Goal: Information Seeking & Learning: Learn about a topic

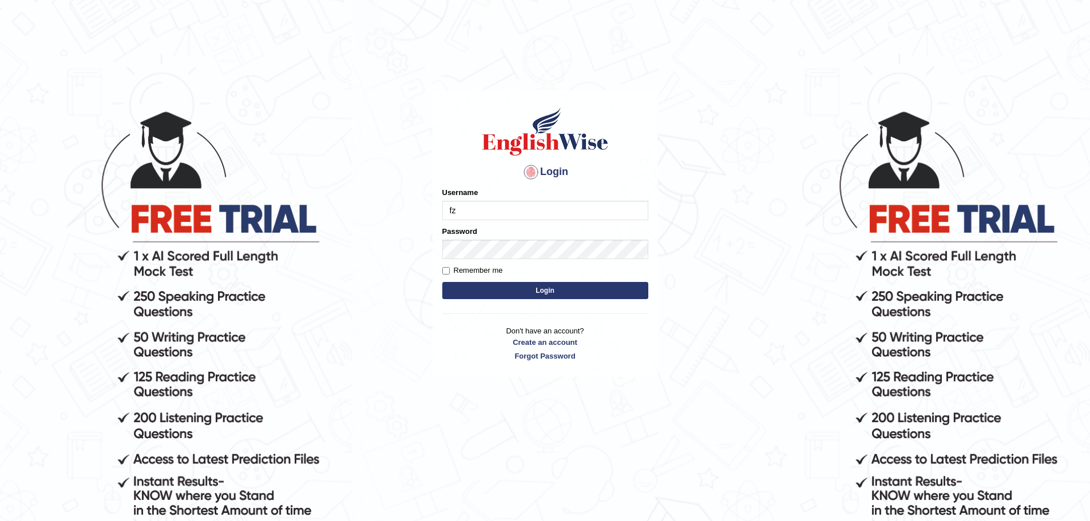
type input "f"
type input "[DEMOGRAPHIC_DATA]"
click at [563, 293] on button "Login" at bounding box center [545, 290] width 206 height 17
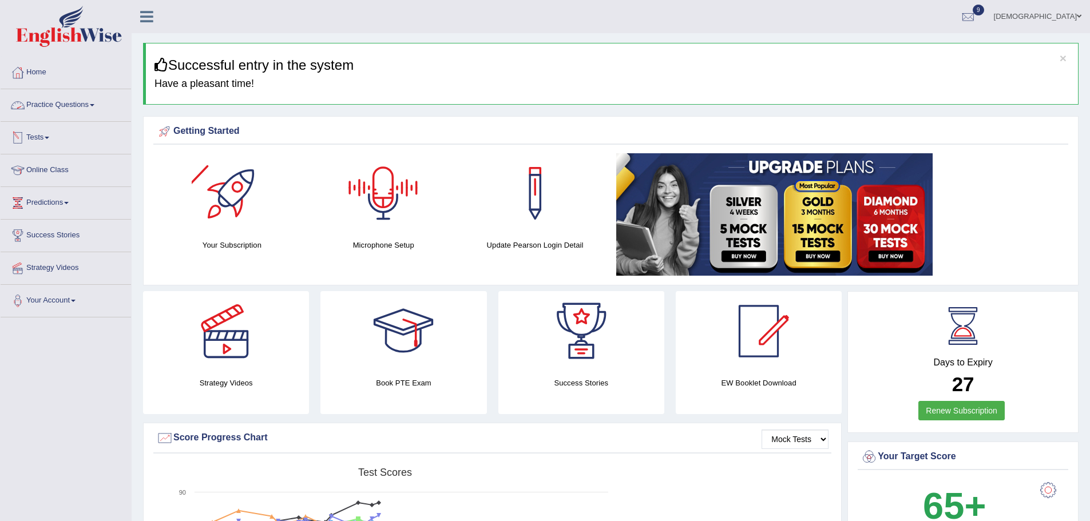
click at [89, 105] on link "Practice Questions" at bounding box center [66, 103] width 130 height 29
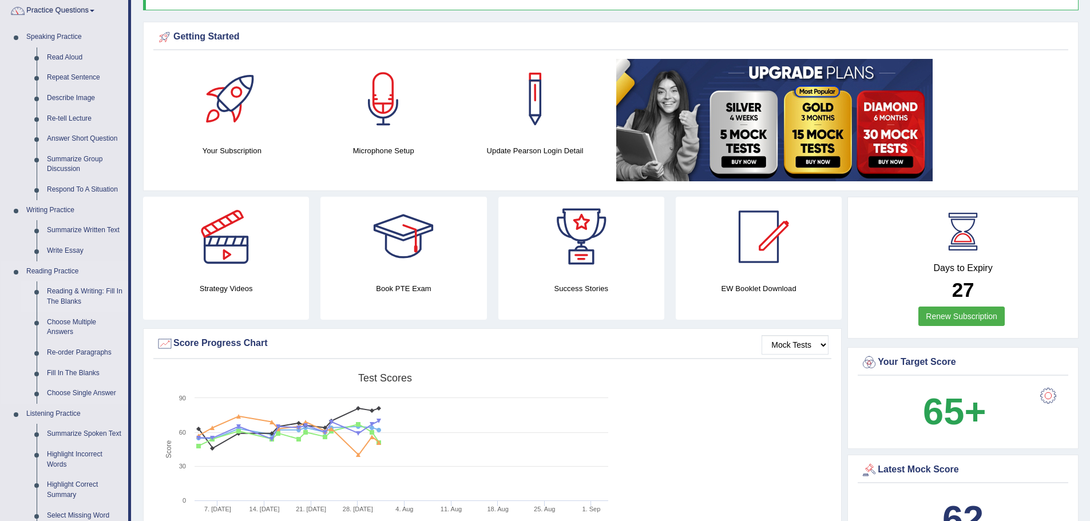
scroll to position [114, 0]
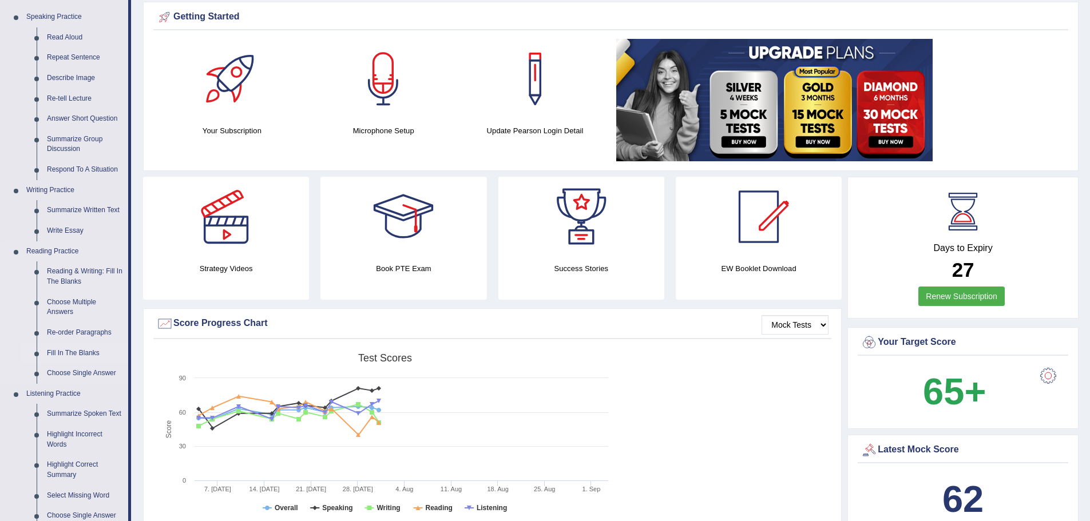
click at [61, 349] on link "Fill In The Blanks" at bounding box center [85, 353] width 86 height 21
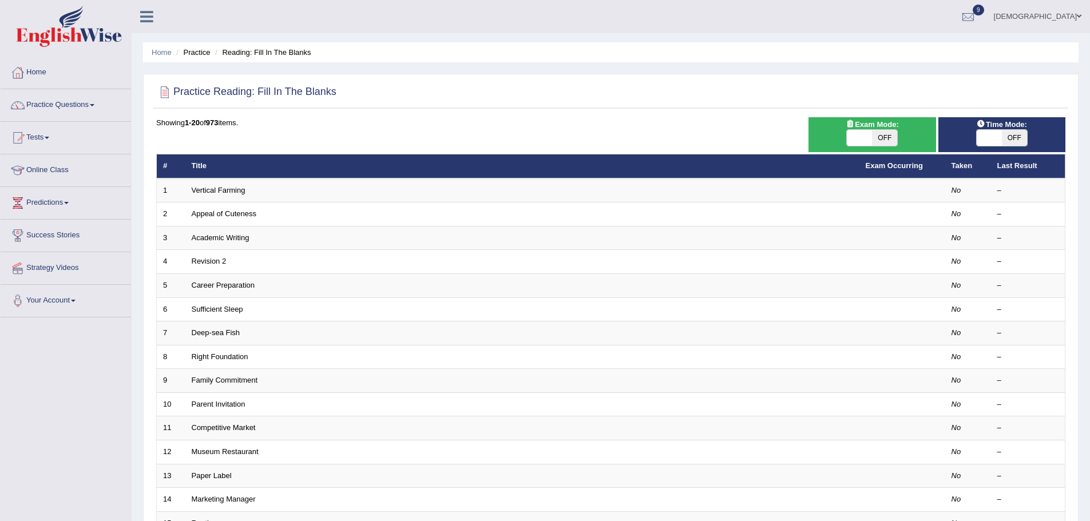
click at [995, 139] on span at bounding box center [989, 138] width 25 height 16
checkbox input "true"
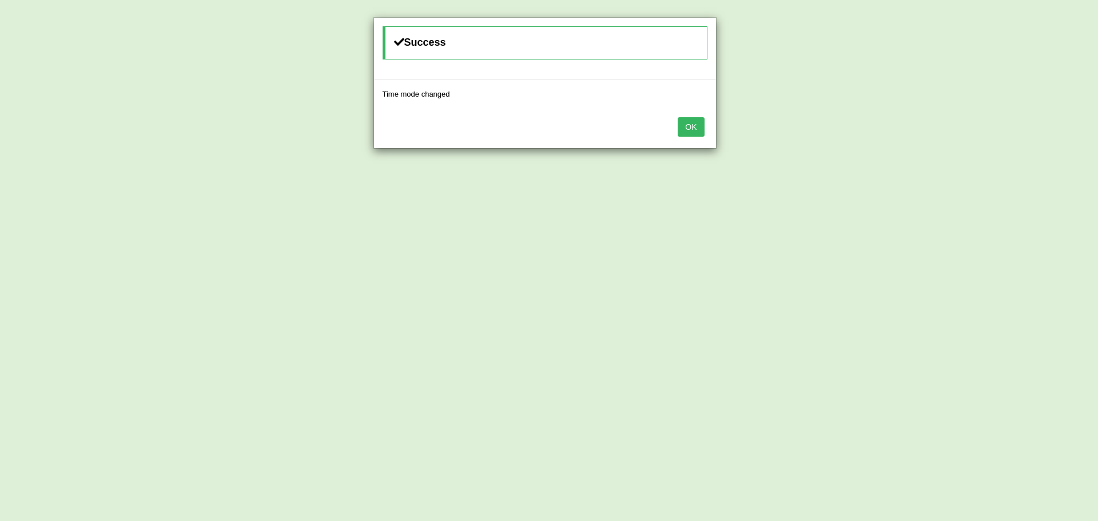
click at [692, 130] on button "OK" at bounding box center [691, 126] width 26 height 19
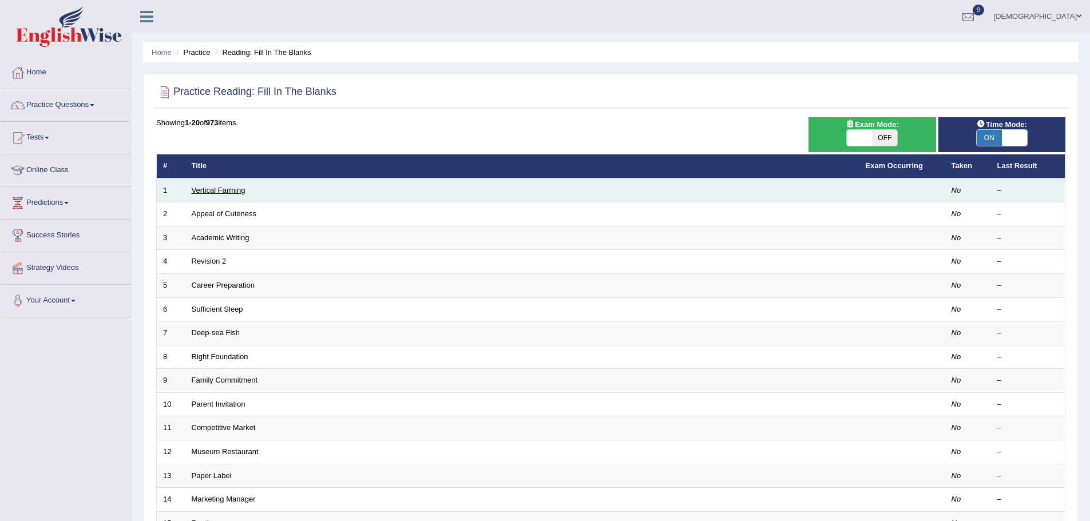
click at [220, 191] on link "Vertical Farming" at bounding box center [219, 190] width 54 height 9
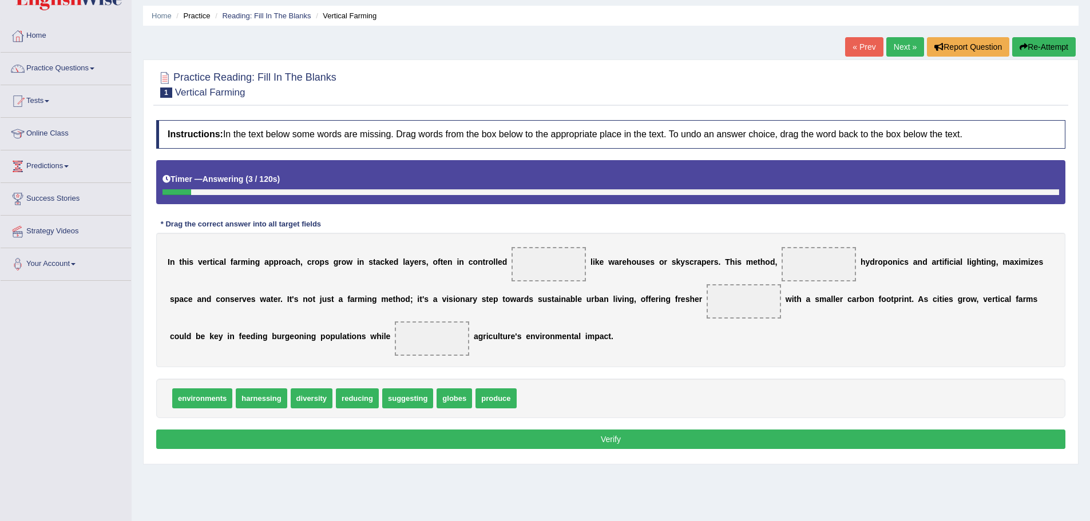
scroll to position [57, 0]
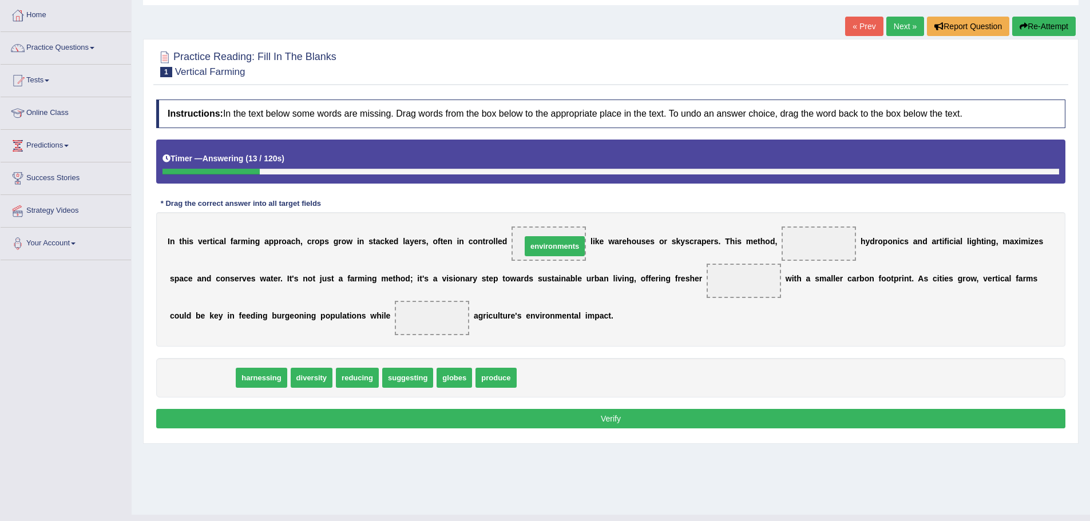
drag, startPoint x: 206, startPoint y: 381, endPoint x: 558, endPoint y: 249, distance: 376.2
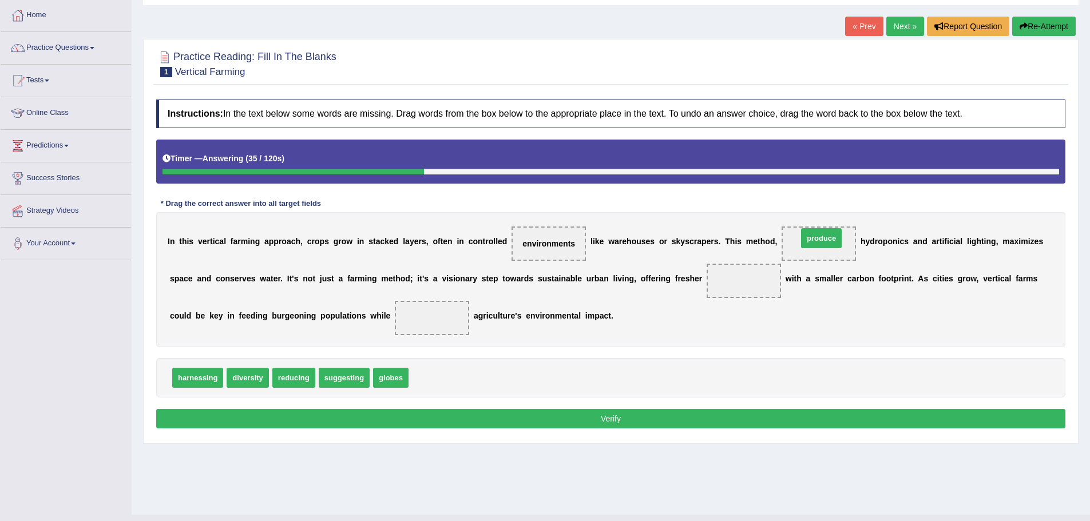
drag, startPoint x: 431, startPoint y: 376, endPoint x: 820, endPoint y: 237, distance: 413.3
drag, startPoint x: 395, startPoint y: 378, endPoint x: 771, endPoint y: 279, distance: 388.5
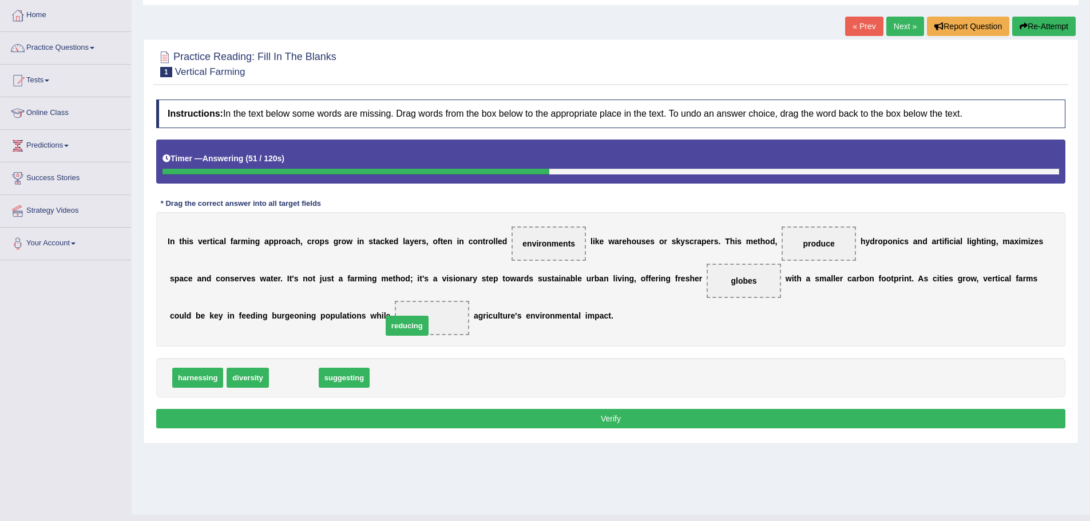
drag, startPoint x: 307, startPoint y: 380, endPoint x: 426, endPoint y: 327, distance: 130.3
click at [486, 419] on button "Verify" at bounding box center [610, 418] width 909 height 19
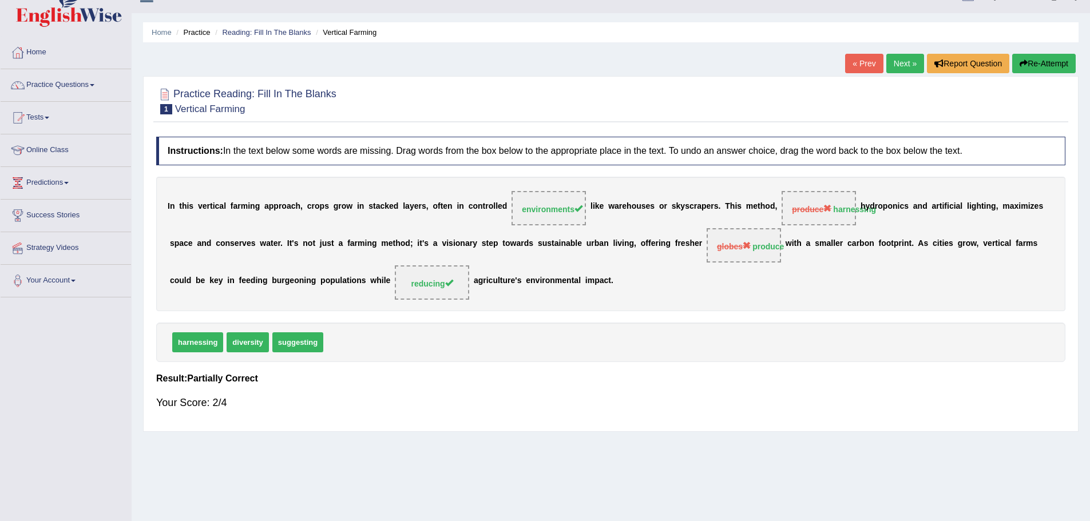
scroll to position [0, 0]
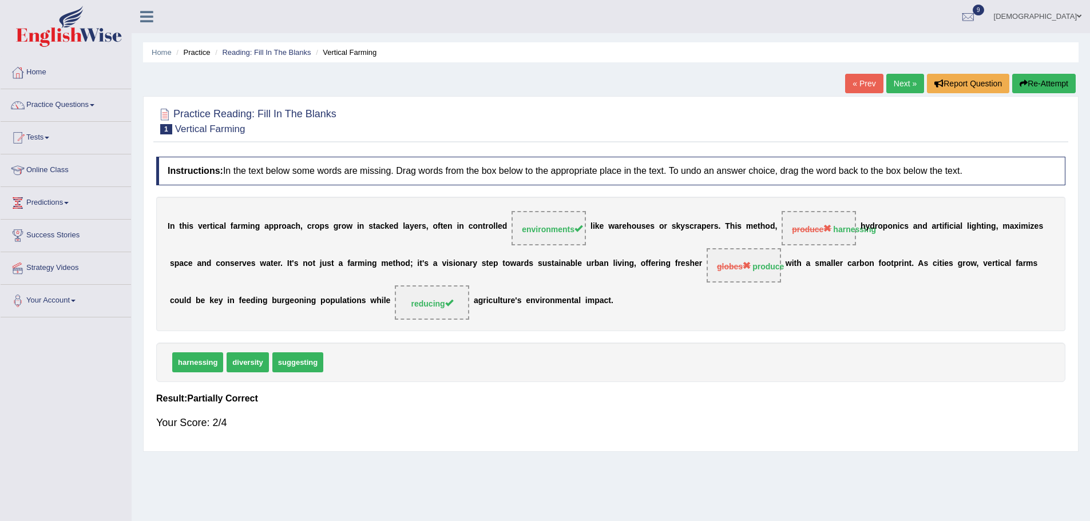
click at [900, 80] on link "Next »" at bounding box center [905, 83] width 38 height 19
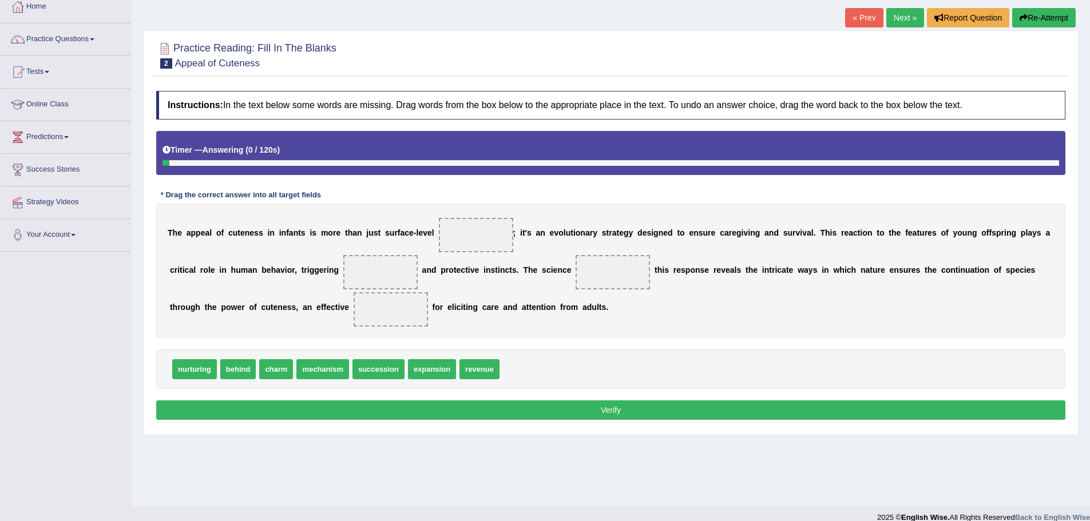
scroll to position [80, 0]
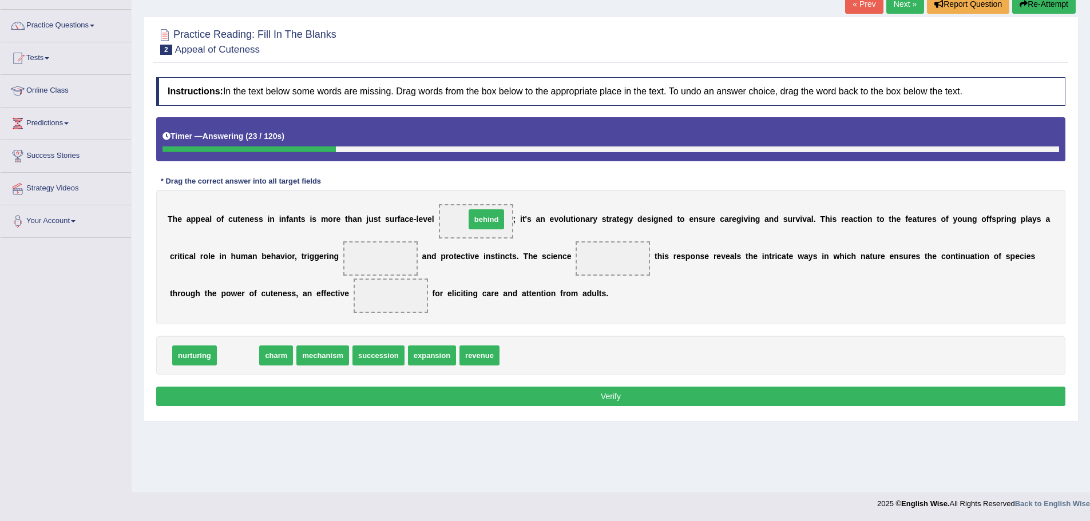
drag, startPoint x: 248, startPoint y: 358, endPoint x: 496, endPoint y: 222, distance: 283.2
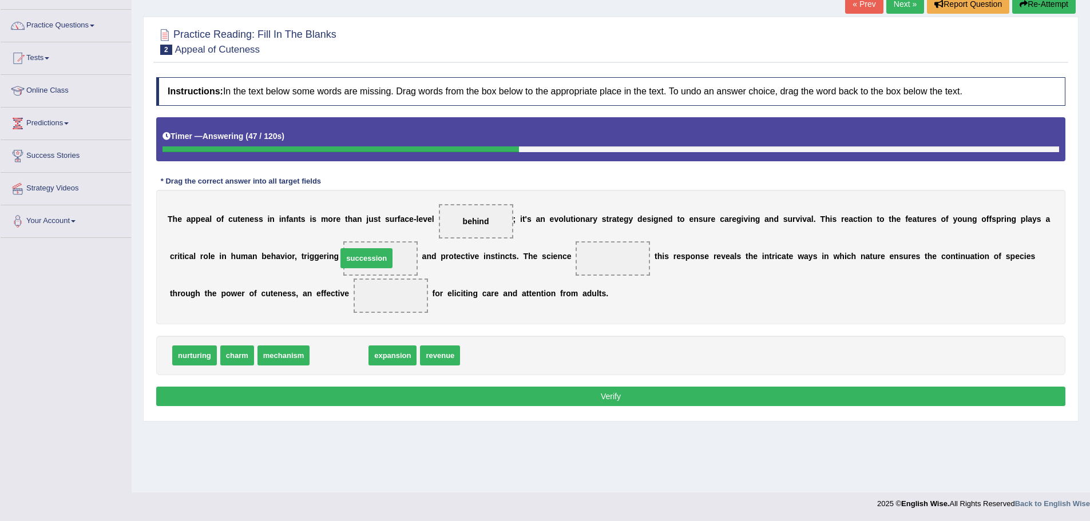
drag, startPoint x: 339, startPoint y: 360, endPoint x: 367, endPoint y: 263, distance: 101.1
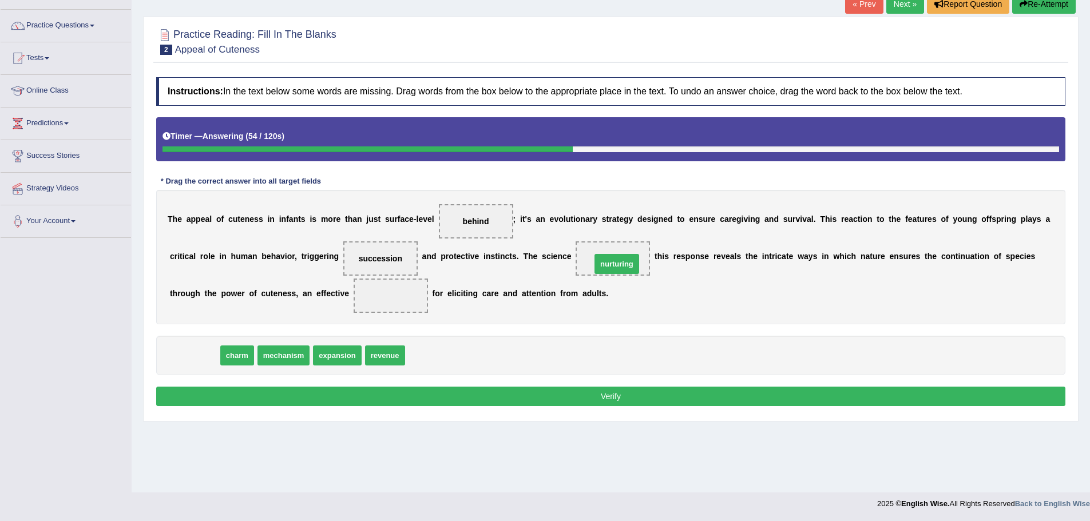
drag, startPoint x: 184, startPoint y: 354, endPoint x: 606, endPoint y: 262, distance: 432.0
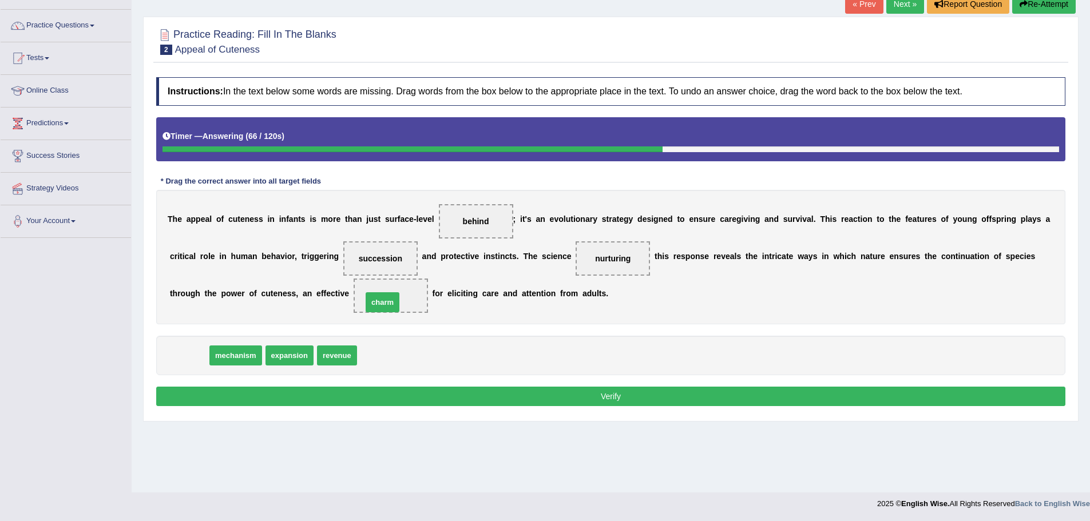
drag, startPoint x: 196, startPoint y: 352, endPoint x: 390, endPoint y: 299, distance: 201.1
click at [389, 392] on button "Verify" at bounding box center [610, 396] width 909 height 19
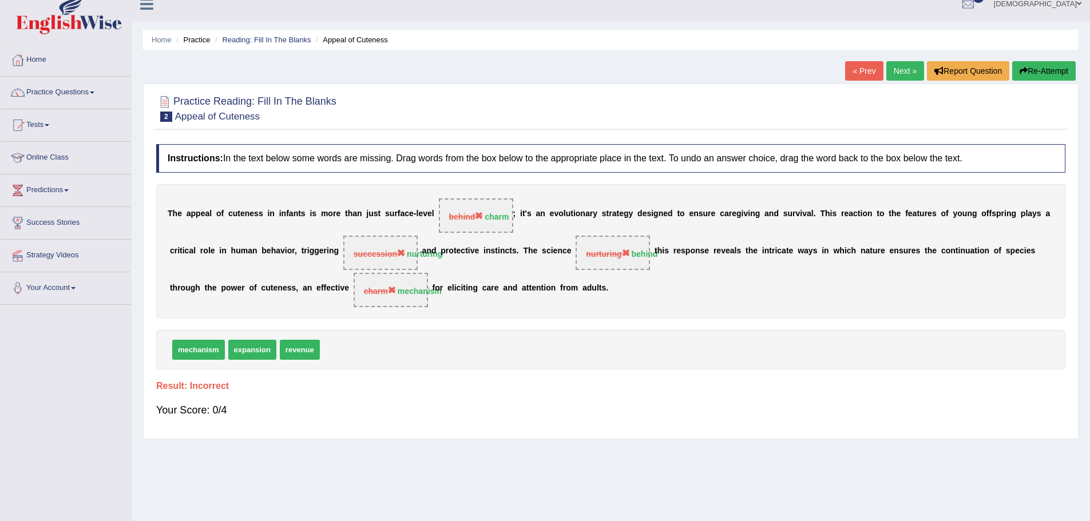
scroll to position [0, 0]
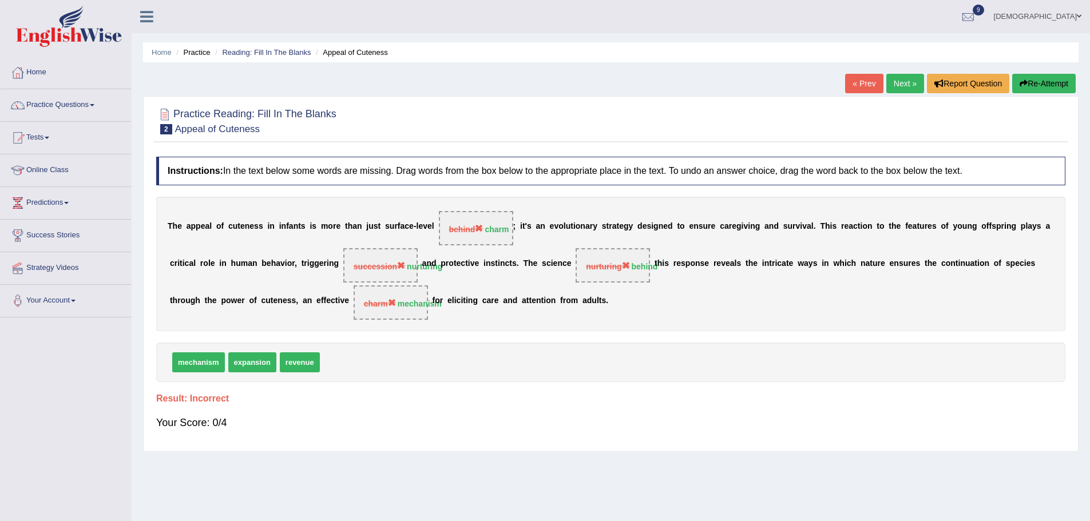
click at [900, 78] on link "Next »" at bounding box center [905, 83] width 38 height 19
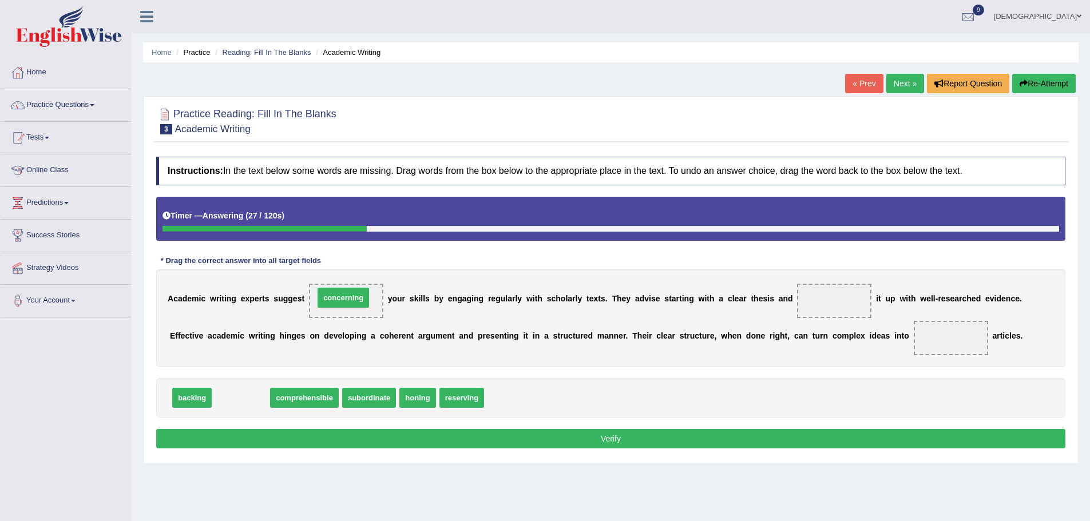
drag, startPoint x: 237, startPoint y: 400, endPoint x: 340, endPoint y: 300, distance: 143.2
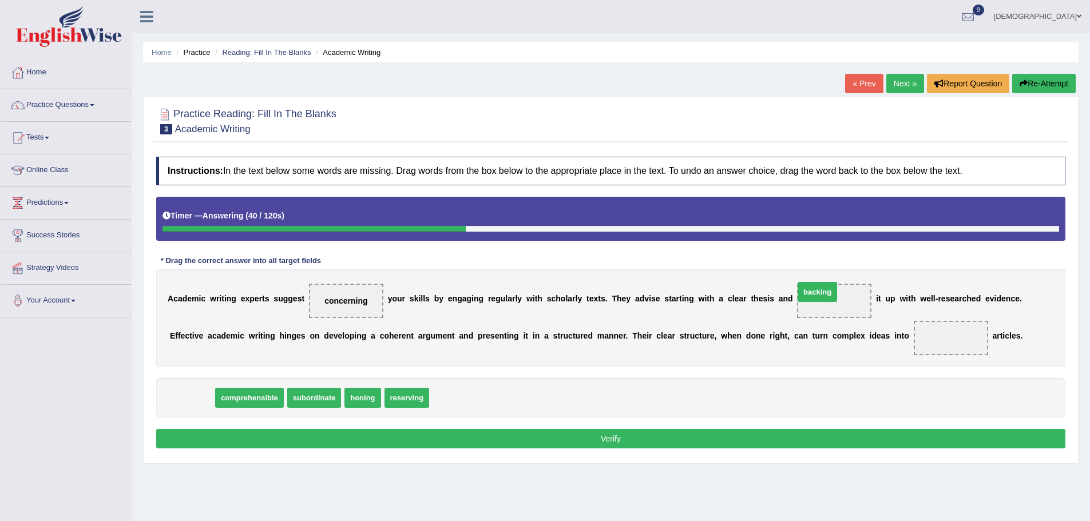
drag, startPoint x: 181, startPoint y: 398, endPoint x: 806, endPoint y: 292, distance: 634.2
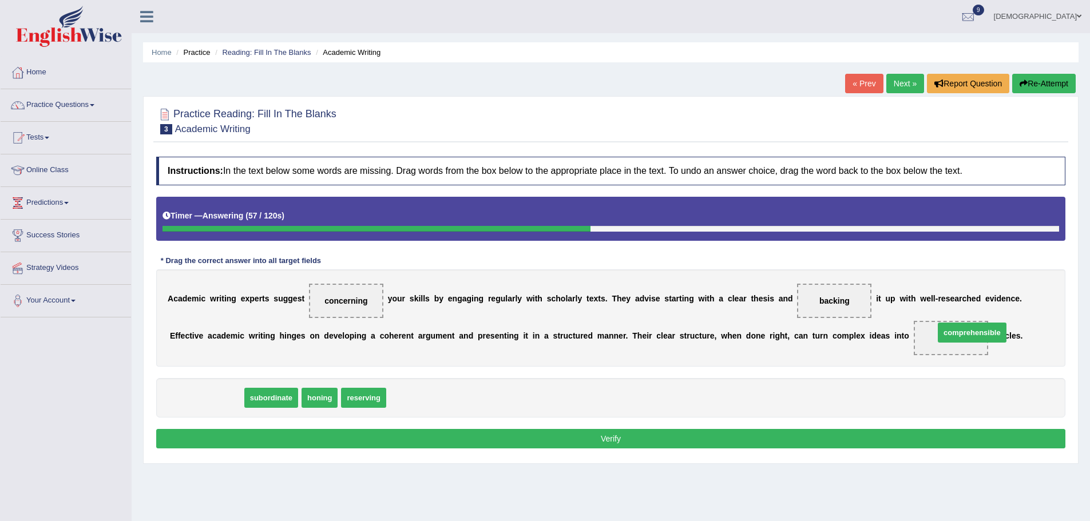
drag, startPoint x: 220, startPoint y: 396, endPoint x: 987, endPoint y: 330, distance: 769.4
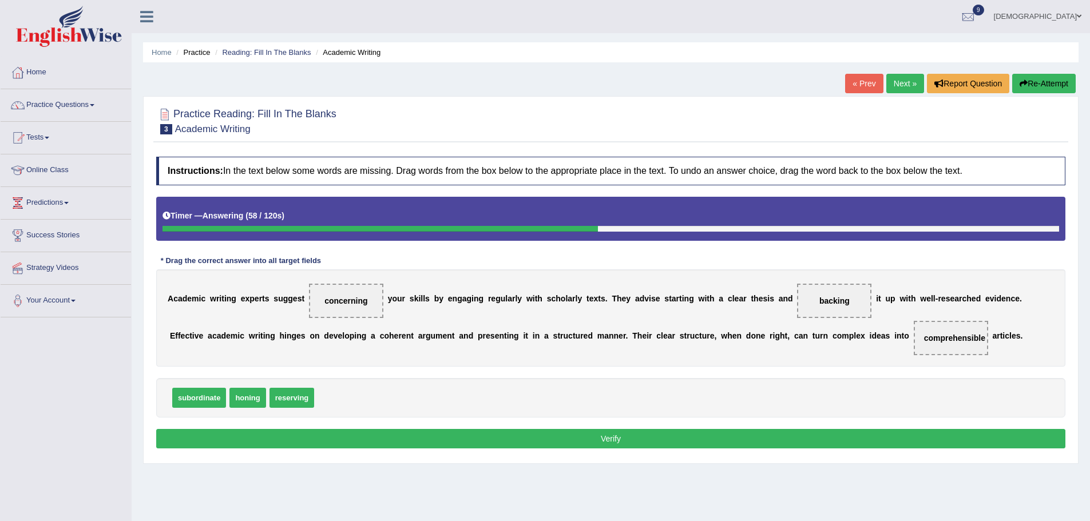
click at [871, 432] on button "Verify" at bounding box center [610, 438] width 909 height 19
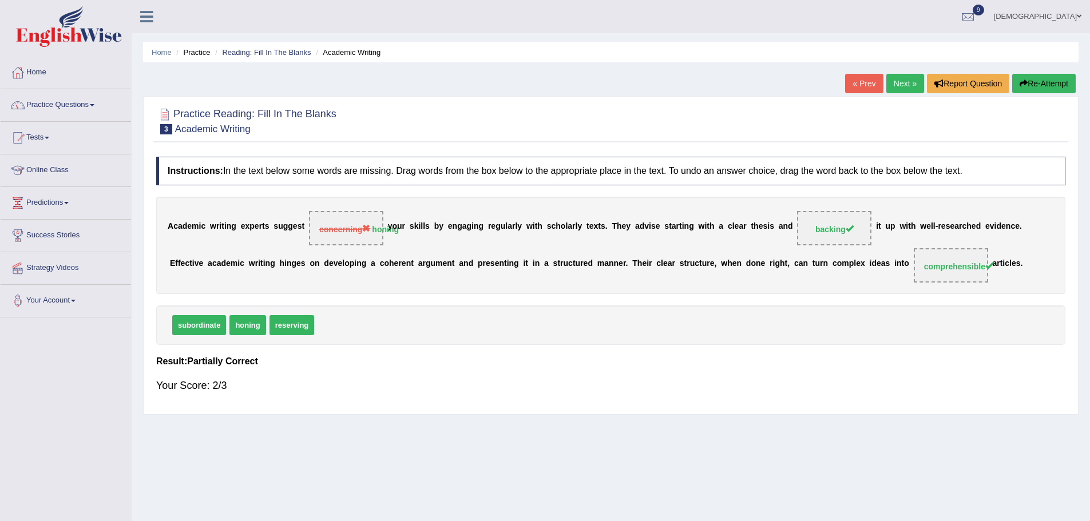
click at [895, 81] on link "Next »" at bounding box center [905, 83] width 38 height 19
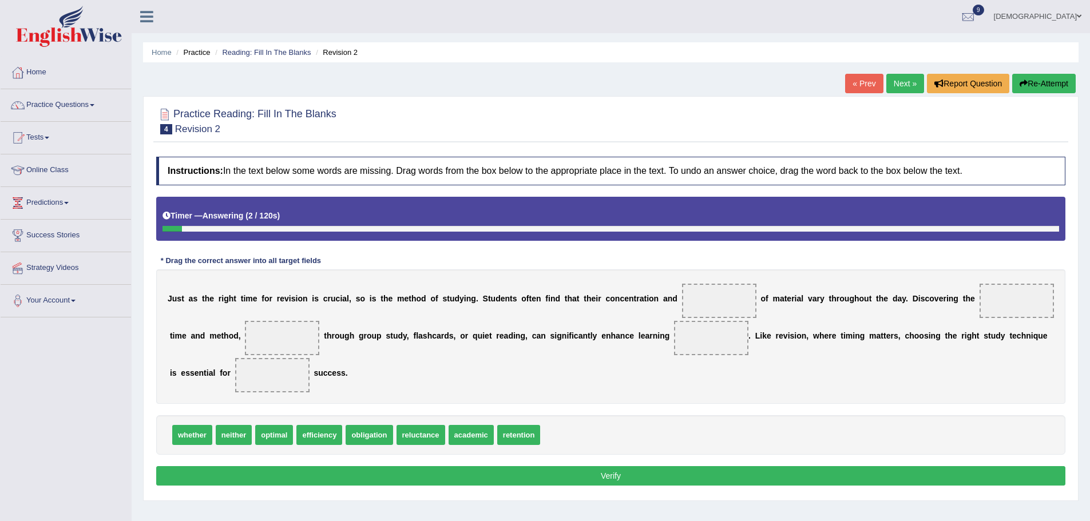
scroll to position [57, 0]
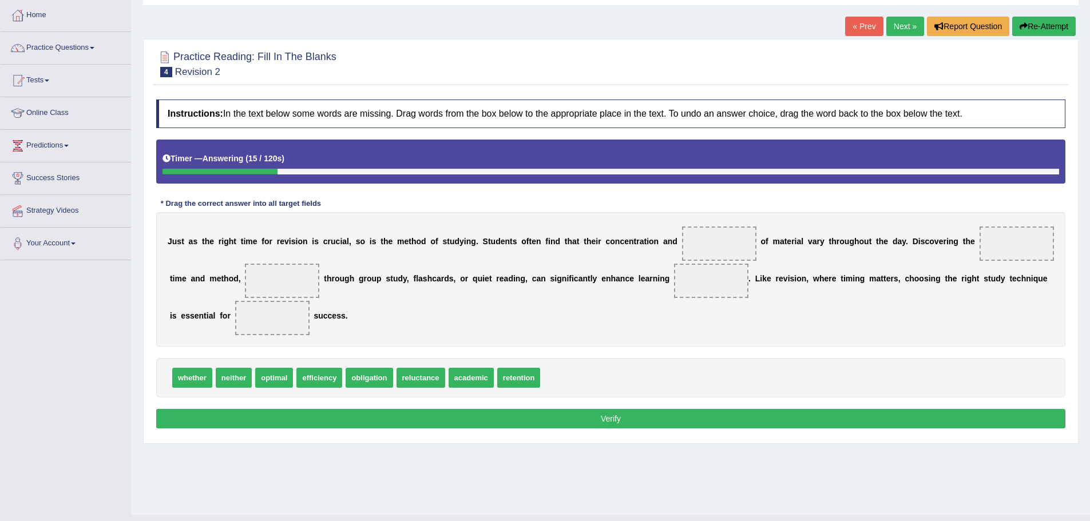
click at [391, 314] on div "J u s t a s t h e r i g h t t i m e f o r r e v i s i o n i s c r u c i a l , s…" at bounding box center [610, 279] width 909 height 134
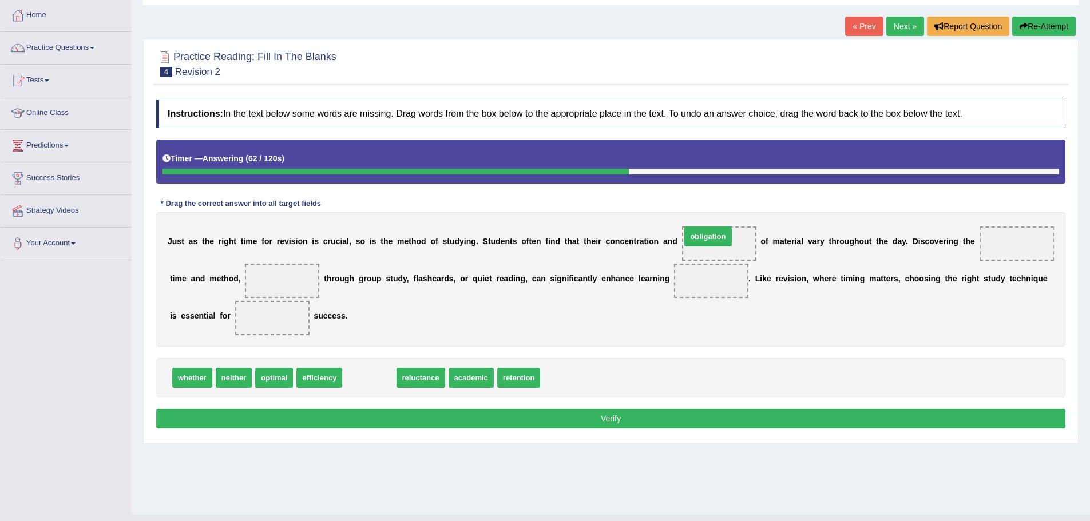
drag, startPoint x: 365, startPoint y: 376, endPoint x: 704, endPoint y: 235, distance: 367.0
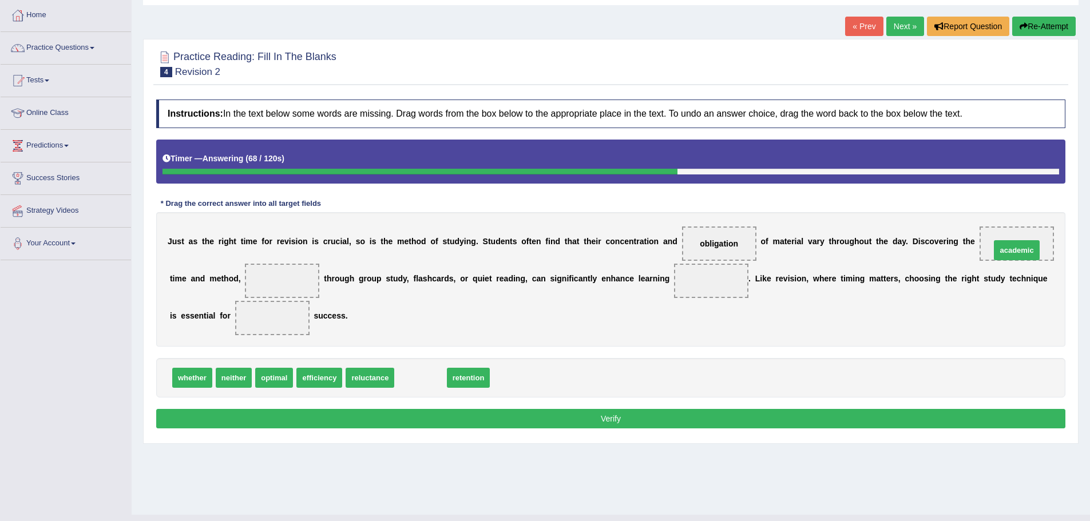
drag, startPoint x: 419, startPoint y: 380, endPoint x: 1016, endPoint y: 252, distance: 610.3
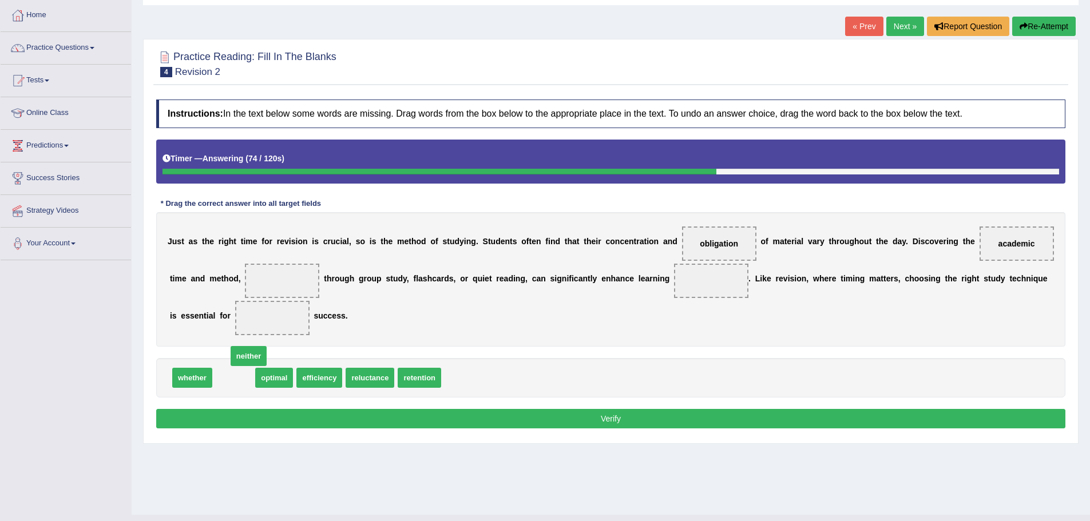
drag, startPoint x: 241, startPoint y: 382, endPoint x: 241, endPoint y: 369, distance: 12.6
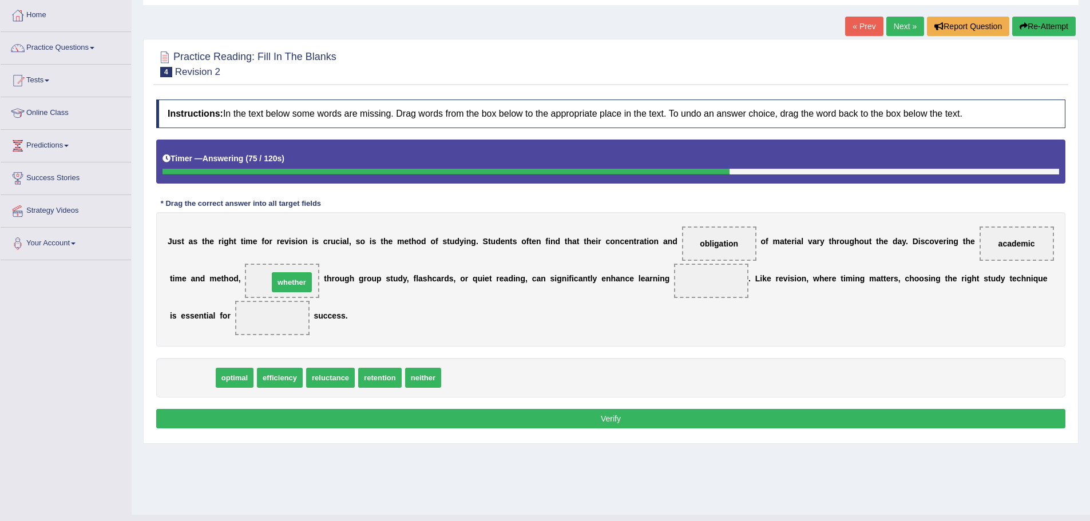
drag, startPoint x: 196, startPoint y: 377, endPoint x: 296, endPoint y: 281, distance: 138.0
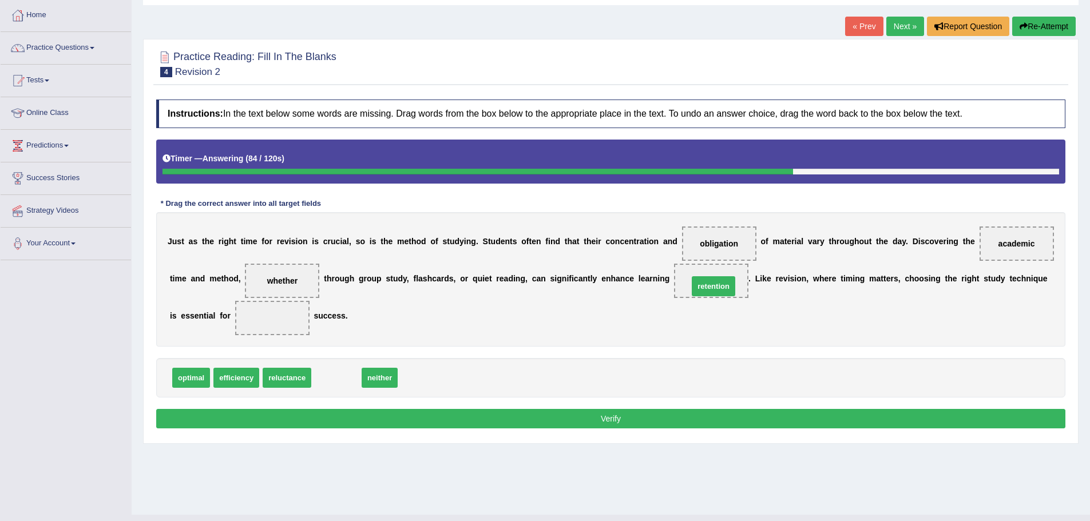
drag, startPoint x: 332, startPoint y: 378, endPoint x: 709, endPoint y: 287, distance: 388.0
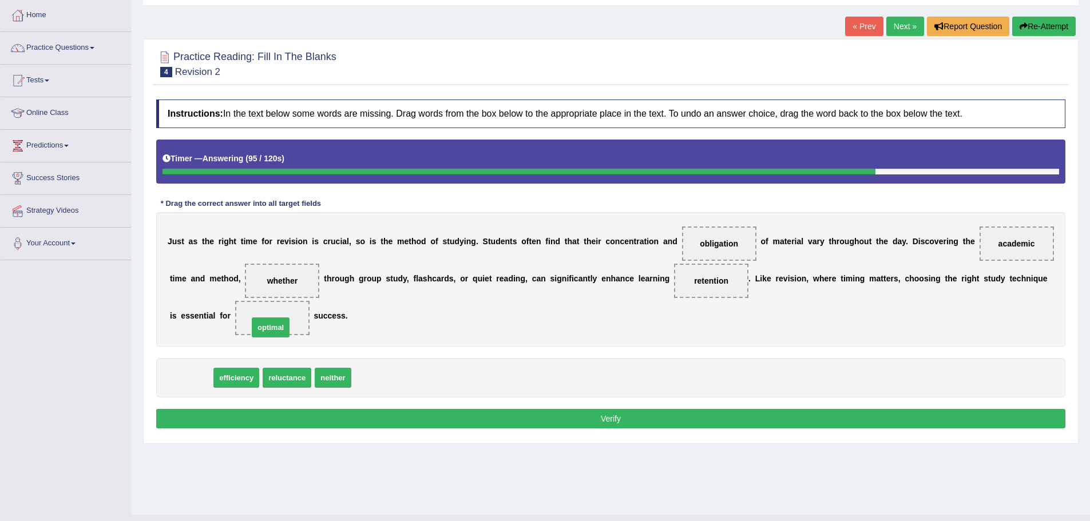
drag, startPoint x: 197, startPoint y: 380, endPoint x: 278, endPoint y: 328, distance: 96.0
click at [318, 410] on button "Verify" at bounding box center [610, 418] width 909 height 19
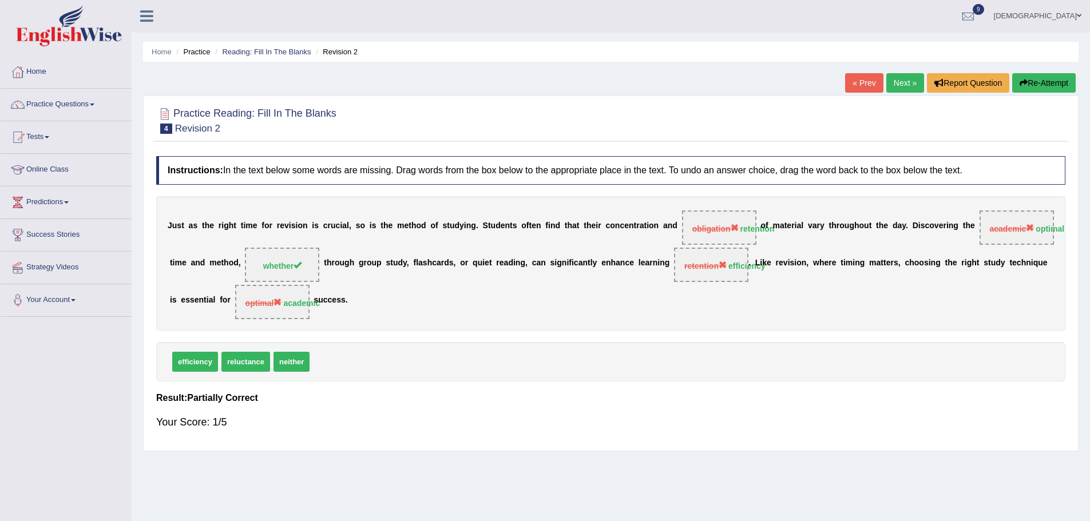
scroll to position [0, 0]
click at [80, 100] on link "Practice Questions" at bounding box center [66, 103] width 130 height 29
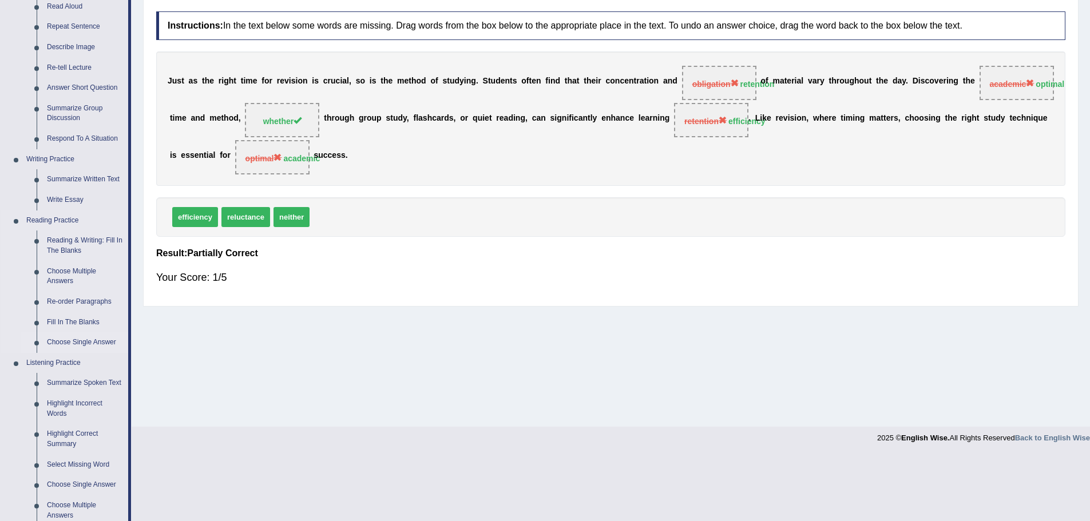
scroll to position [172, 0]
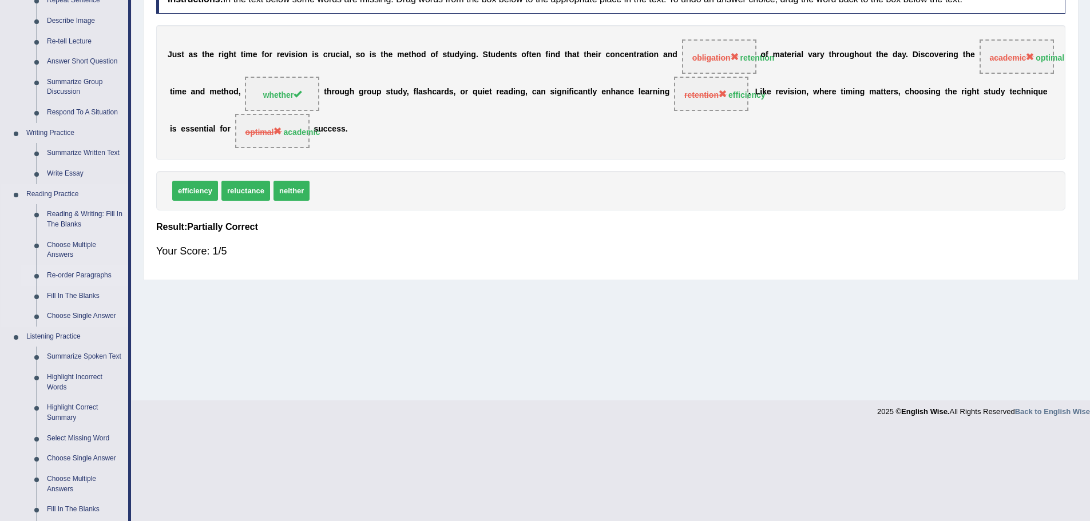
click at [75, 272] on link "Re-order Paragraphs" at bounding box center [85, 275] width 86 height 21
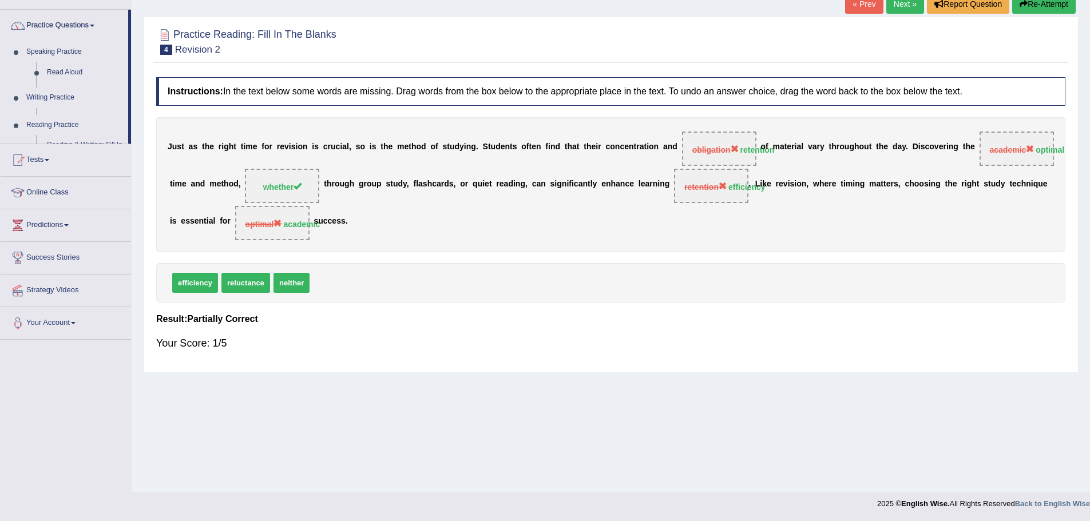
scroll to position [80, 0]
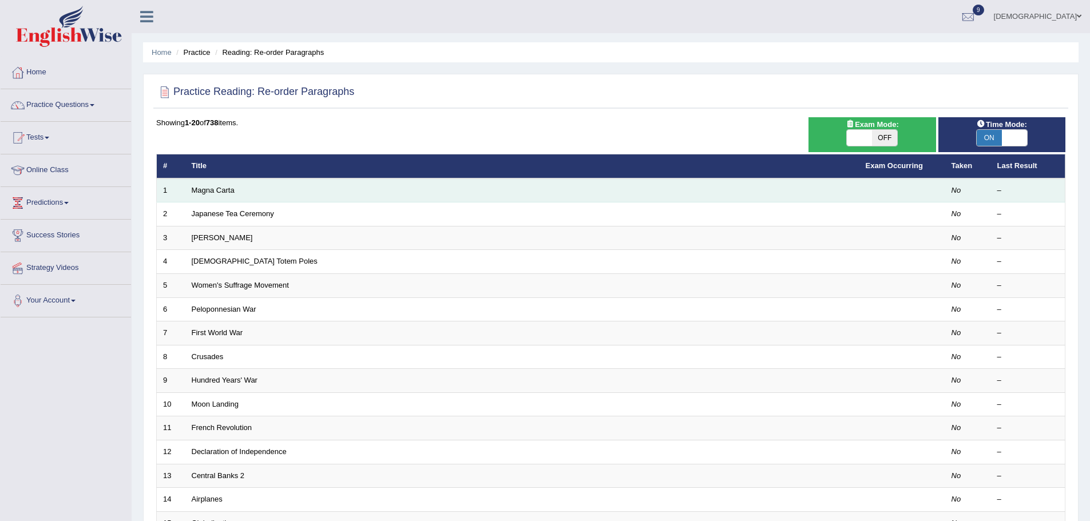
click at [221, 195] on td "Magna Carta" at bounding box center [522, 190] width 674 height 24
click at [219, 192] on link "Magna Carta" at bounding box center [213, 190] width 43 height 9
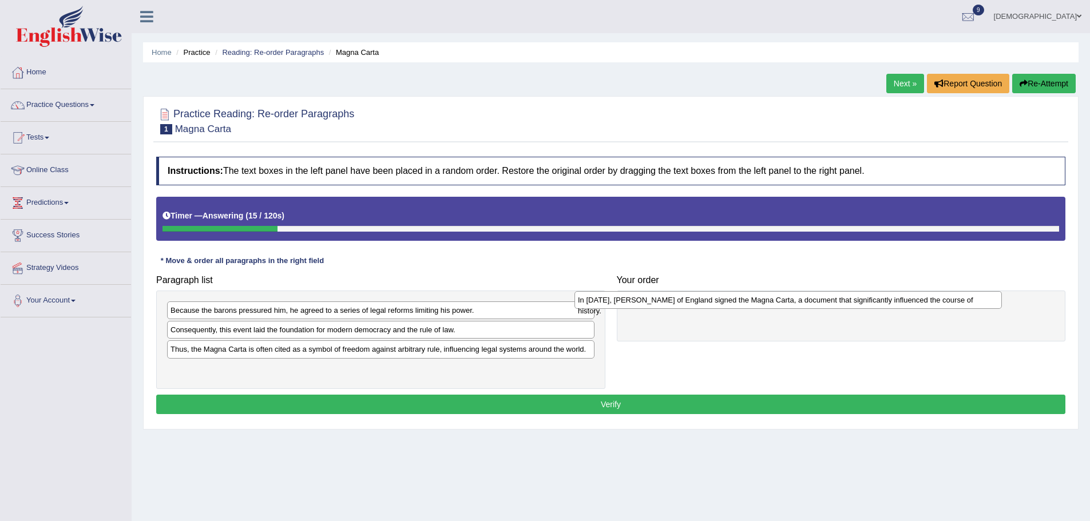
drag, startPoint x: 275, startPoint y: 334, endPoint x: 682, endPoint y: 304, distance: 408.4
click at [682, 304] on div "In 1215, King John of England signed the Magna Carta, a document that significa…" at bounding box center [787, 300] width 427 height 18
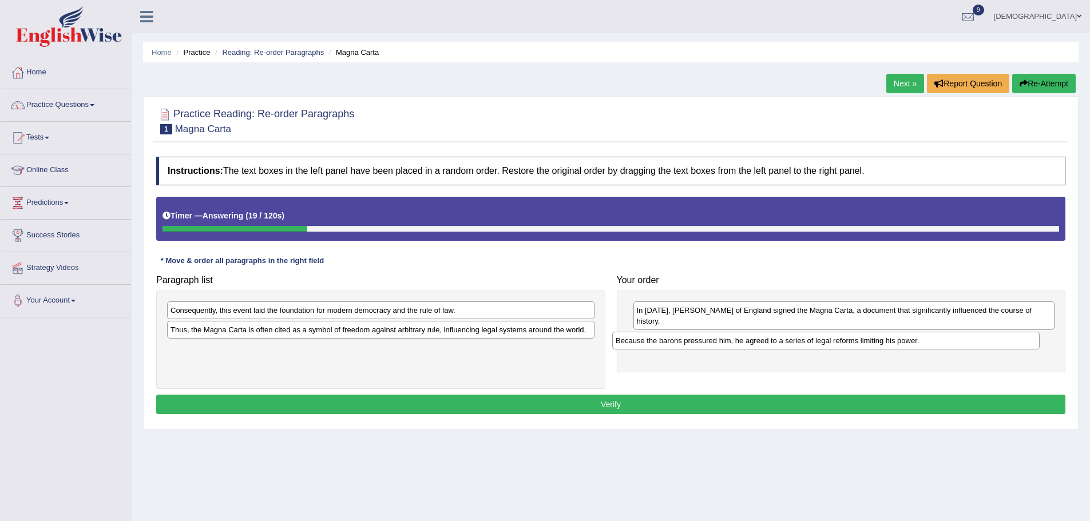
drag, startPoint x: 325, startPoint y: 312, endPoint x: 770, endPoint y: 343, distance: 446.1
click at [770, 343] on div "Because the barons pressured him, he agreed to a series of legal reforms limiti…" at bounding box center [825, 341] width 427 height 18
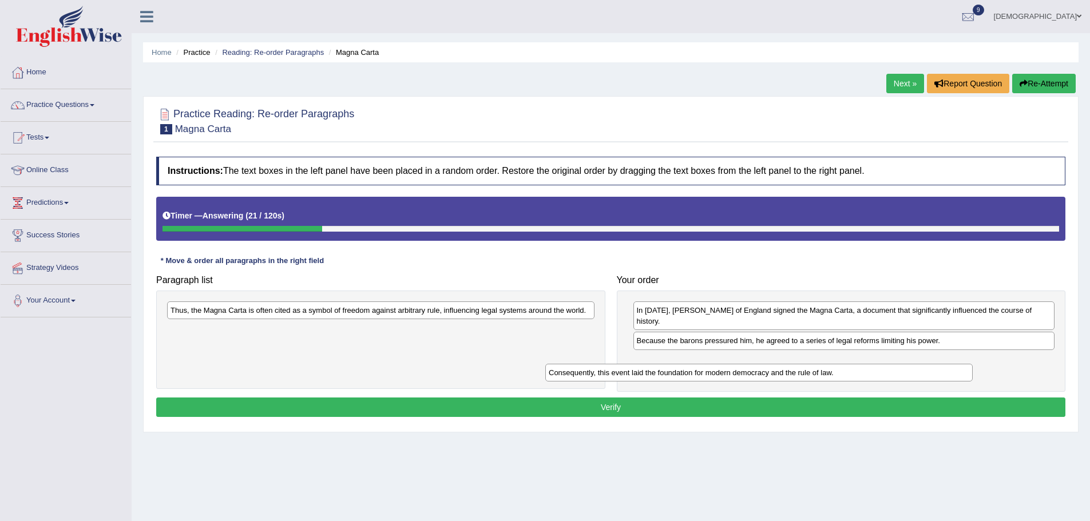
drag, startPoint x: 414, startPoint y: 310, endPoint x: 793, endPoint y: 369, distance: 383.8
click at [793, 369] on div "Consequently, this event laid the foundation for modern democracy and the rule …" at bounding box center [758, 373] width 427 height 18
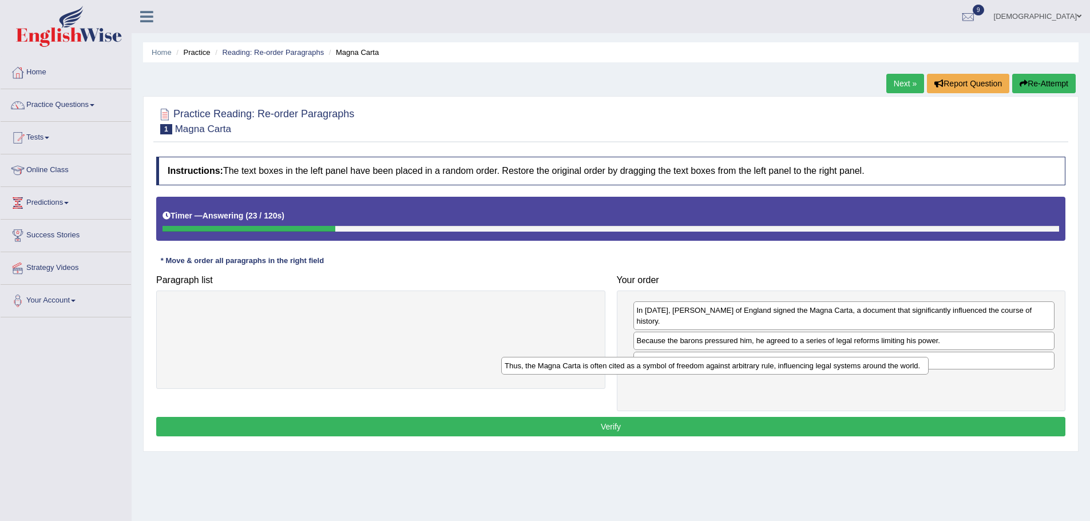
drag, startPoint x: 441, startPoint y: 313, endPoint x: 801, endPoint y: 377, distance: 366.1
click at [801, 375] on div "Thus, the Magna Carta is often cited as a symbol of freedom against arbitrary r…" at bounding box center [714, 366] width 427 height 18
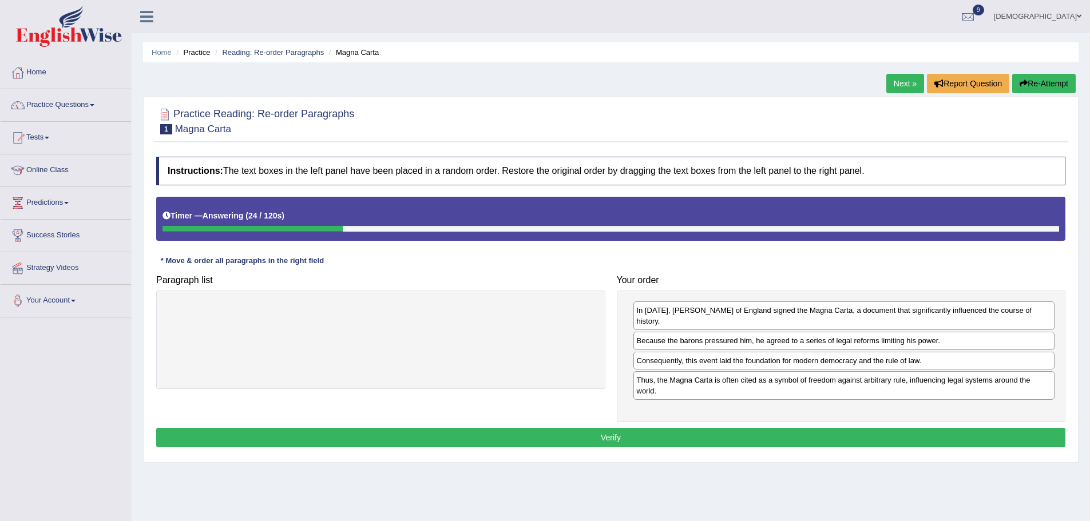
click at [629, 428] on button "Verify" at bounding box center [610, 437] width 909 height 19
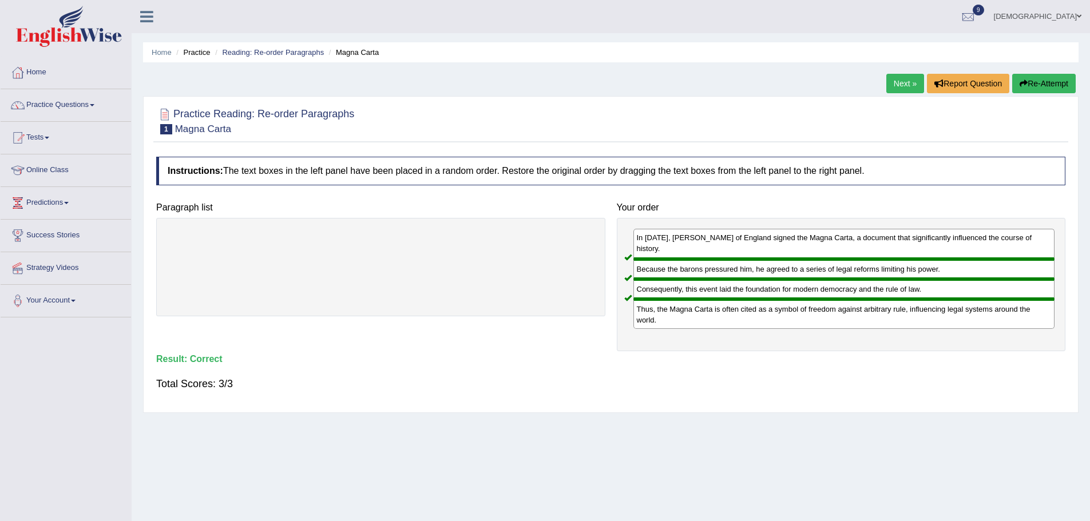
click at [893, 84] on link "Next »" at bounding box center [905, 83] width 38 height 19
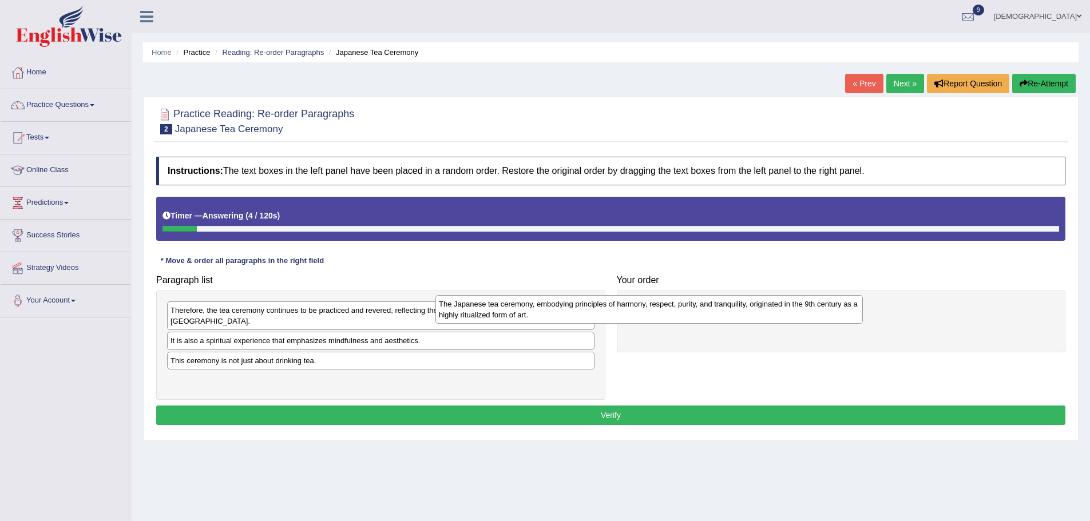
drag, startPoint x: 378, startPoint y: 343, endPoint x: 646, endPoint y: 318, distance: 270.1
click at [646, 318] on div "The Japanese tea ceremony, embodying principles of harmony, respect, purity, an…" at bounding box center [648, 309] width 427 height 29
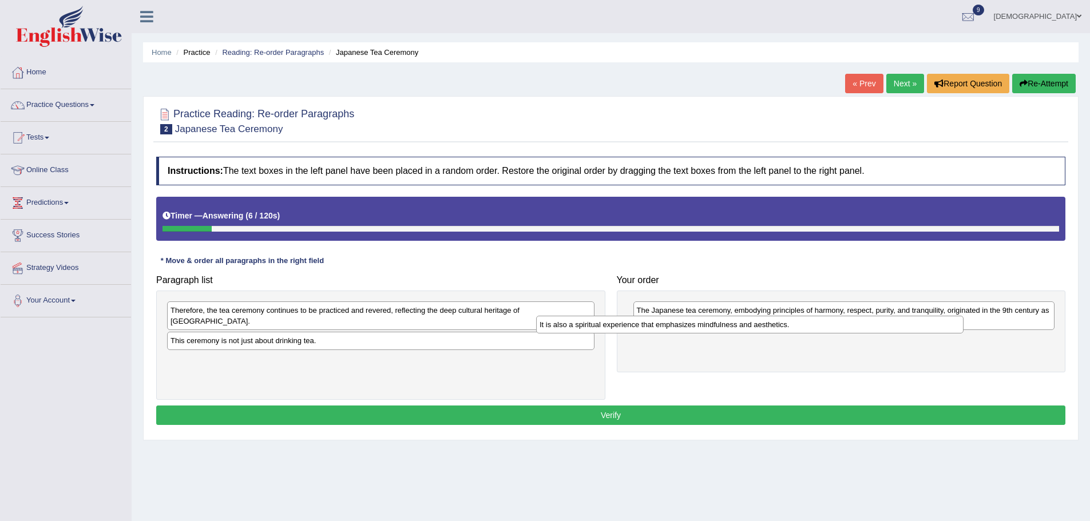
drag, startPoint x: 366, startPoint y: 337, endPoint x: 761, endPoint y: 336, distance: 394.7
click at [761, 334] on div "It is also a spiritual experience that emphasizes mindfulness and aesthetics." at bounding box center [749, 325] width 427 height 18
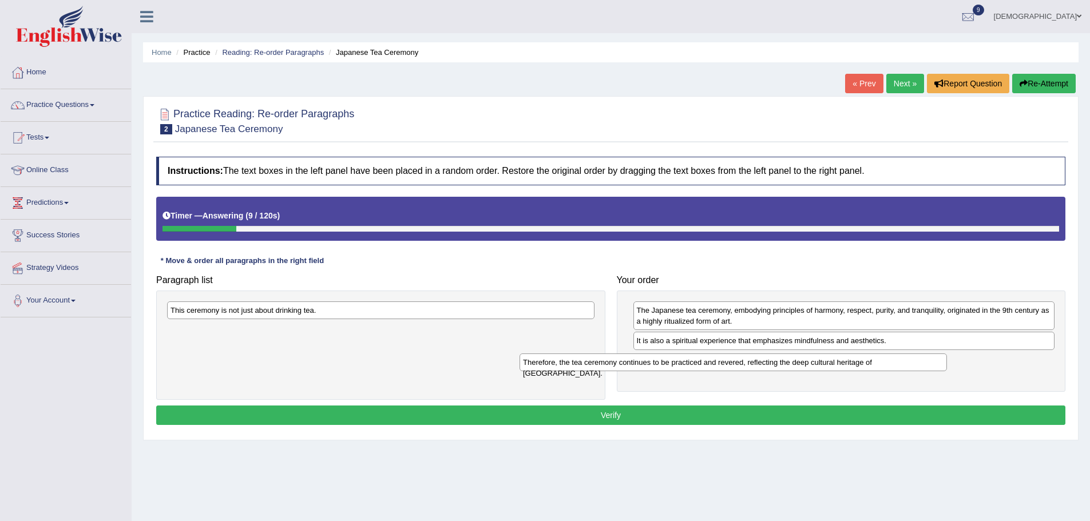
drag, startPoint x: 440, startPoint y: 308, endPoint x: 792, endPoint y: 360, distance: 356.2
click at [792, 360] on div "Therefore, the tea ceremony continues to be practiced and revered, reflecting t…" at bounding box center [732, 363] width 427 height 18
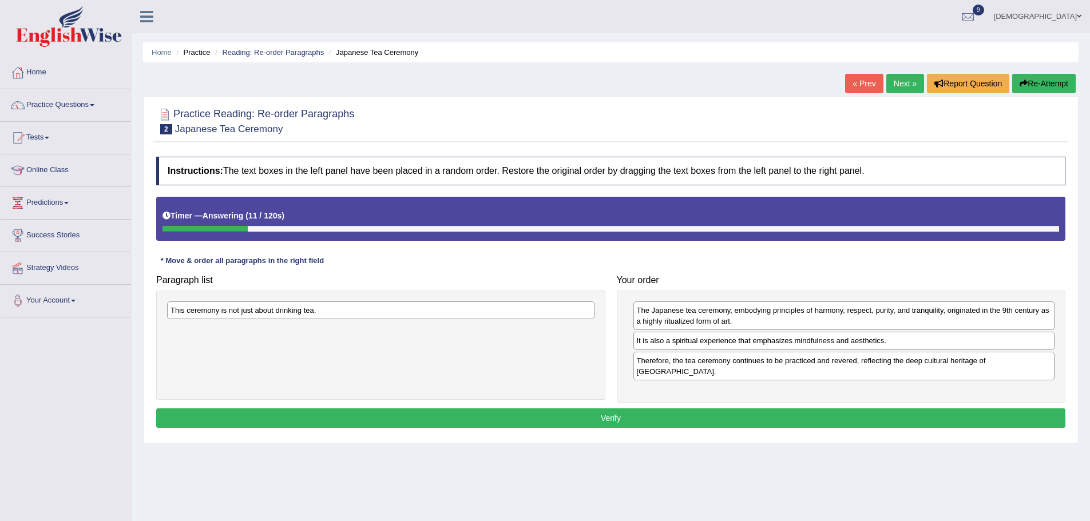
drag, startPoint x: 399, startPoint y: 298, endPoint x: 493, endPoint y: 320, distance: 96.3
click at [665, 344] on div "Paragraph list This ceremony is not just about drinking tea. Correct order The …" at bounding box center [610, 335] width 920 height 133
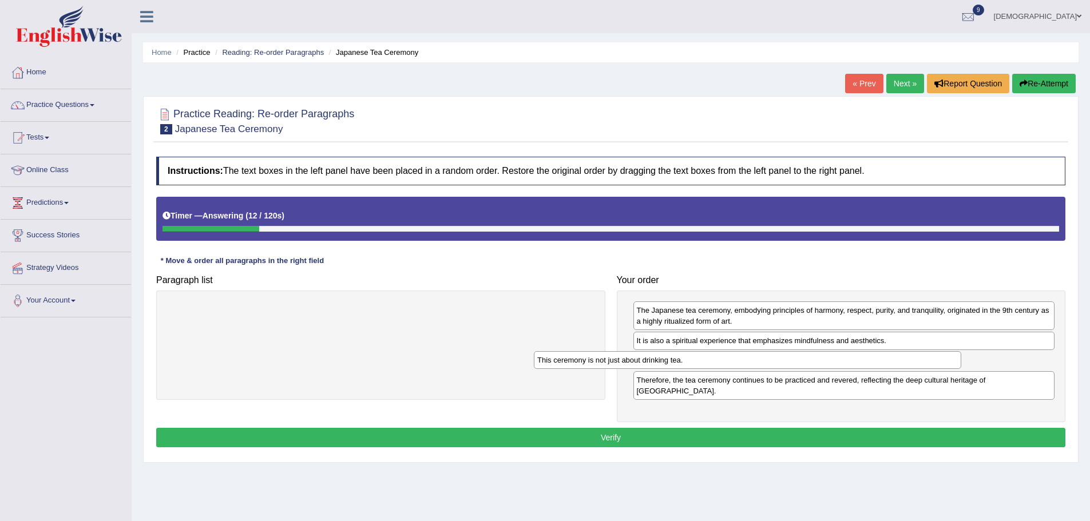
drag, startPoint x: 440, startPoint y: 303, endPoint x: 797, endPoint y: 366, distance: 363.0
click at [823, 354] on div "This ceremony is not just about drinking tea." at bounding box center [747, 360] width 427 height 18
click at [619, 416] on div "Instructions: The text boxes in the left panel have been placed in a random ord…" at bounding box center [610, 303] width 915 height 305
click at [615, 428] on button "Verify" at bounding box center [610, 437] width 909 height 19
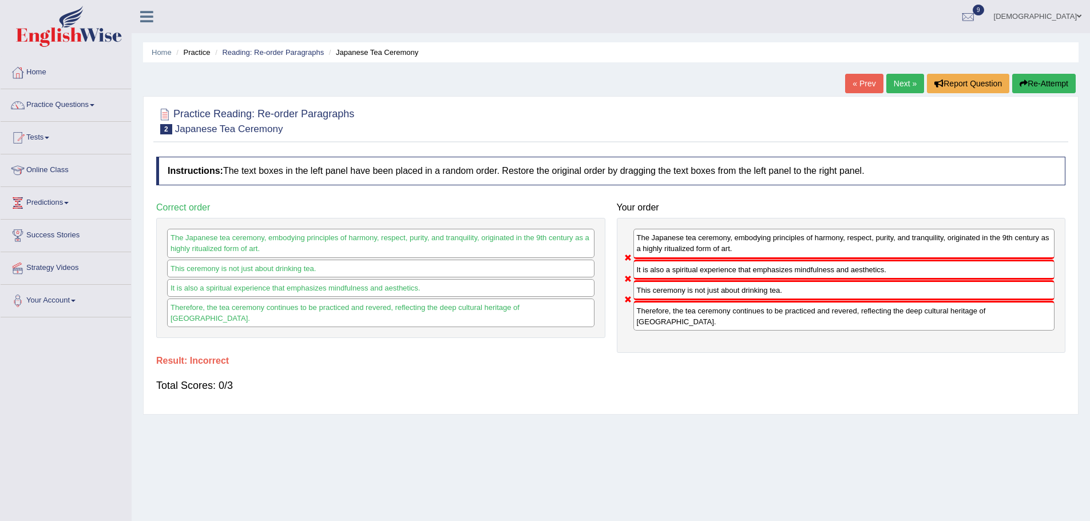
click at [910, 84] on link "Next »" at bounding box center [905, 83] width 38 height 19
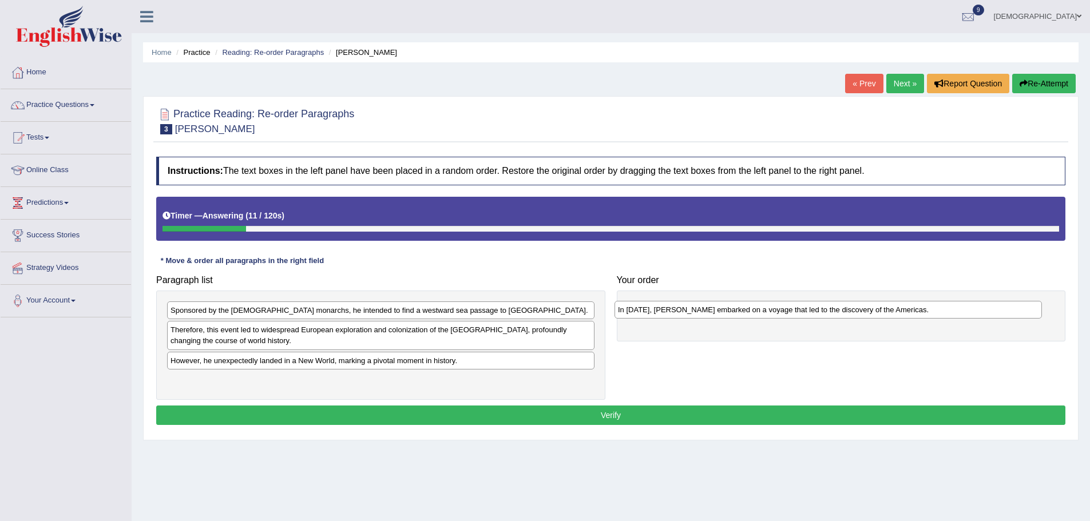
drag, startPoint x: 280, startPoint y: 383, endPoint x: 728, endPoint y: 313, distance: 452.9
click at [728, 313] on div "In 1492, Christopher Columbus embarked on a voyage that led to the discovery of…" at bounding box center [827, 310] width 427 height 18
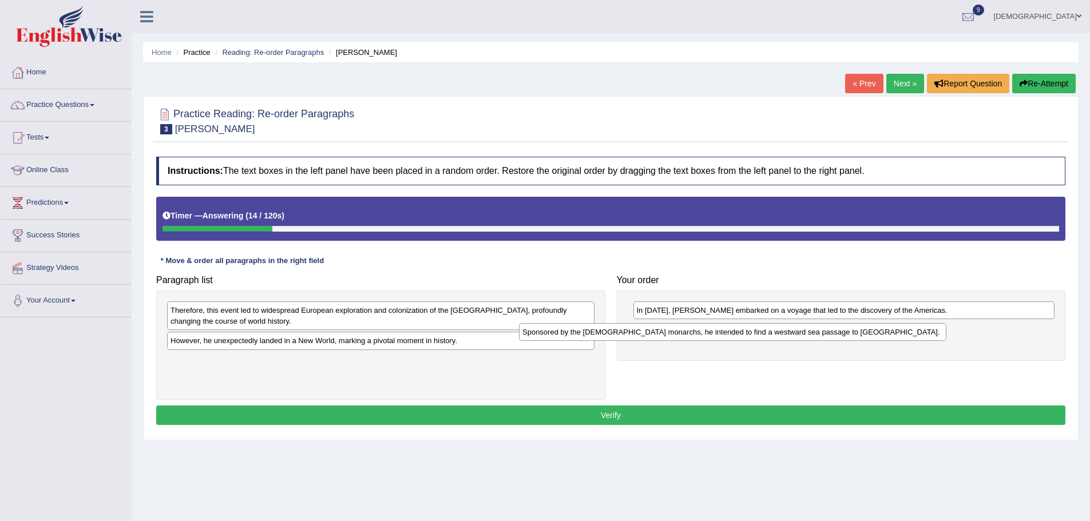
drag, startPoint x: 447, startPoint y: 310, endPoint x: 546, endPoint y: 318, distance: 99.2
click at [797, 332] on div "Sponsored by the Spanish monarchs, he intended to find a westward sea passage t…" at bounding box center [732, 332] width 427 height 18
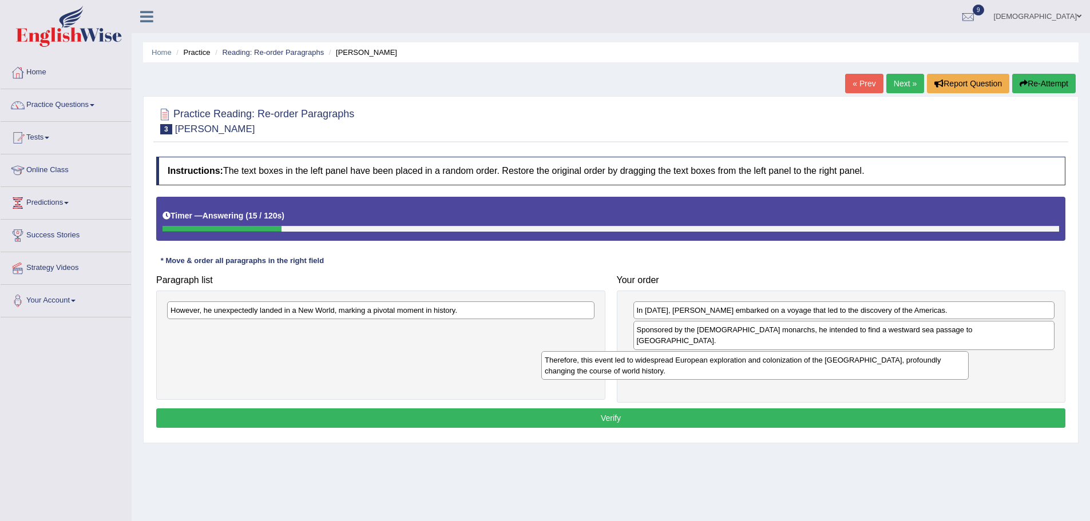
drag, startPoint x: 517, startPoint y: 313, endPoint x: 895, endPoint y: 362, distance: 381.3
click at [895, 362] on div "Therefore, this event led to widespread European exploration and colonization o…" at bounding box center [754, 365] width 427 height 29
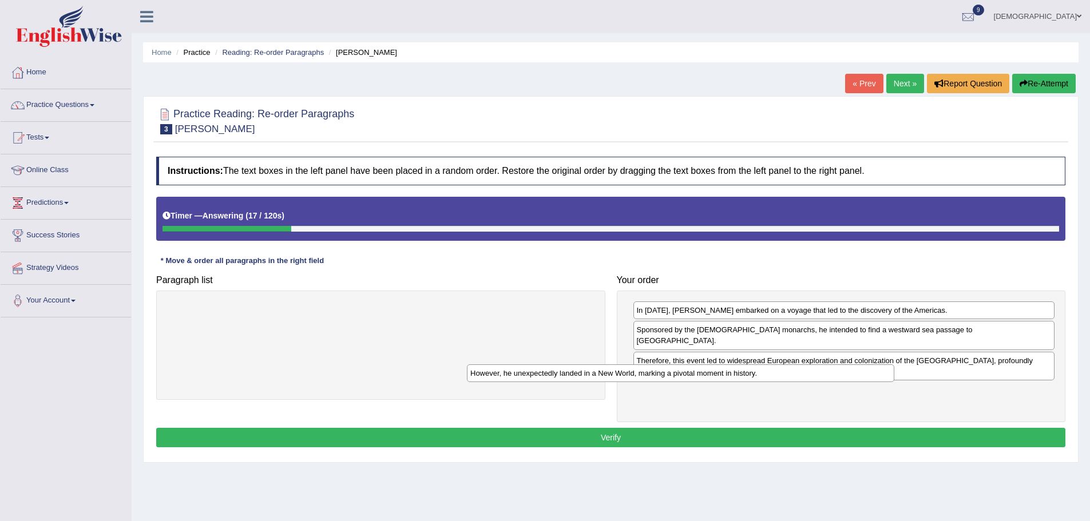
drag, startPoint x: 566, startPoint y: 312, endPoint x: 867, endPoint y: 378, distance: 308.7
click at [873, 375] on div "However, he unexpectedly landed in a New World, marking a pivotal moment in his…" at bounding box center [680, 373] width 427 height 18
click at [660, 428] on button "Verify" at bounding box center [610, 437] width 909 height 19
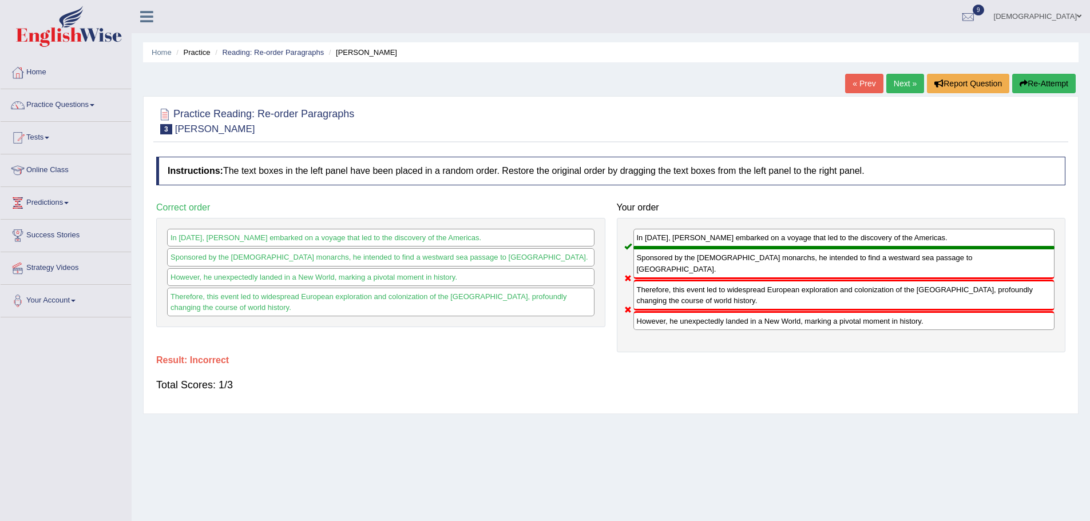
click at [892, 86] on link "Next »" at bounding box center [905, 83] width 38 height 19
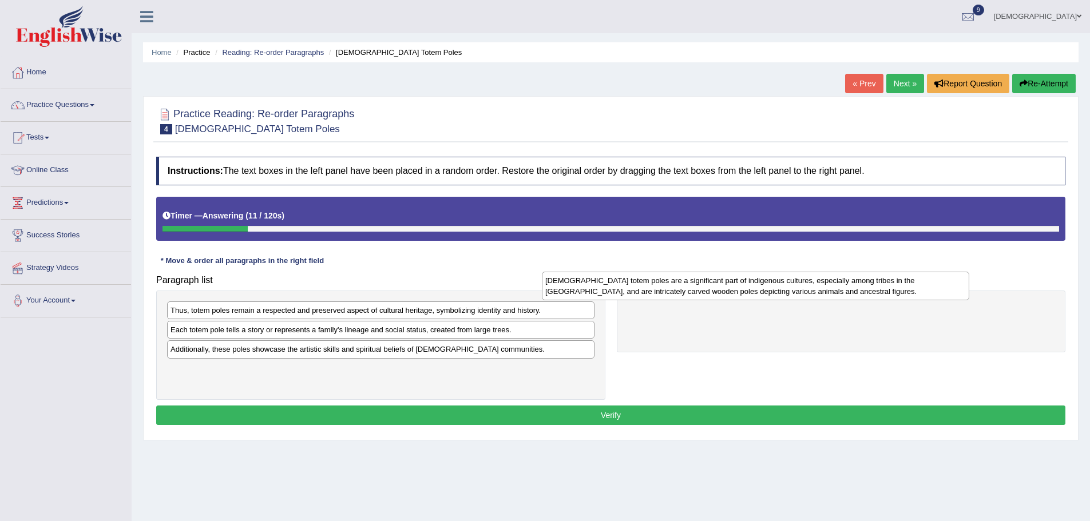
drag, startPoint x: 291, startPoint y: 315, endPoint x: 666, endPoint y: 285, distance: 375.9
click at [666, 285] on div "[DEMOGRAPHIC_DATA] totem poles are a significant part of indigenous cultures, e…" at bounding box center [755, 286] width 427 height 29
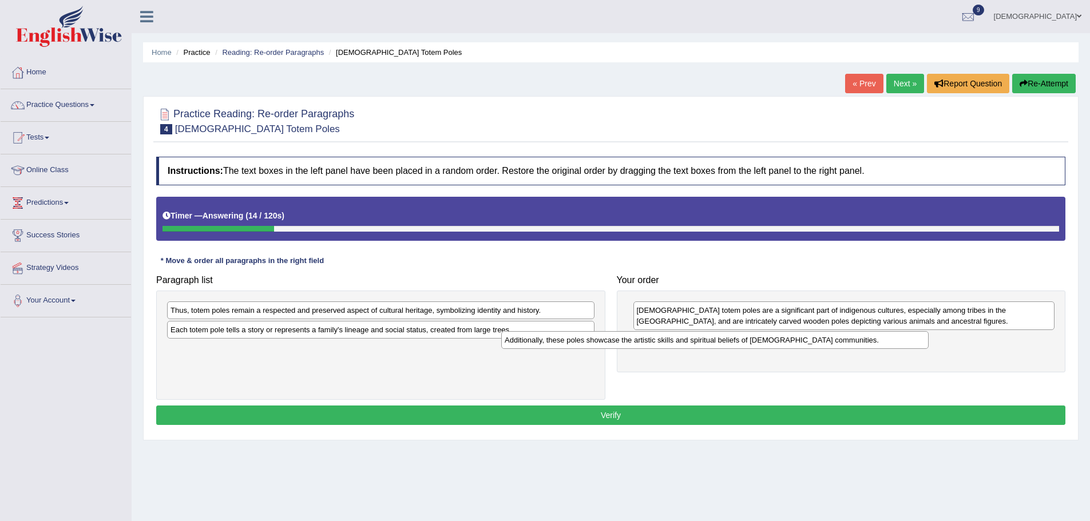
drag, startPoint x: 347, startPoint y: 354, endPoint x: 700, endPoint y: 344, distance: 353.7
click at [700, 344] on div "Additionally, these poles showcase the artistic skills and spiritual beliefs of…" at bounding box center [714, 340] width 427 height 18
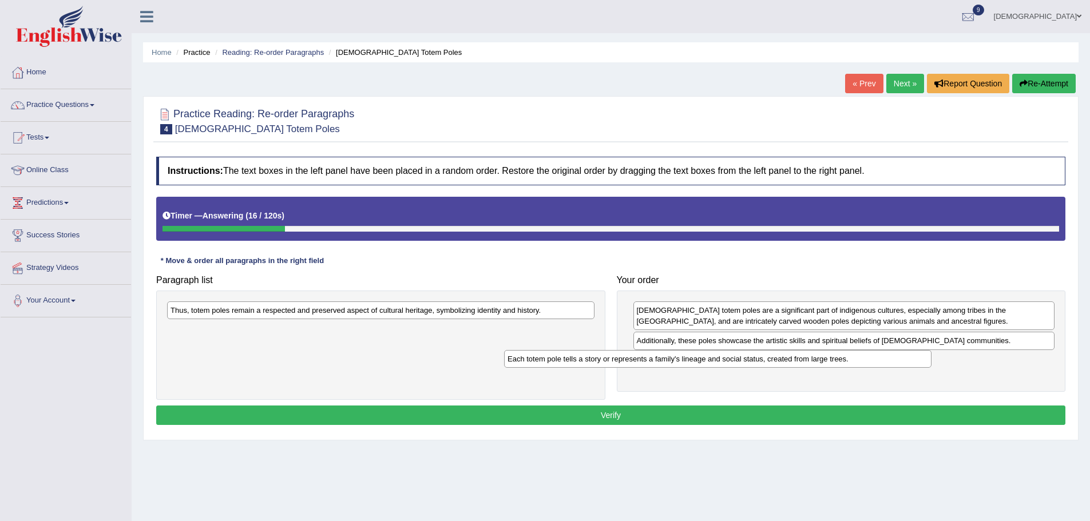
drag, startPoint x: 477, startPoint y: 332, endPoint x: 793, endPoint y: 361, distance: 318.2
click at [816, 362] on div "Each totem pole tells a story or represents a family's lineage and social statu…" at bounding box center [717, 359] width 427 height 18
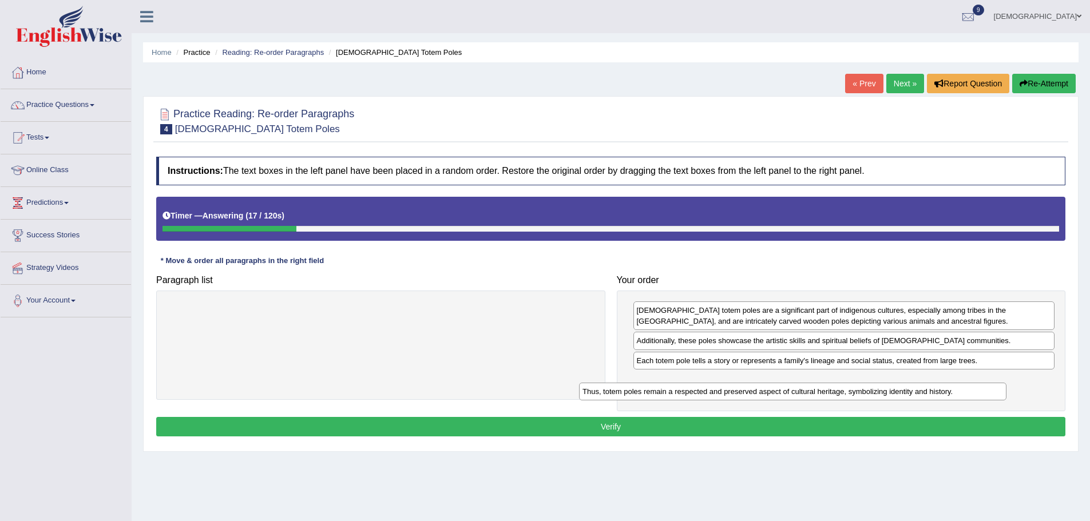
drag, startPoint x: 511, startPoint y: 304, endPoint x: 895, endPoint y: 383, distance: 391.3
click at [923, 386] on div "Thus, totem poles remain a respected and preserved aspect of cultural heritage,…" at bounding box center [792, 392] width 427 height 18
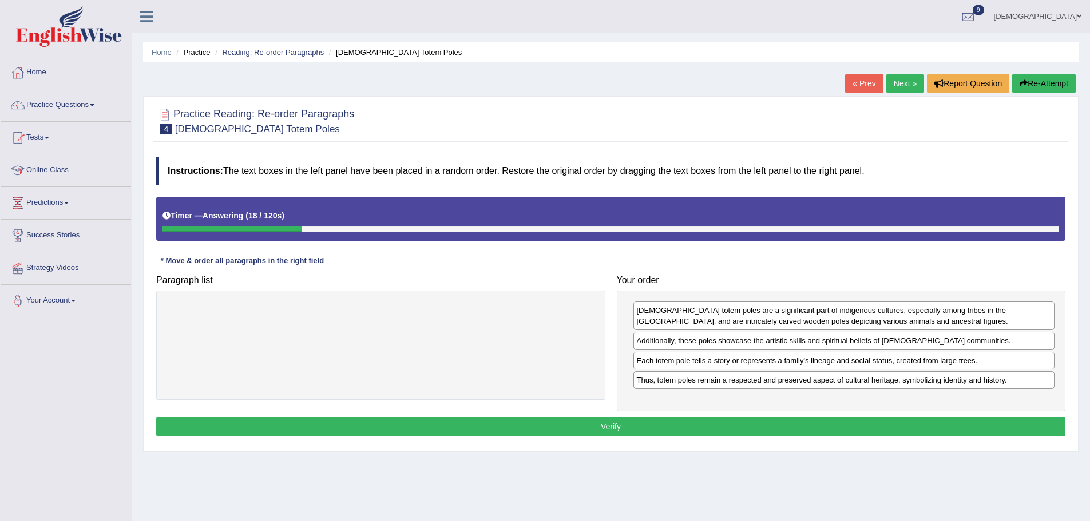
click at [708, 434] on button "Verify" at bounding box center [610, 426] width 909 height 19
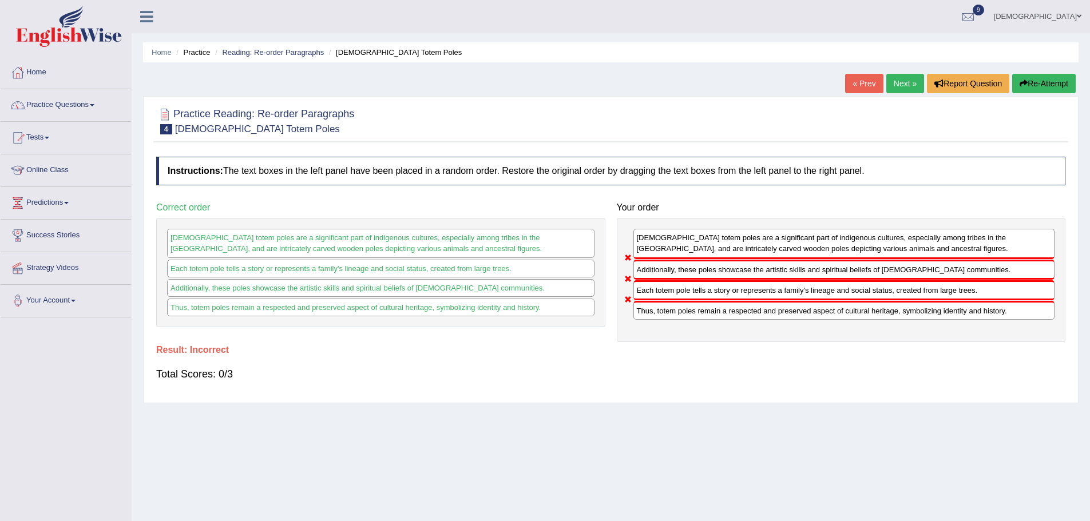
click at [897, 85] on link "Next »" at bounding box center [905, 83] width 38 height 19
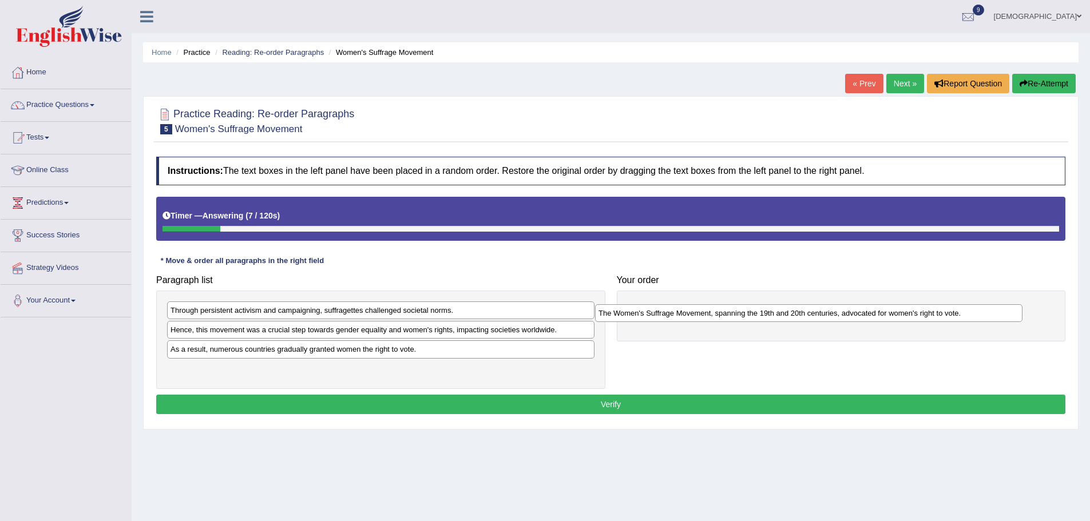
drag, startPoint x: 330, startPoint y: 369, endPoint x: 764, endPoint y: 314, distance: 437.7
click at [764, 314] on div "The Women's Suffrage Movement, spanning the 19th and 20th centuries, advocated …" at bounding box center [808, 313] width 427 height 18
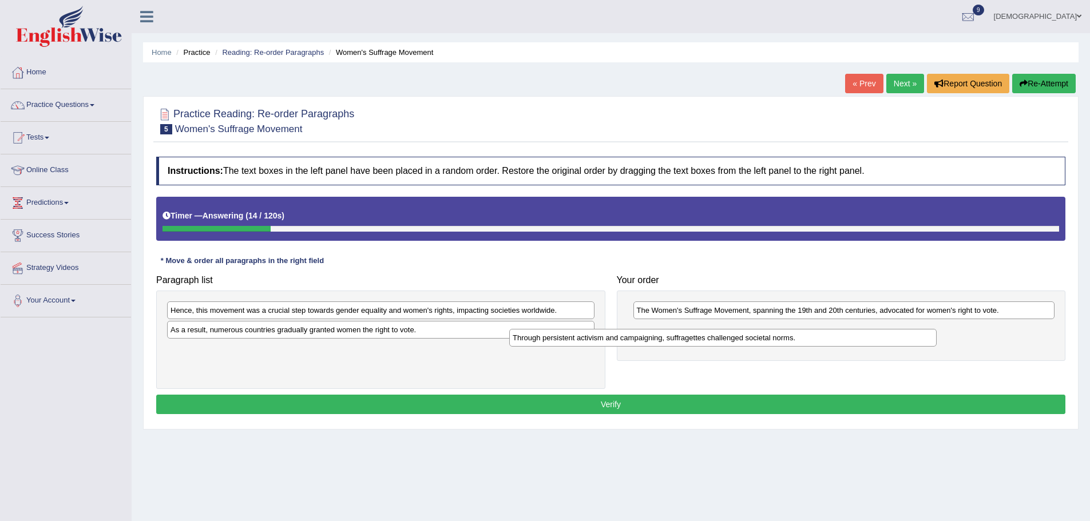
drag, startPoint x: 424, startPoint y: 308, endPoint x: 779, endPoint y: 336, distance: 356.3
click at [779, 336] on div "Through persistent activism and campaigning, suffragettes challenged societal n…" at bounding box center [722, 338] width 427 height 18
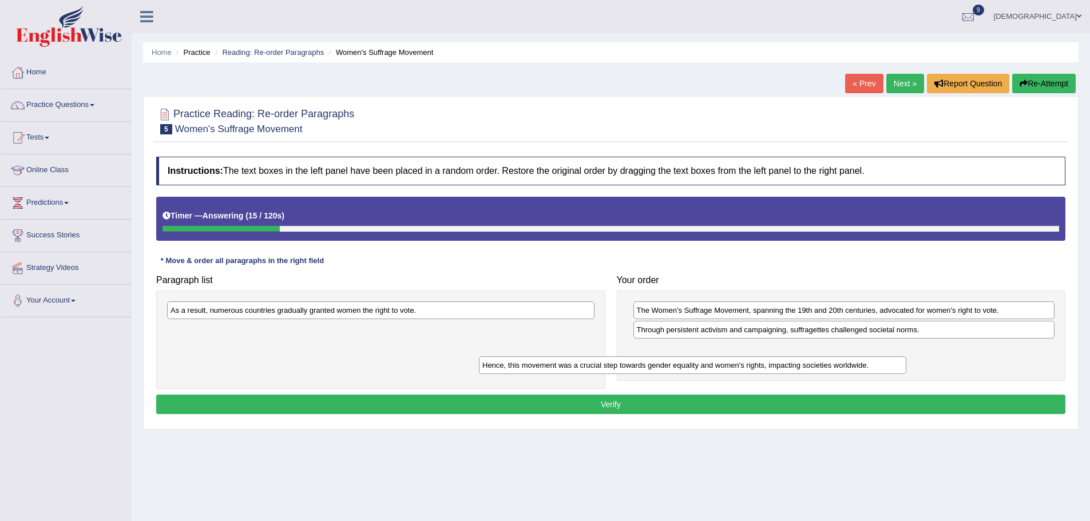
drag, startPoint x: 483, startPoint y: 303, endPoint x: 795, endPoint y: 358, distance: 316.6
click at [795, 358] on div "Hence, this movement was a crucial step towards gender equality and women's rig…" at bounding box center [692, 365] width 427 height 18
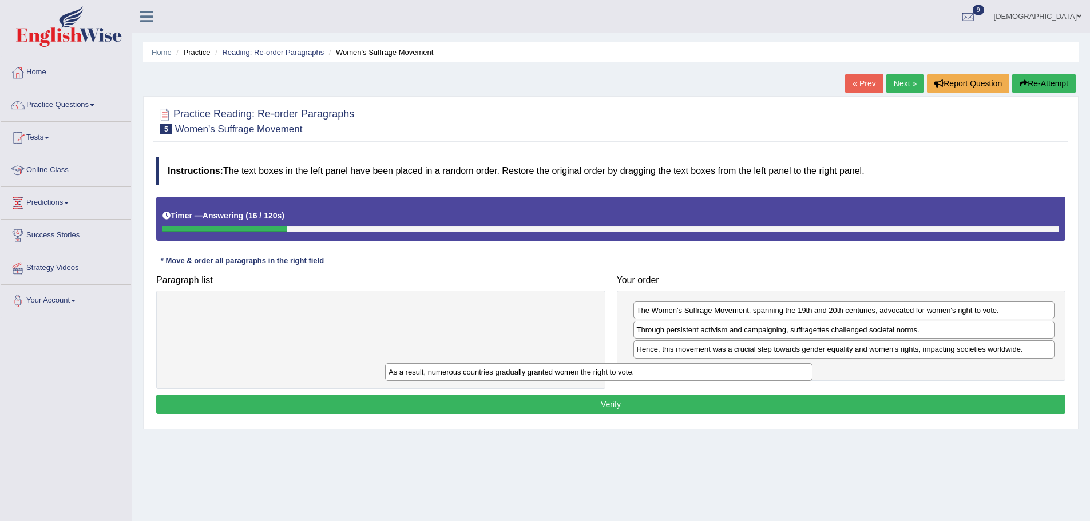
drag, startPoint x: 501, startPoint y: 308, endPoint x: 840, endPoint y: 374, distance: 345.5
click at [812, 374] on div "As a result, numerous countries gradually granted women the right to vote." at bounding box center [598, 372] width 427 height 18
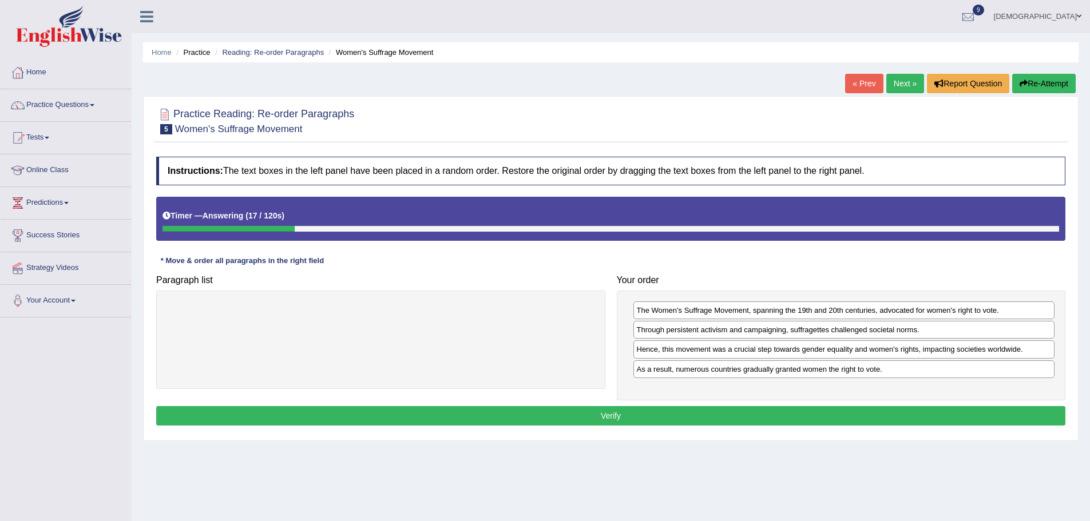
click at [613, 417] on button "Verify" at bounding box center [610, 415] width 909 height 19
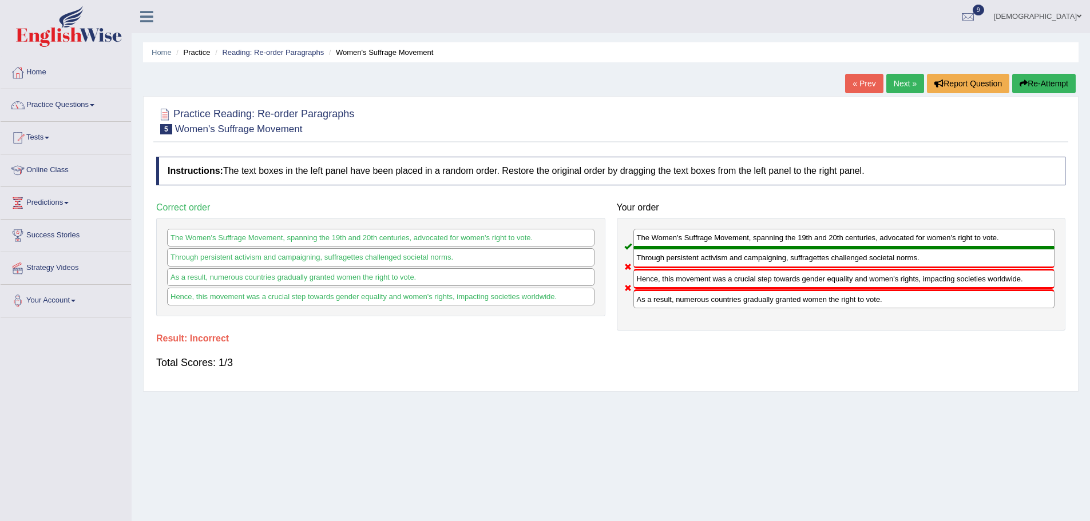
click at [904, 84] on link "Next »" at bounding box center [905, 83] width 38 height 19
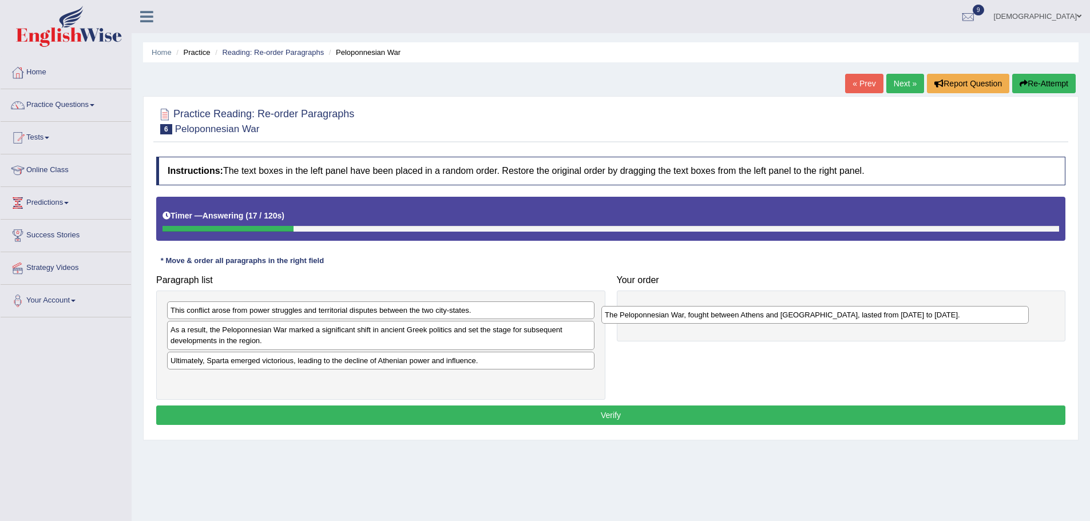
drag, startPoint x: 415, startPoint y: 386, endPoint x: 851, endPoint y: 319, distance: 440.5
click at [851, 319] on div "The Peloponnesian War, fought between Athens and [GEOGRAPHIC_DATA], lasted from…" at bounding box center [814, 315] width 427 height 18
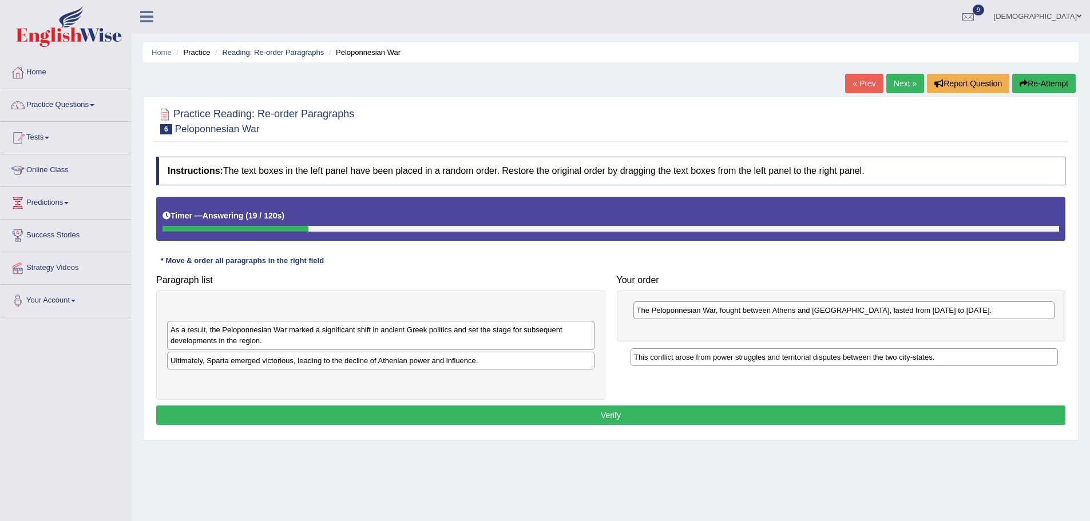
drag, startPoint x: 466, startPoint y: 310, endPoint x: 930, endPoint y: 357, distance: 465.8
click at [930, 357] on div "This conflict arose from power struggles and territorial disputes between the t…" at bounding box center [843, 357] width 427 height 18
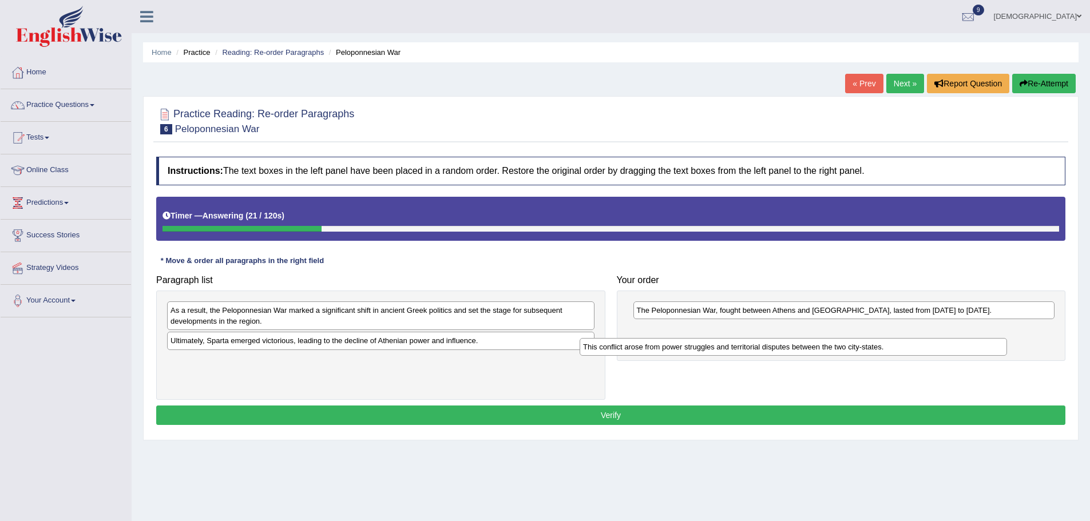
drag, startPoint x: 545, startPoint y: 312, endPoint x: 971, endPoint y: 332, distance: 427.3
click at [971, 338] on div "This conflict arose from power struggles and territorial disputes between the t…" at bounding box center [793, 347] width 427 height 18
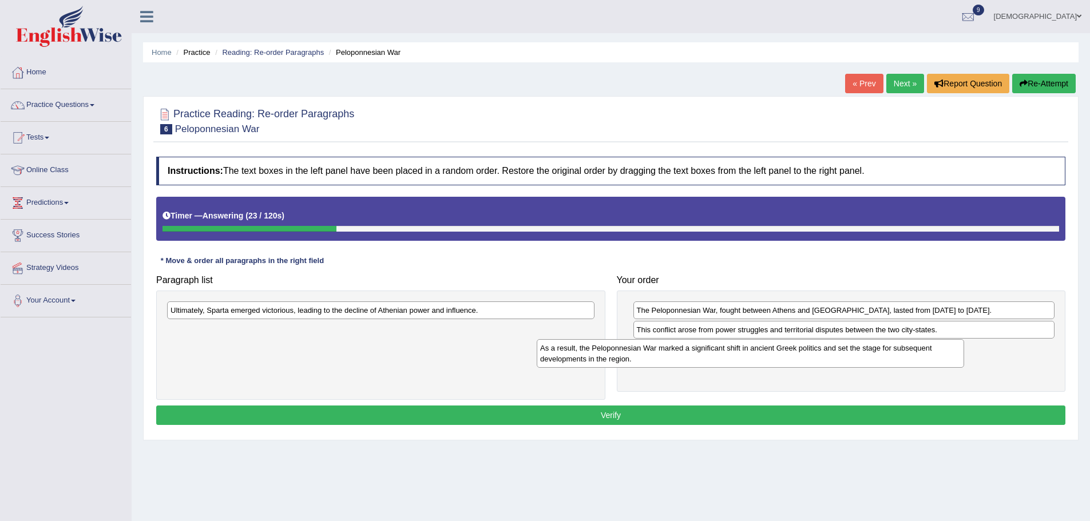
drag, startPoint x: 568, startPoint y: 315, endPoint x: 937, endPoint y: 353, distance: 371.5
click at [937, 353] on div "As a result, the Peloponnesian War marked a significant shift in ancient Greek …" at bounding box center [750, 353] width 427 height 29
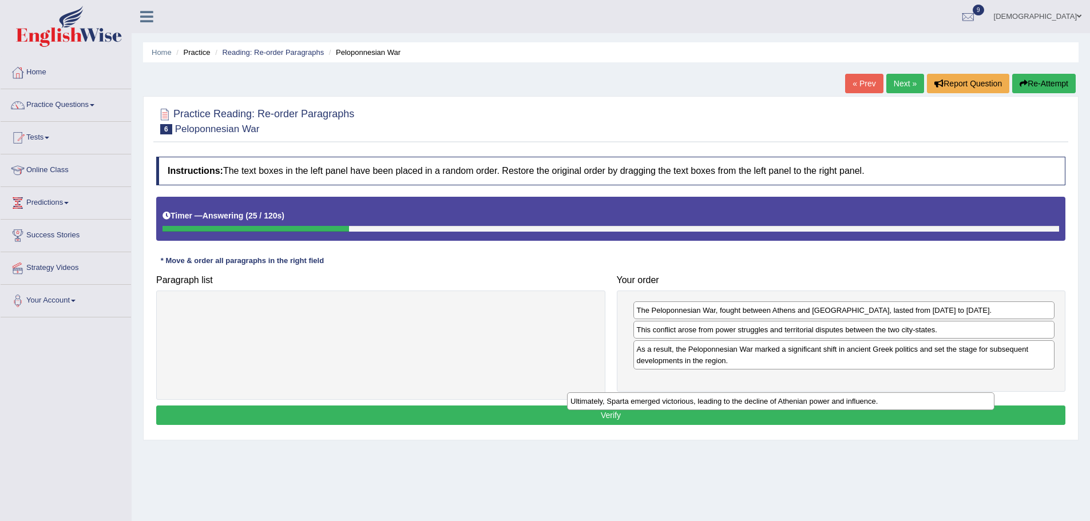
drag, startPoint x: 542, startPoint y: 309, endPoint x: 948, endPoint y: 395, distance: 415.1
click at [948, 395] on div "Ultimately, Sparta emerged victorious, leading to the decline of Athenian power…" at bounding box center [780, 401] width 427 height 18
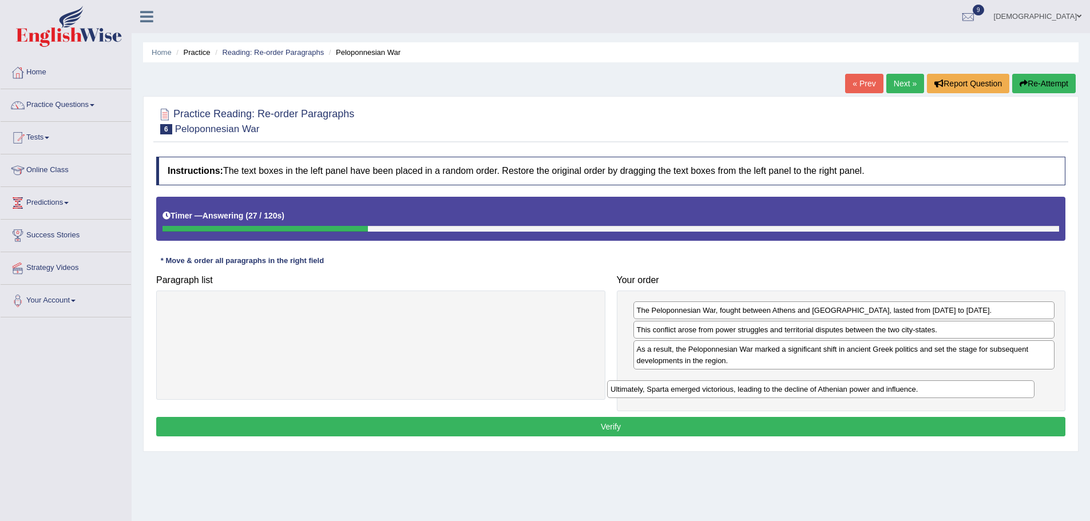
drag, startPoint x: 460, startPoint y: 305, endPoint x: 914, endPoint y: 384, distance: 460.5
click at [914, 384] on div "Ultimately, Sparta emerged victorious, leading to the decline of Athenian power…" at bounding box center [820, 389] width 427 height 18
click at [764, 426] on button "Verify" at bounding box center [610, 426] width 909 height 19
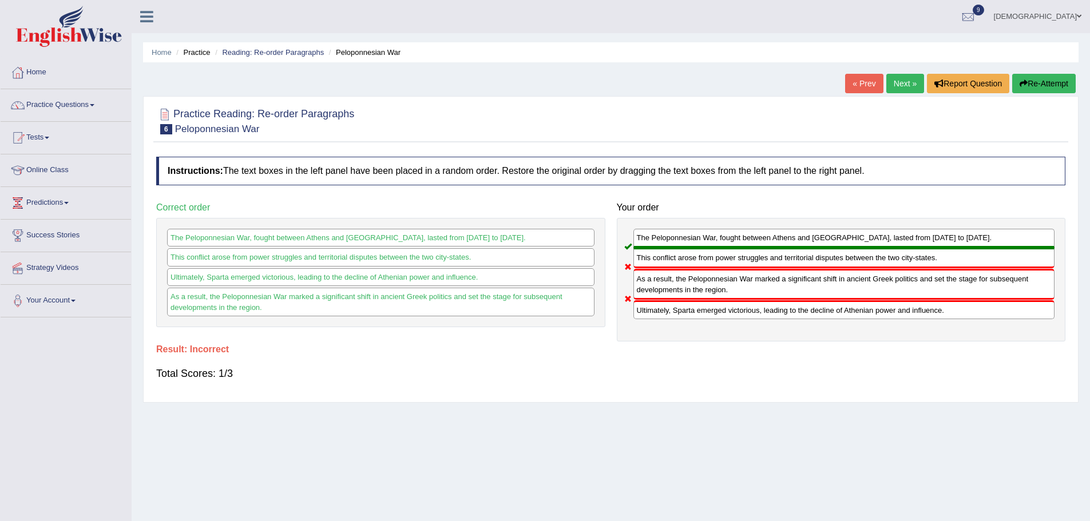
click at [901, 82] on link "Next »" at bounding box center [905, 83] width 38 height 19
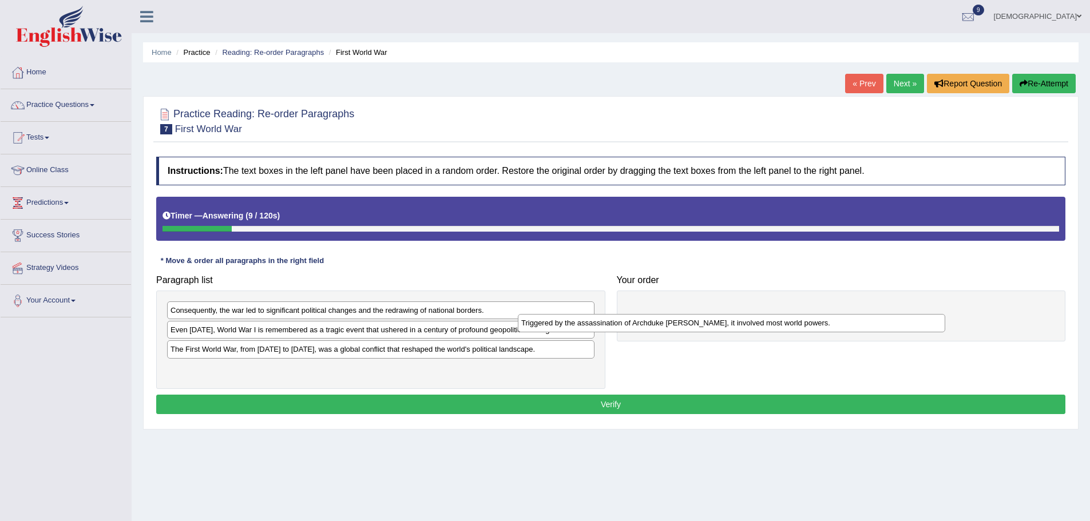
drag, startPoint x: 441, startPoint y: 357, endPoint x: 806, endPoint y: 330, distance: 366.5
click at [806, 330] on div "Triggered by the assassination of Archduke Franz Ferdinand, it involved most wo…" at bounding box center [731, 323] width 427 height 18
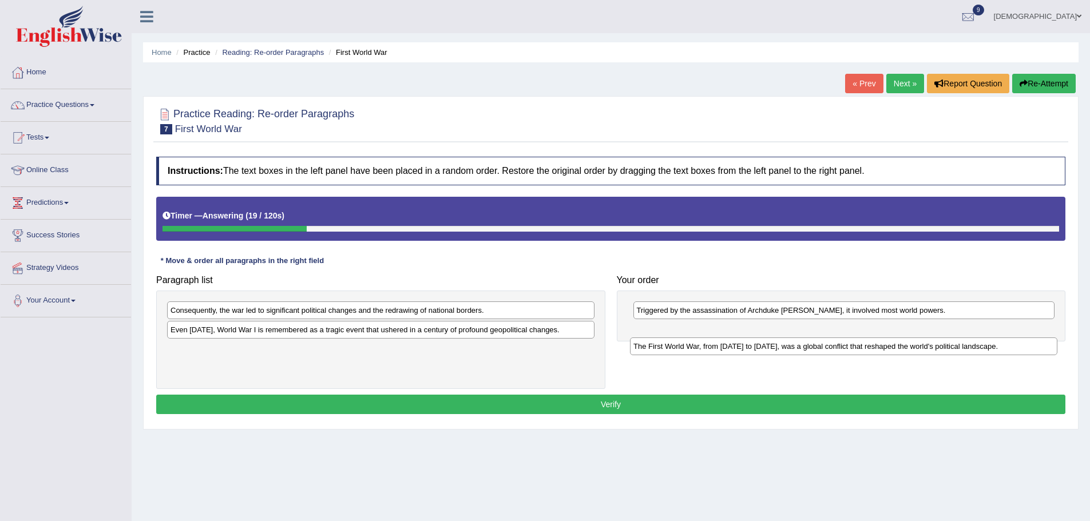
drag, startPoint x: 220, startPoint y: 352, endPoint x: 681, endPoint y: 348, distance: 461.1
click at [681, 348] on div "The First World War, from 1914 to 1918, was a global conflict that reshaped the…" at bounding box center [843, 347] width 427 height 18
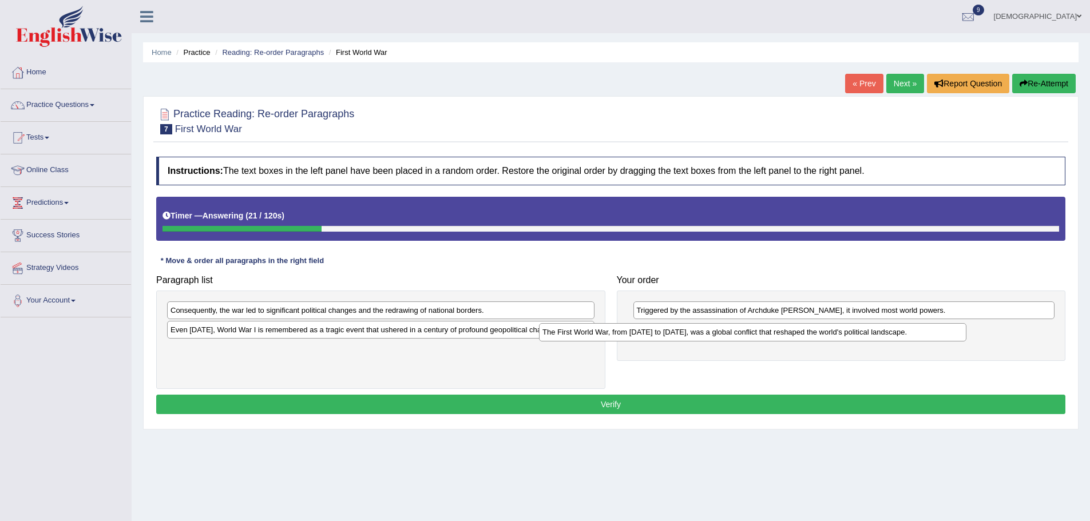
drag, startPoint x: 430, startPoint y: 352, endPoint x: 802, endPoint y: 335, distance: 372.2
click at [802, 335] on div "The First World War, from 1914 to 1918, was a global conflict that reshaped the…" at bounding box center [752, 332] width 427 height 18
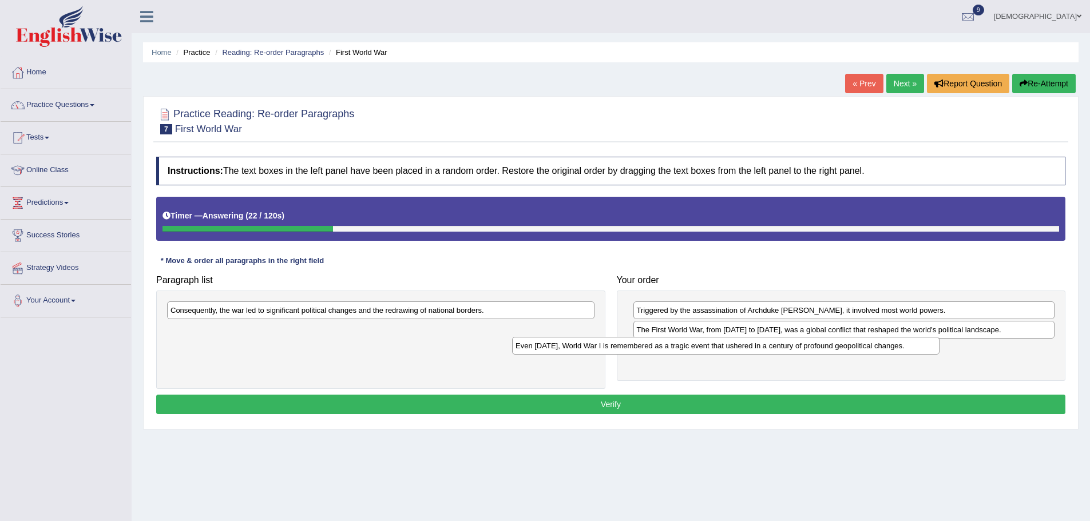
drag, startPoint x: 451, startPoint y: 334, endPoint x: 816, endPoint y: 350, distance: 365.3
click at [816, 350] on div "Even today, World War I is remembered as a tragic event that ushered in a centu…" at bounding box center [725, 346] width 427 height 18
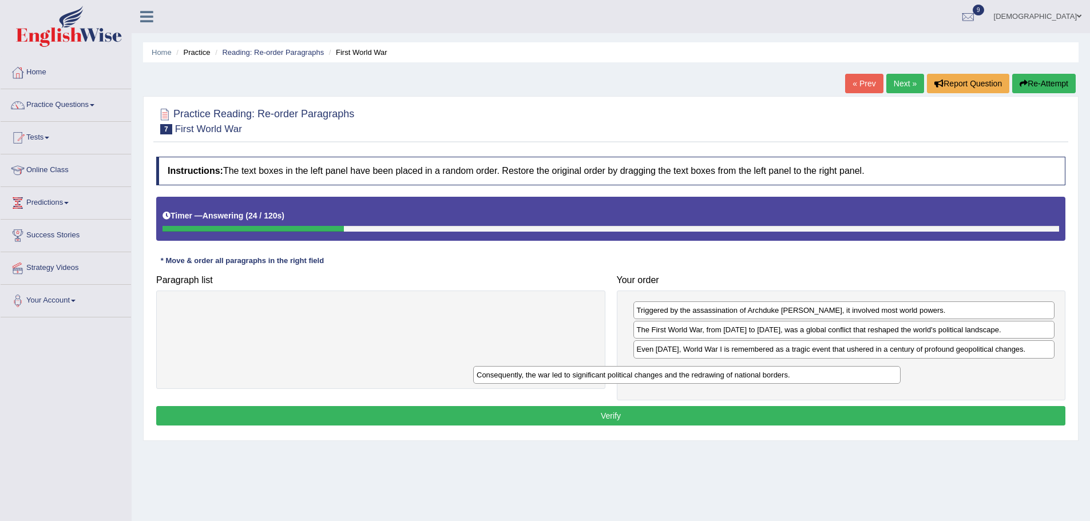
drag, startPoint x: 492, startPoint y: 315, endPoint x: 802, endPoint y: 379, distance: 316.7
click at [802, 379] on div "Consequently, the war led to significant political changes and the redrawing of…" at bounding box center [686, 375] width 427 height 18
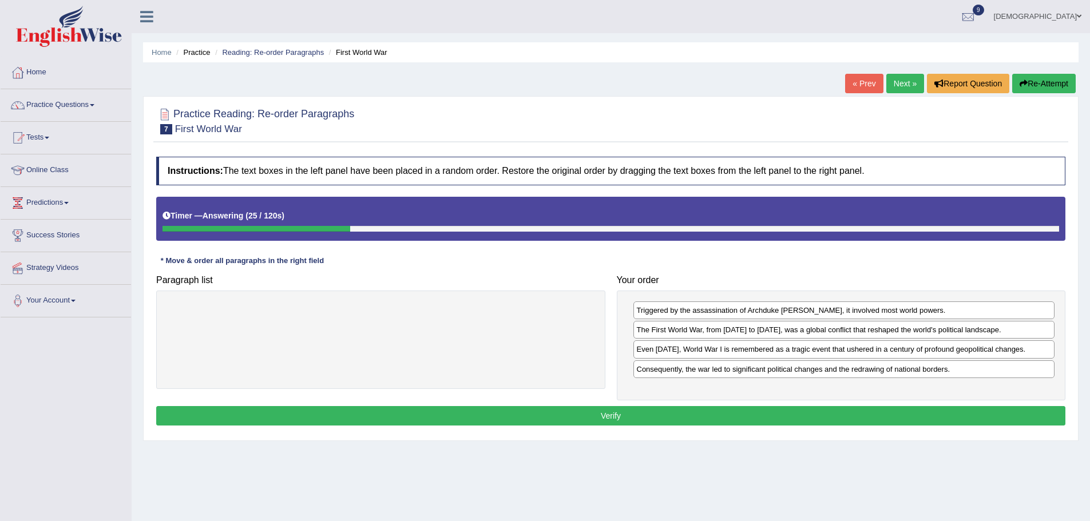
click at [636, 420] on button "Verify" at bounding box center [610, 415] width 909 height 19
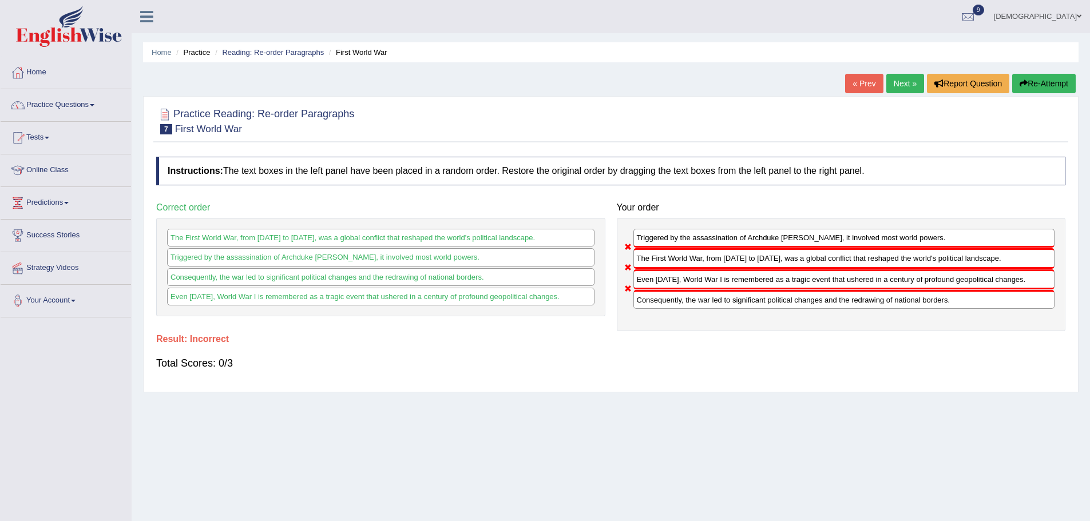
click at [894, 84] on link "Next »" at bounding box center [905, 83] width 38 height 19
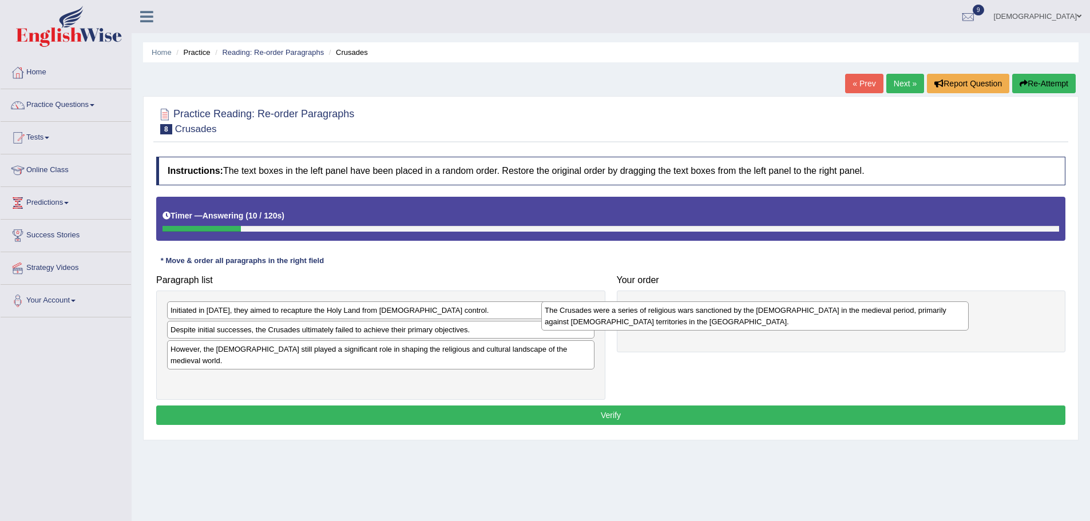
drag, startPoint x: 259, startPoint y: 355, endPoint x: 633, endPoint y: 316, distance: 376.2
click at [633, 316] on div "The Crusades were a series of religious wars sanctioned by the [DEMOGRAPHIC_DAT…" at bounding box center [754, 315] width 427 height 29
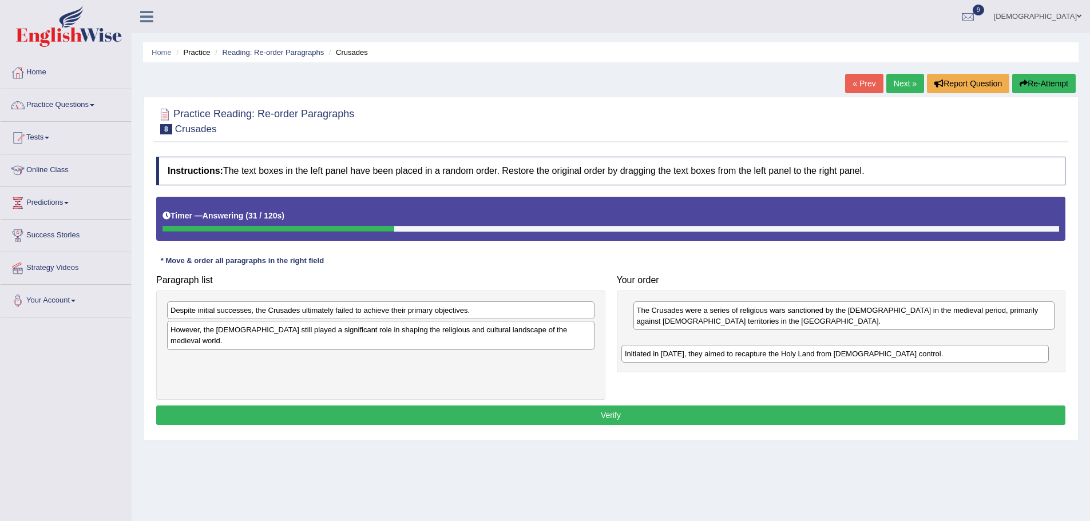
drag, startPoint x: 320, startPoint y: 306, endPoint x: 775, endPoint y: 350, distance: 456.3
click at [775, 350] on div "Initiated in [DATE], they aimed to recapture the Holy Land from [DEMOGRAPHIC_DA…" at bounding box center [834, 354] width 427 height 18
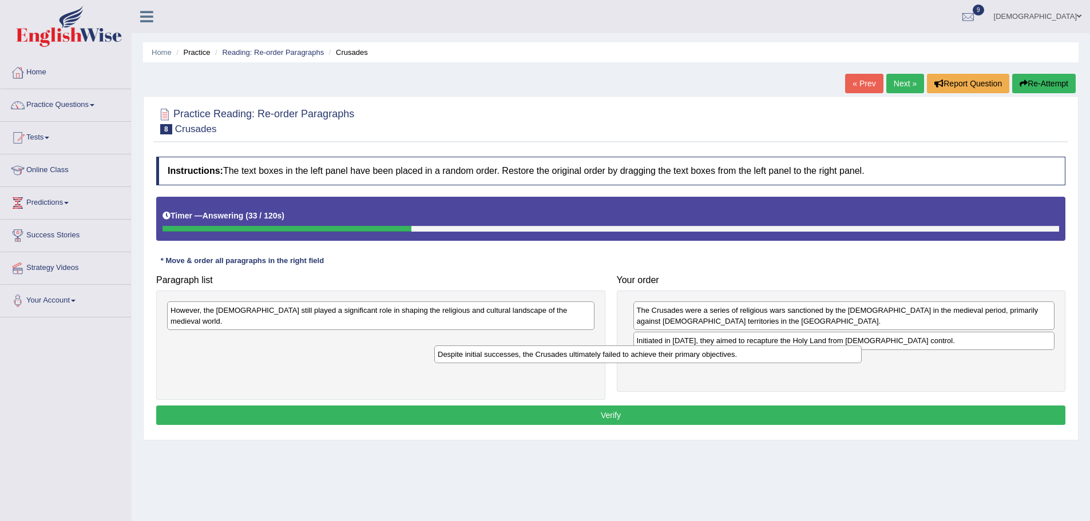
drag, startPoint x: 565, startPoint y: 315, endPoint x: 832, endPoint y: 359, distance: 270.8
click at [832, 359] on div "Despite initial successes, the Crusades ultimately failed to achieve their prim…" at bounding box center [647, 355] width 427 height 18
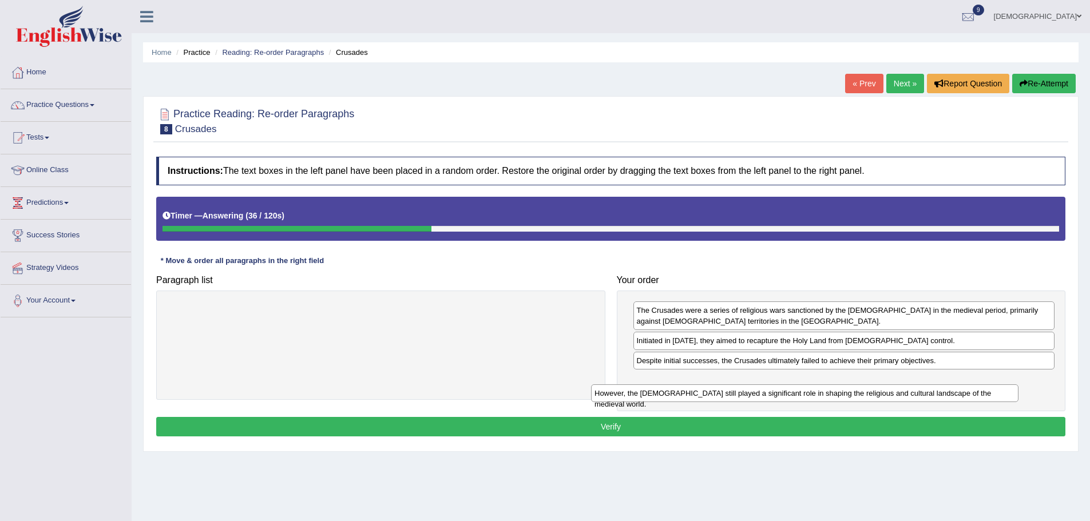
drag, startPoint x: 551, startPoint y: 307, endPoint x: 975, endPoint y: 390, distance: 432.0
click at [975, 390] on div "However, the Crusades still played a significant role in shaping the religious …" at bounding box center [804, 393] width 427 height 18
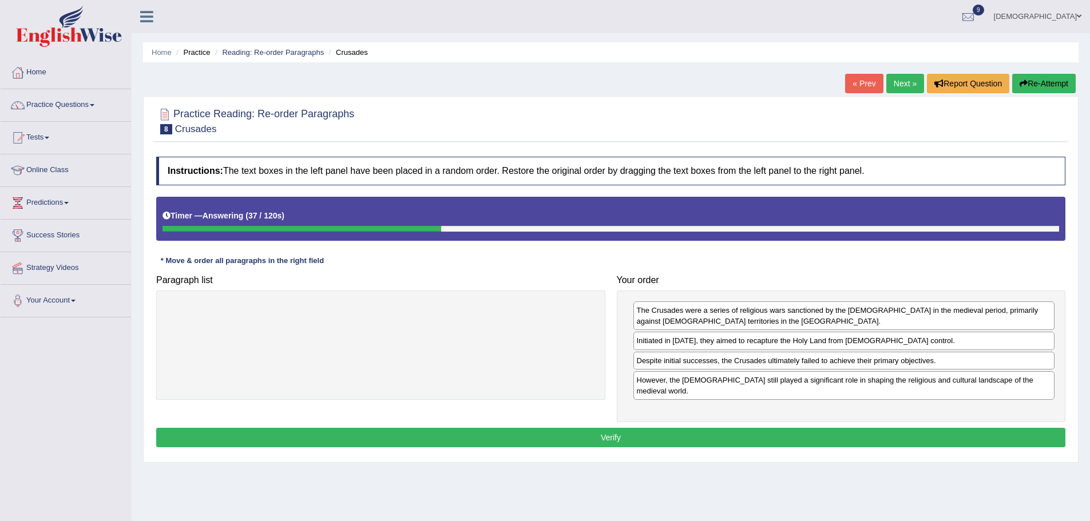
click at [787, 431] on button "Verify" at bounding box center [610, 437] width 909 height 19
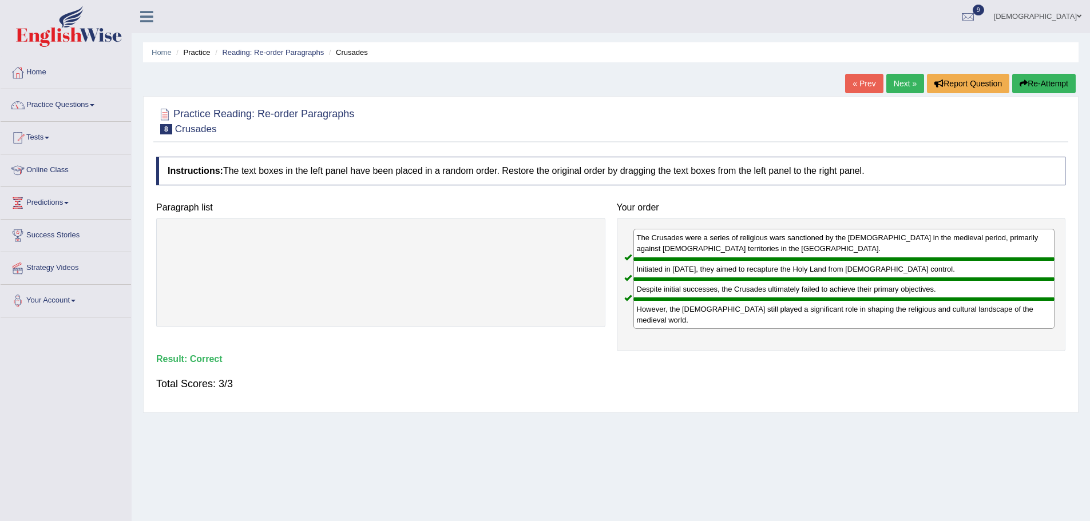
click at [906, 80] on link "Next »" at bounding box center [905, 83] width 38 height 19
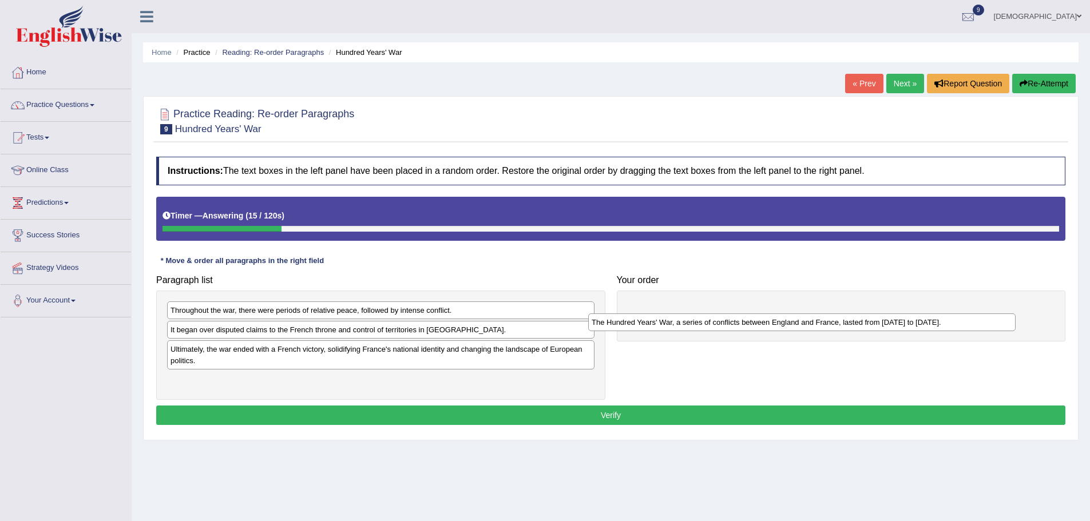
drag, startPoint x: 312, startPoint y: 387, endPoint x: 733, endPoint y: 330, distance: 425.0
click at [733, 330] on div "The Hundred Years' War, a series of conflicts between England and France, laste…" at bounding box center [801, 323] width 427 height 18
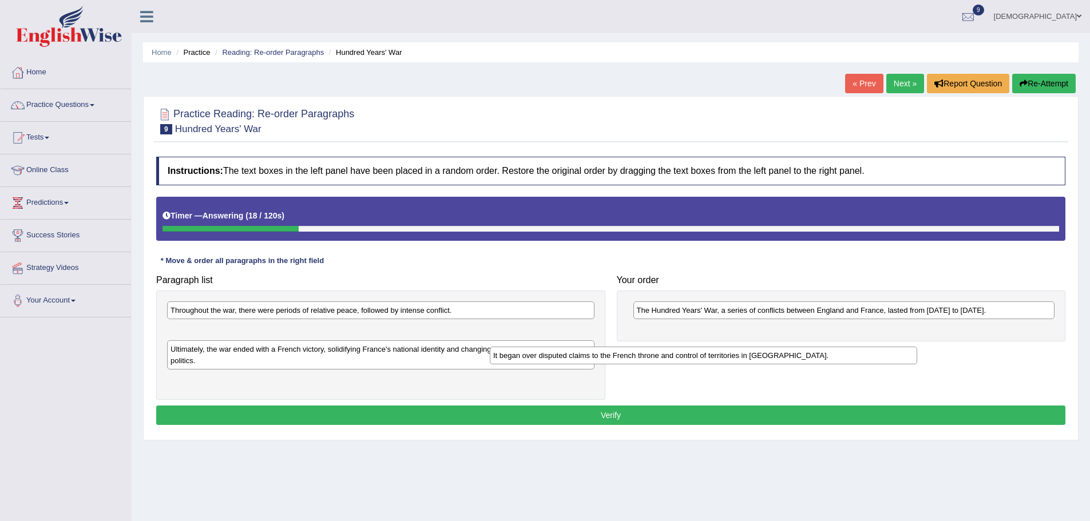
drag, startPoint x: 463, startPoint y: 332, endPoint x: 835, endPoint y: 360, distance: 373.4
click at [835, 360] on div "It began over disputed claims to the French throne and control of territories i…" at bounding box center [703, 356] width 427 height 18
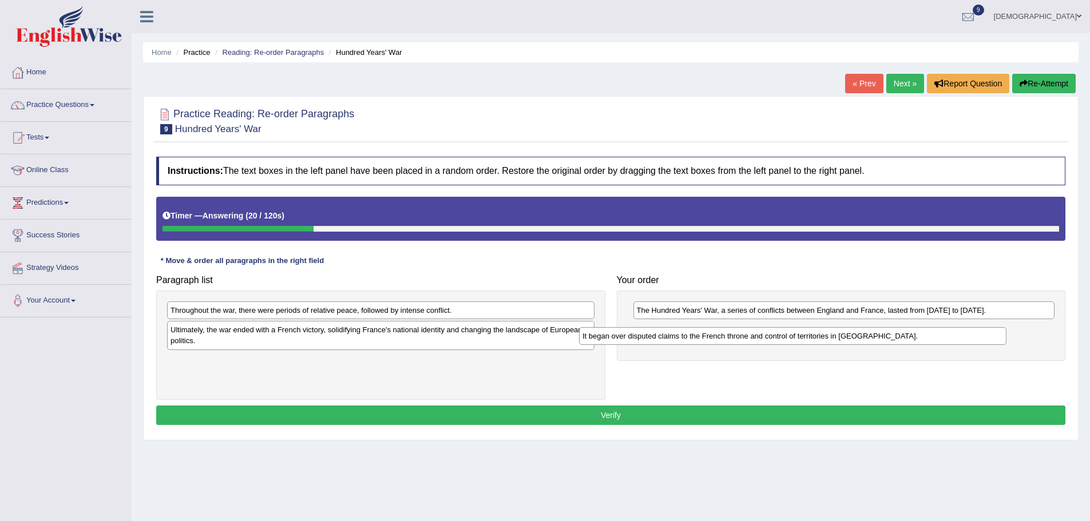
drag, startPoint x: 576, startPoint y: 328, endPoint x: 984, endPoint y: 334, distance: 408.5
click at [984, 334] on div "It began over disputed claims to the French throne and control of territories i…" at bounding box center [792, 336] width 427 height 18
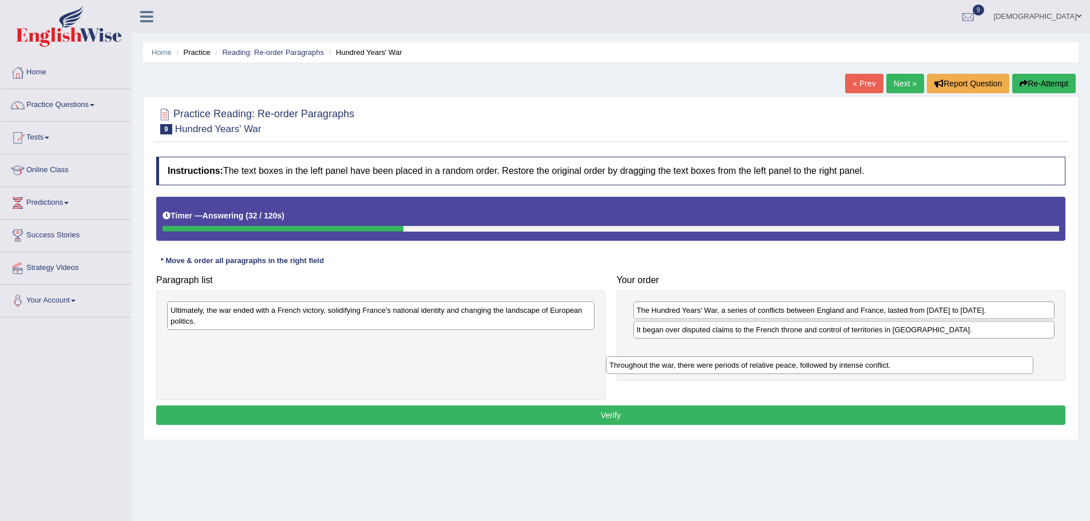
drag, startPoint x: 519, startPoint y: 309, endPoint x: 958, endPoint y: 364, distance: 442.2
click at [958, 364] on div "Throughout the war, there were periods of relative peace, followed by intense c…" at bounding box center [819, 365] width 427 height 18
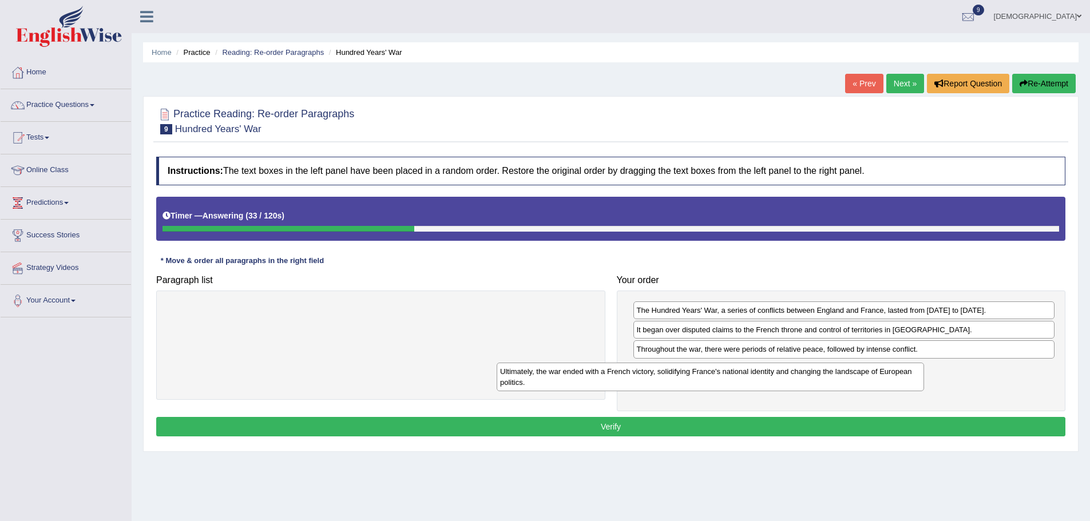
drag, startPoint x: 662, startPoint y: 337, endPoint x: 901, endPoint y: 370, distance: 240.8
click at [901, 370] on div "Ultimately, the war ended with a French victory, solidifying France's national …" at bounding box center [710, 377] width 427 height 29
click at [785, 431] on button "Verify" at bounding box center [610, 426] width 909 height 19
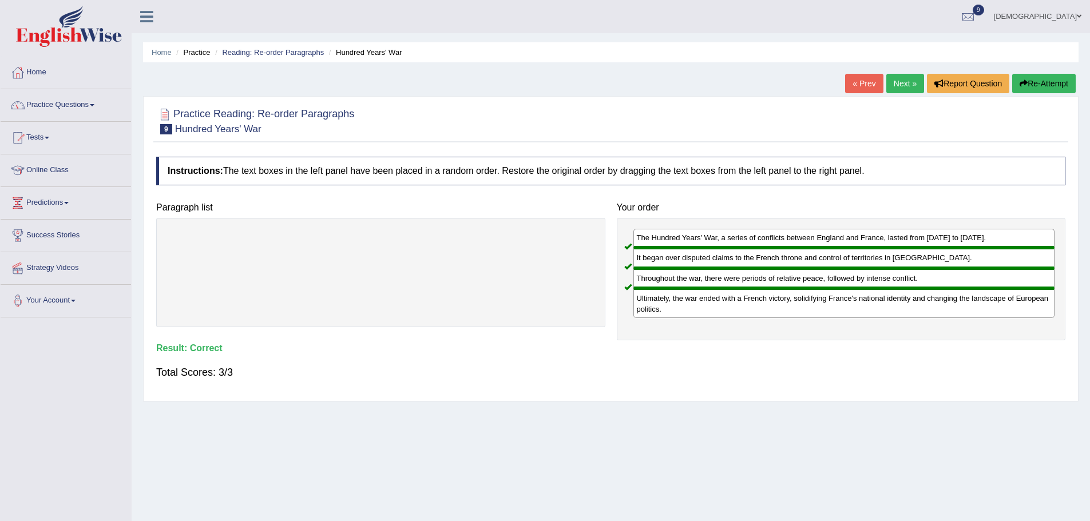
click at [898, 85] on link "Next »" at bounding box center [905, 83] width 38 height 19
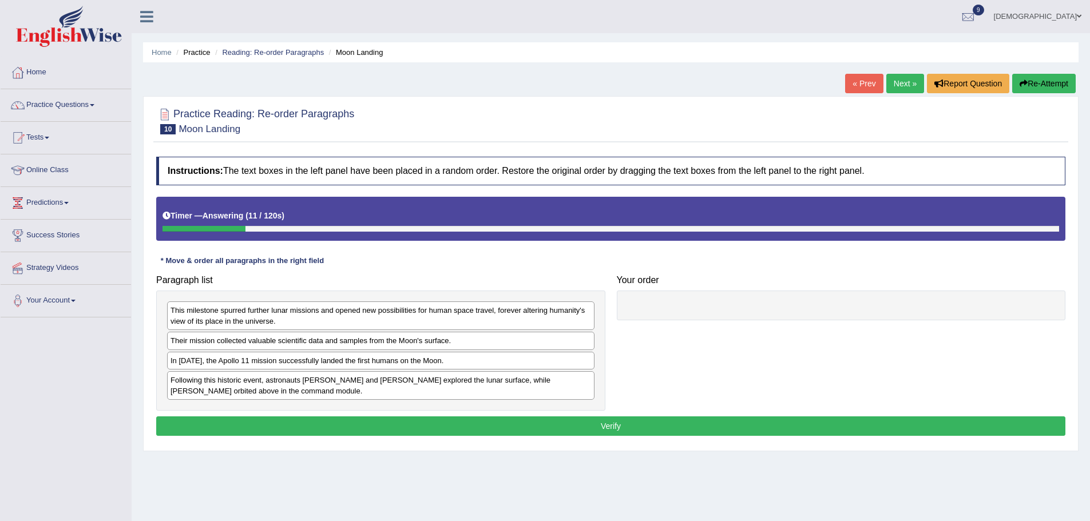
click at [474, 362] on div "In 1969, the Apollo 11 mission successfully landed the first humans on the Moon." at bounding box center [380, 361] width 427 height 18
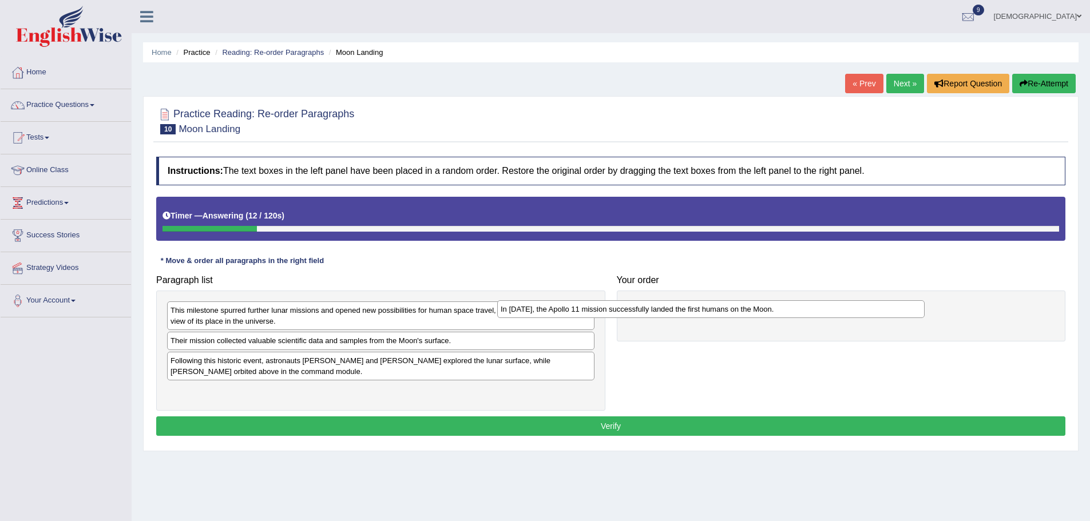
drag, startPoint x: 474, startPoint y: 362, endPoint x: 804, endPoint y: 311, distance: 334.1
click at [804, 311] on div "In 1969, the Apollo 11 mission successfully landed the first humans on the Moon." at bounding box center [710, 309] width 427 height 18
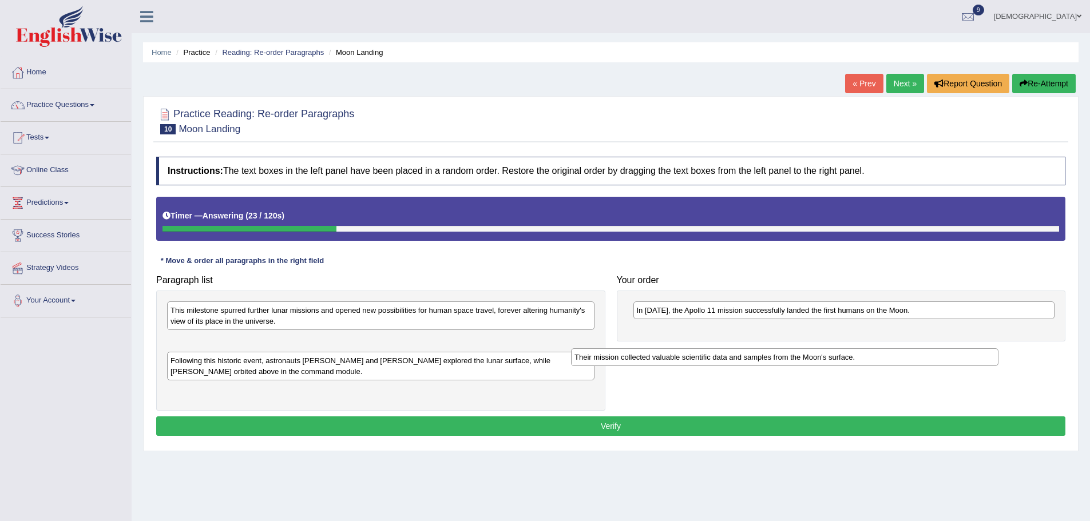
drag, startPoint x: 482, startPoint y: 343, endPoint x: 908, endPoint y: 353, distance: 426.9
click at [908, 353] on div "Their mission collected valuable scientific data and samples from the Moon's su…" at bounding box center [784, 357] width 427 height 18
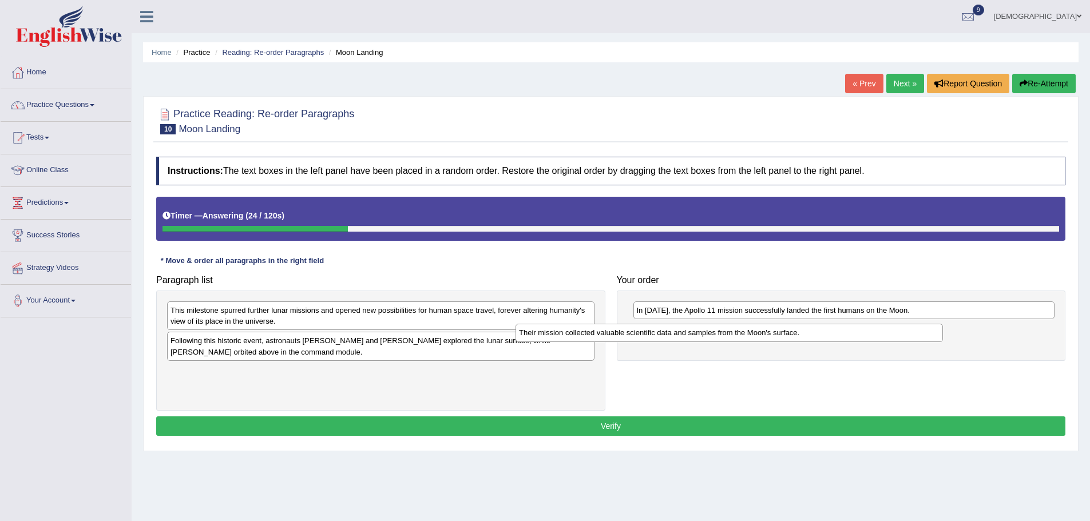
drag, startPoint x: 511, startPoint y: 348, endPoint x: 861, endPoint y: 339, distance: 350.2
click at [861, 339] on div "Their mission collected valuable scientific data and samples from the Moon's su…" at bounding box center [728, 333] width 427 height 18
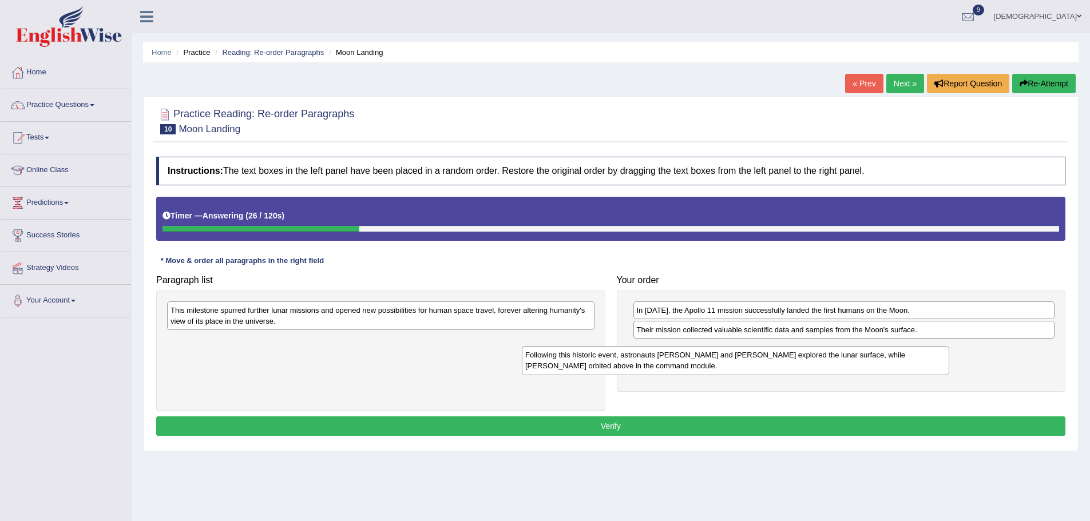
drag, startPoint x: 538, startPoint y: 354, endPoint x: 931, endPoint y: 356, distance: 393.0
click at [931, 356] on div "Following this historic event, astronauts Neil Armstrong and Buzz Aldrin explor…" at bounding box center [735, 360] width 427 height 29
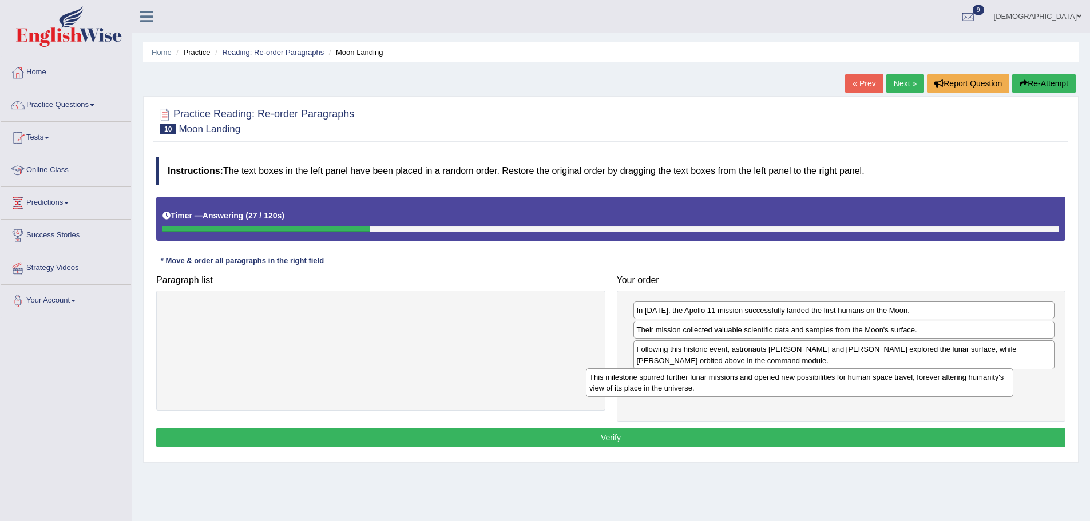
drag, startPoint x: 564, startPoint y: 312, endPoint x: 983, endPoint y: 379, distance: 424.1
click at [983, 379] on div "This milestone spurred further lunar missions and opened new possibilities for …" at bounding box center [799, 382] width 427 height 29
click at [808, 441] on button "Verify" at bounding box center [610, 437] width 909 height 19
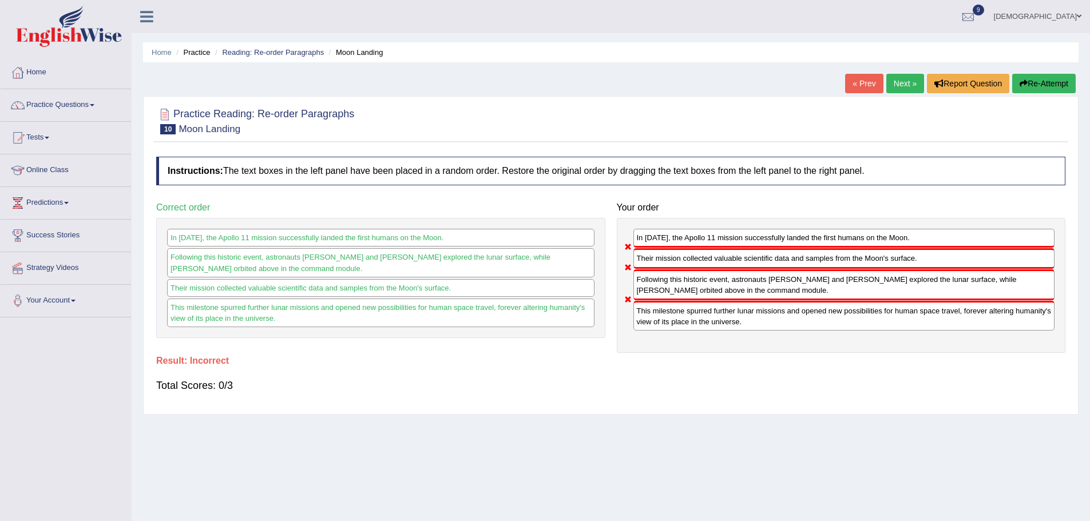
click at [903, 80] on link "Next »" at bounding box center [905, 83] width 38 height 19
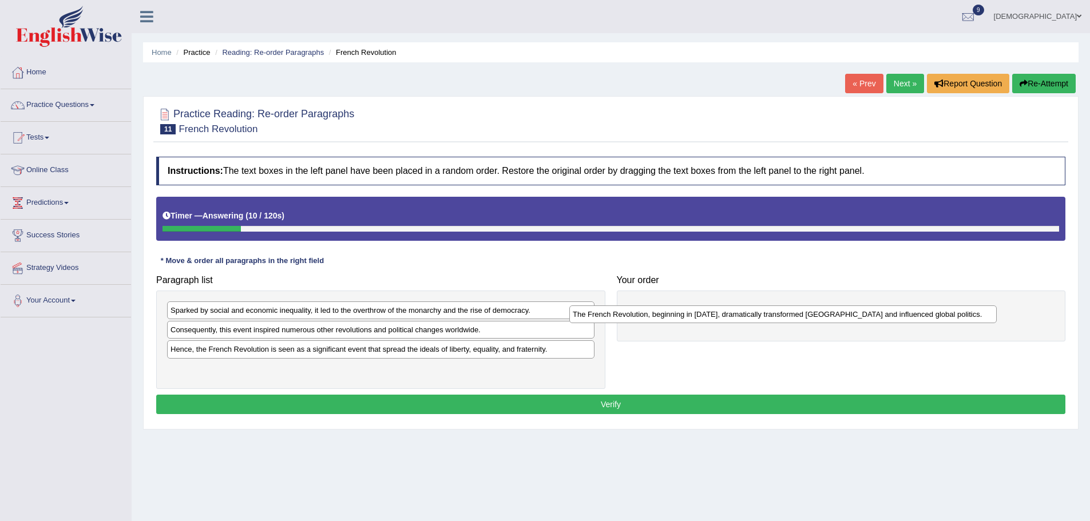
drag, startPoint x: 420, startPoint y: 336, endPoint x: 823, endPoint y: 320, distance: 403.1
click at [823, 320] on div "The French Revolution, beginning in [DATE], dramatically transformed [GEOGRAPHI…" at bounding box center [782, 314] width 427 height 18
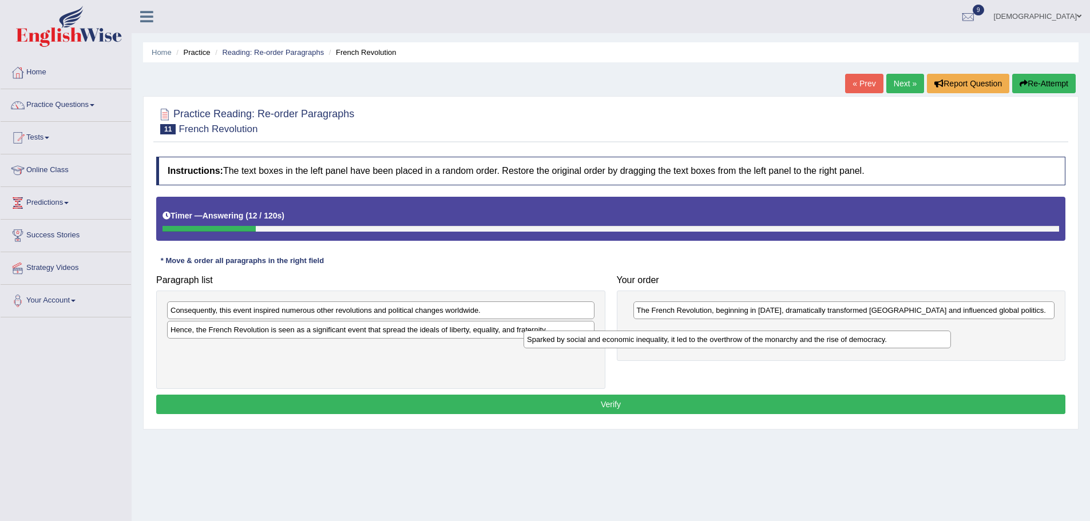
drag, startPoint x: 505, startPoint y: 308, endPoint x: 955, endPoint y: 334, distance: 451.5
click at [951, 334] on div "Sparked by social and economic inequality, it led to the overthrow of the monar…" at bounding box center [736, 340] width 427 height 18
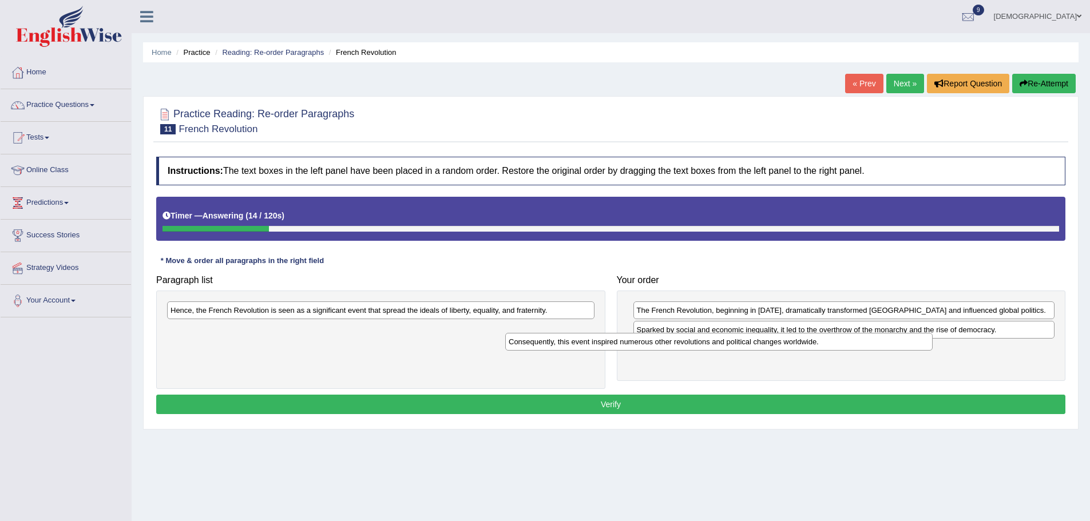
drag, startPoint x: 607, startPoint y: 314, endPoint x: 942, endPoint y: 343, distance: 335.9
click at [932, 343] on div "Consequently, this event inspired numerous other revolutions and political chan…" at bounding box center [718, 342] width 427 height 18
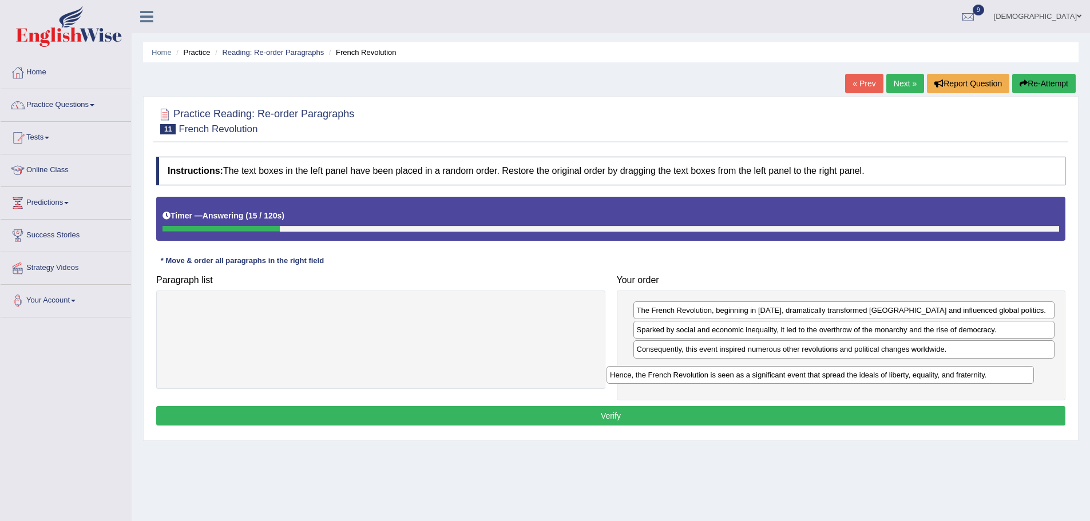
drag, startPoint x: 570, startPoint y: 309, endPoint x: 1010, endPoint y: 374, distance: 444.1
click at [1010, 374] on div "Hence, the French Revolution is seen as a significant event that spread the ide…" at bounding box center [819, 375] width 427 height 18
click at [774, 418] on button "Verify" at bounding box center [610, 415] width 909 height 19
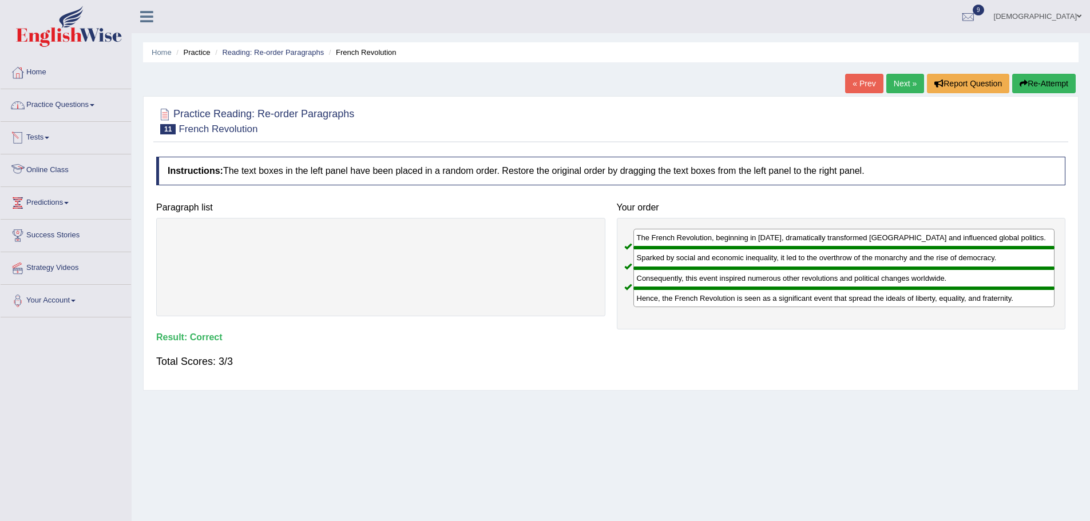
click at [52, 109] on link "Practice Questions" at bounding box center [66, 103] width 130 height 29
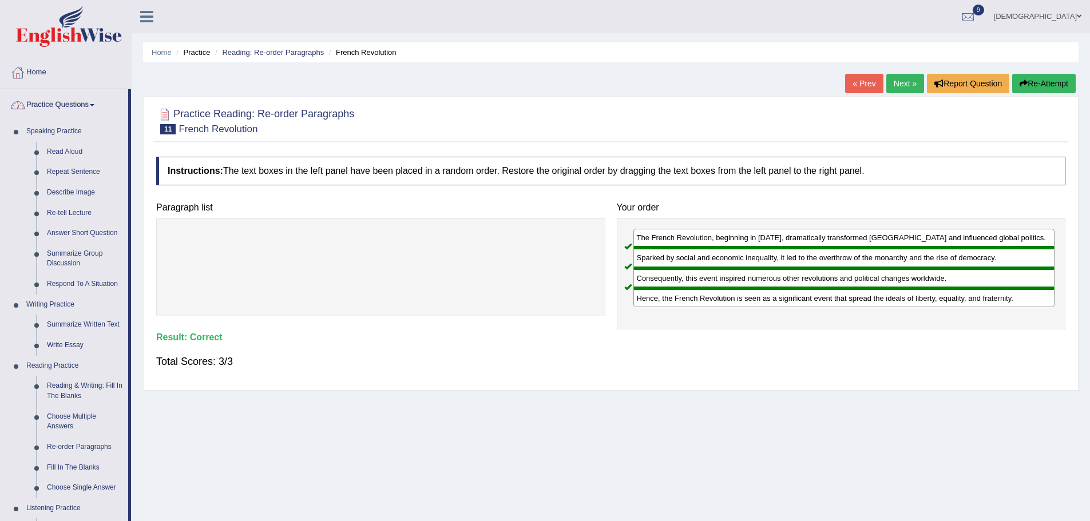
click at [57, 102] on link "Practice Questions" at bounding box center [65, 103] width 128 height 29
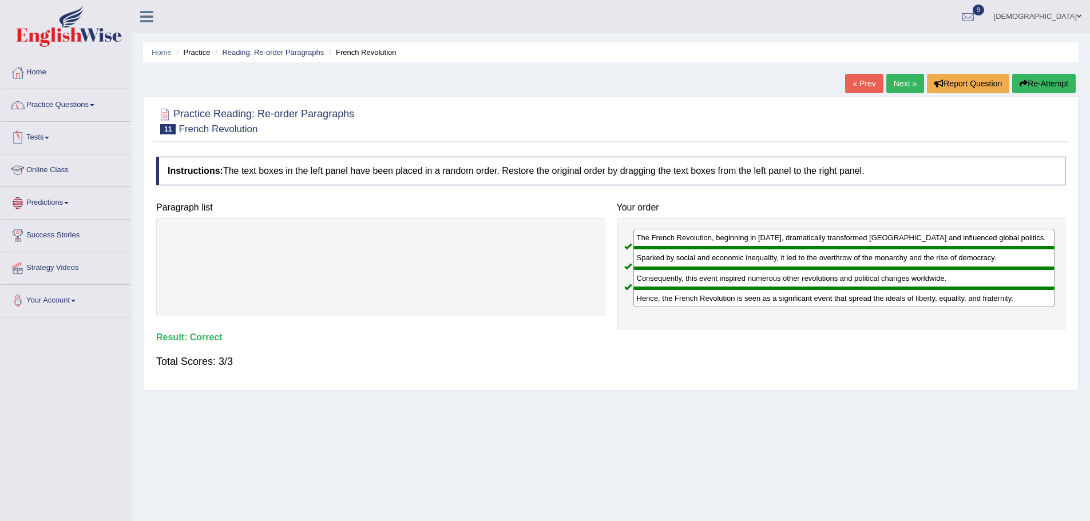
click at [53, 170] on link "Online Class" at bounding box center [66, 168] width 130 height 29
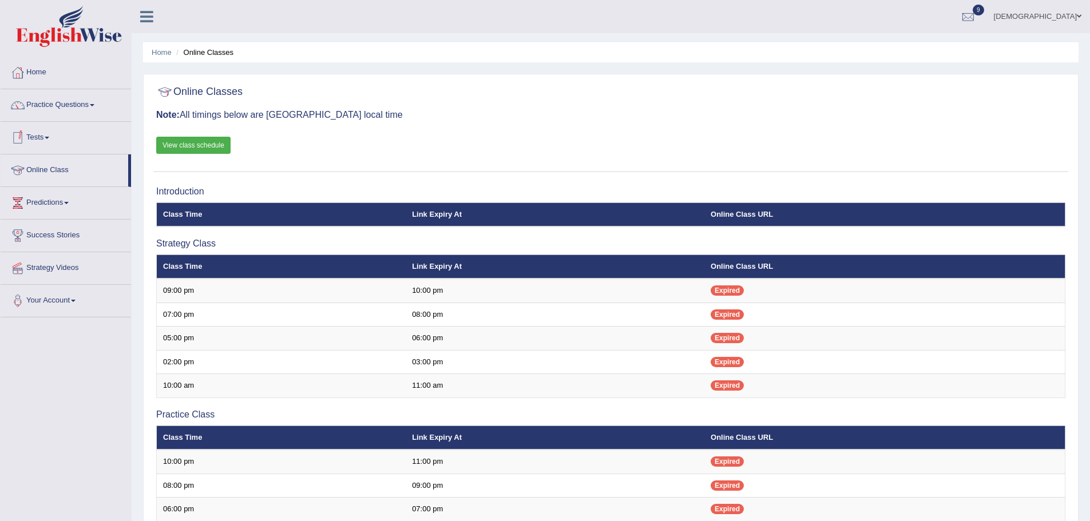
click at [195, 141] on link "View class schedule" at bounding box center [193, 145] width 74 height 17
click at [78, 100] on link "Practice Questions" at bounding box center [66, 103] width 130 height 29
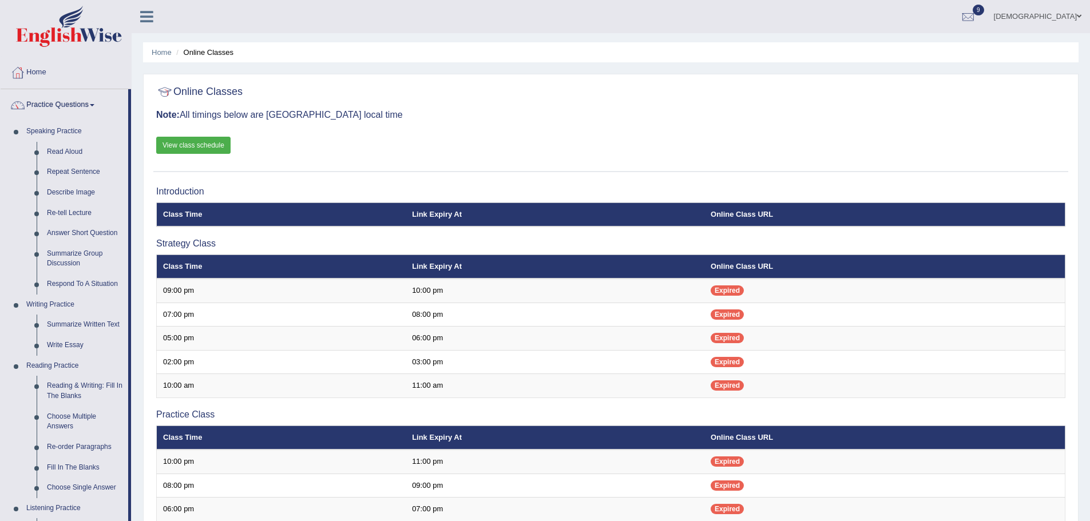
click at [75, 104] on link "Practice Questions" at bounding box center [65, 103] width 128 height 29
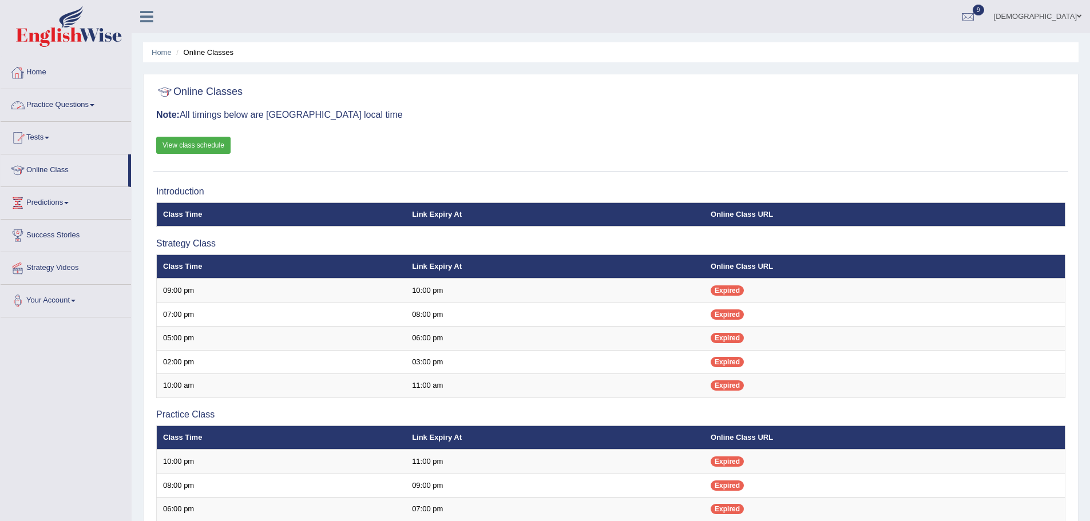
click at [53, 104] on link "Practice Questions" at bounding box center [66, 103] width 130 height 29
click at [73, 100] on link "Practice Questions" at bounding box center [66, 103] width 130 height 29
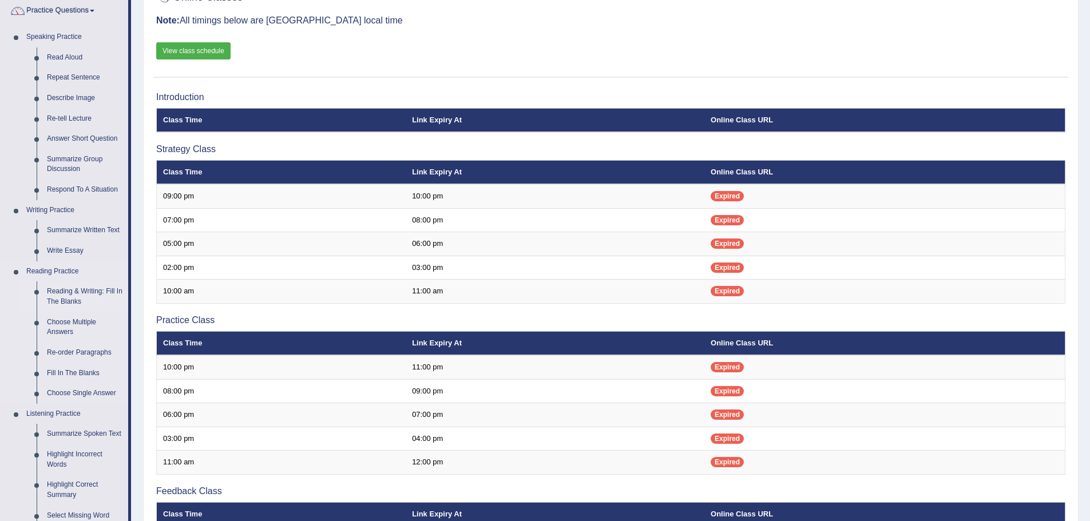
scroll to position [114, 0]
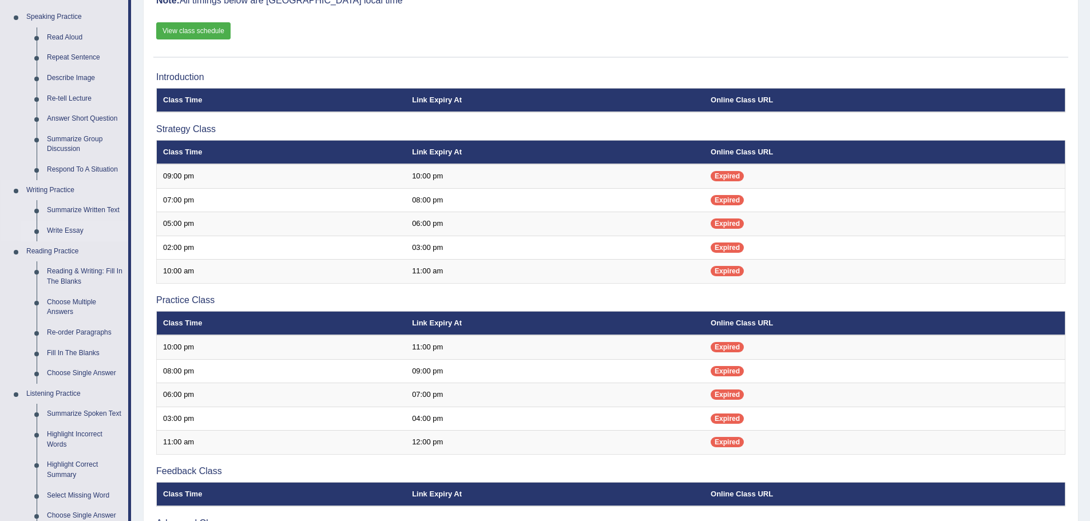
click at [62, 229] on link "Write Essay" at bounding box center [85, 231] width 86 height 21
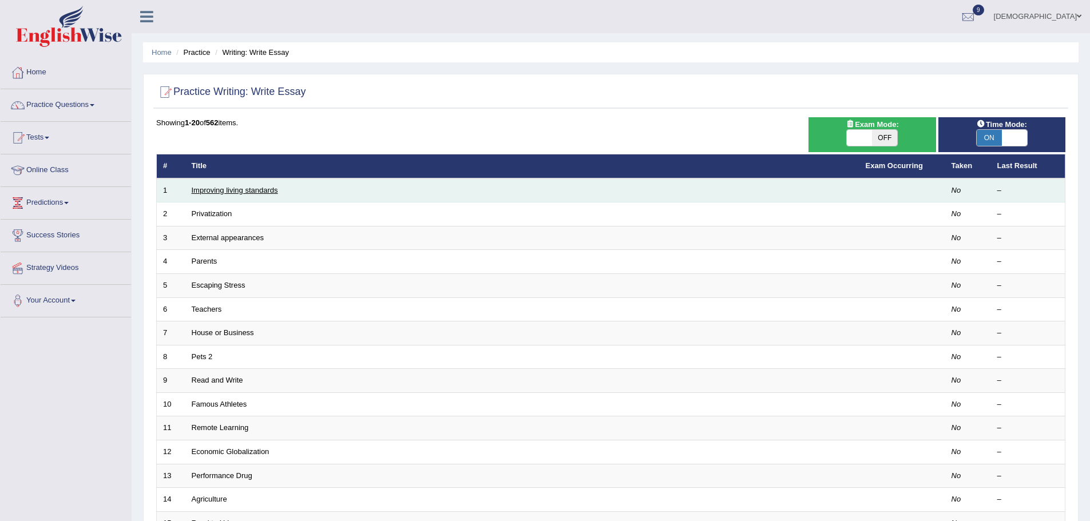
click at [231, 188] on link "Improving living standards" at bounding box center [235, 190] width 86 height 9
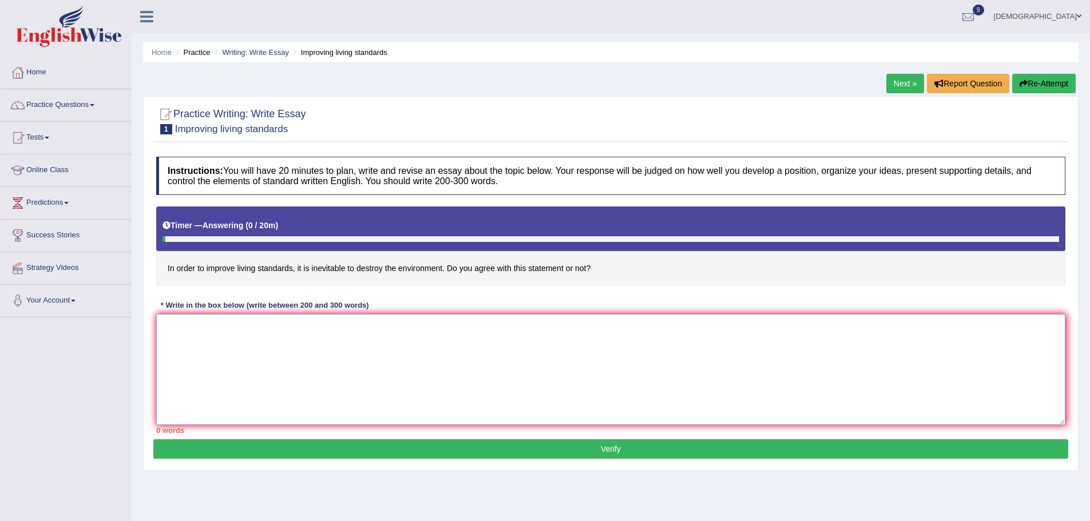
click at [308, 357] on textarea at bounding box center [610, 369] width 909 height 111
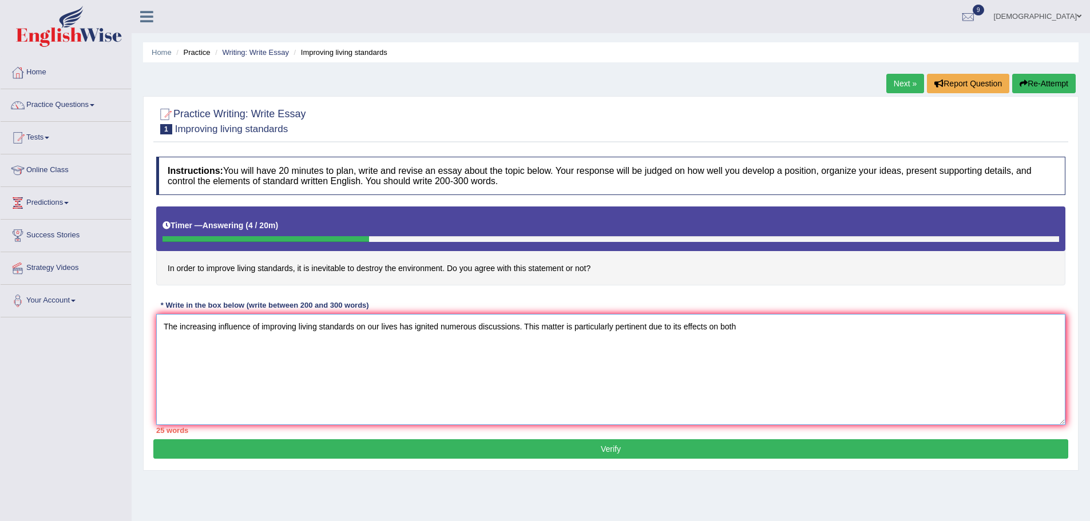
type textarea "The increasing influence of improving living standards on our lives has ignited…"
click at [34, 66] on link "Home" at bounding box center [66, 71] width 130 height 29
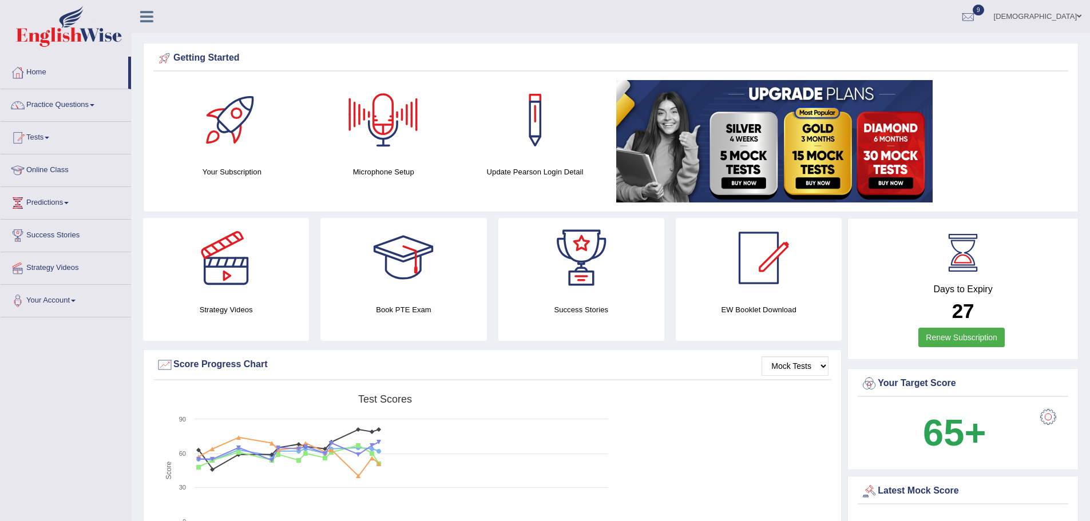
click at [149, 18] on icon at bounding box center [146, 16] width 13 height 15
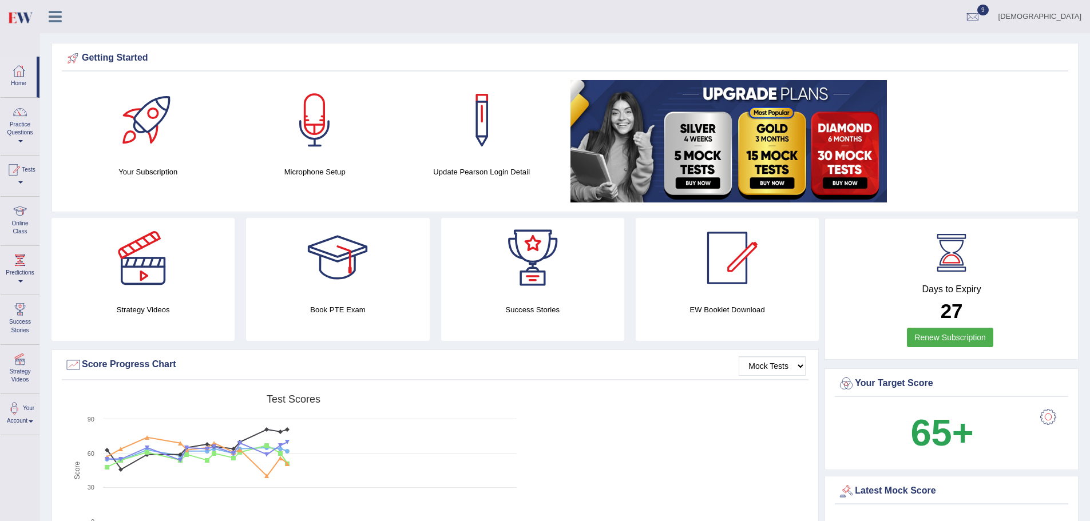
click at [60, 15] on icon at bounding box center [55, 16] width 13 height 15
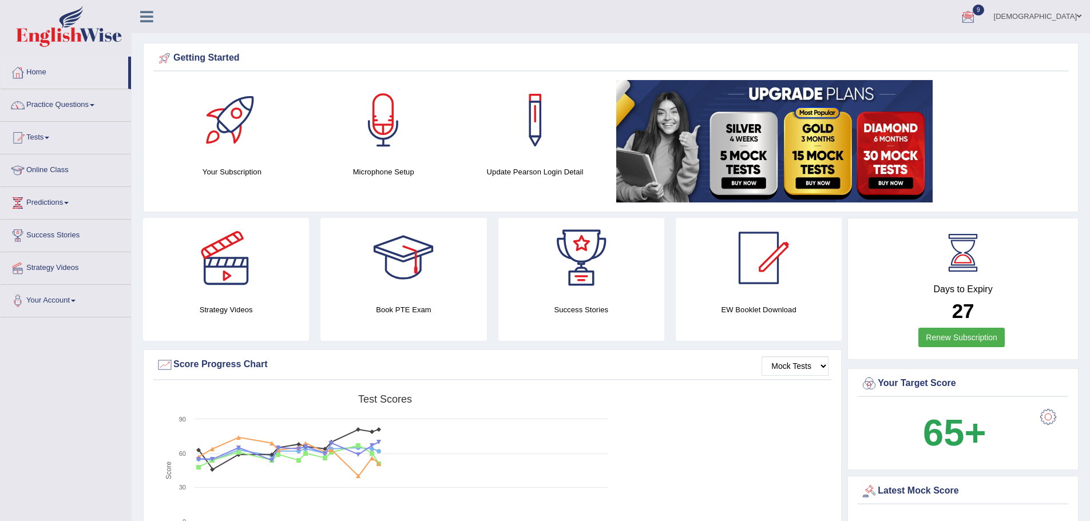
click at [1070, 11] on link "farishta" at bounding box center [1037, 15] width 105 height 30
click at [1010, 147] on link "Log out" at bounding box center [1027, 160] width 124 height 26
